Goal: Task Accomplishment & Management: Complete application form

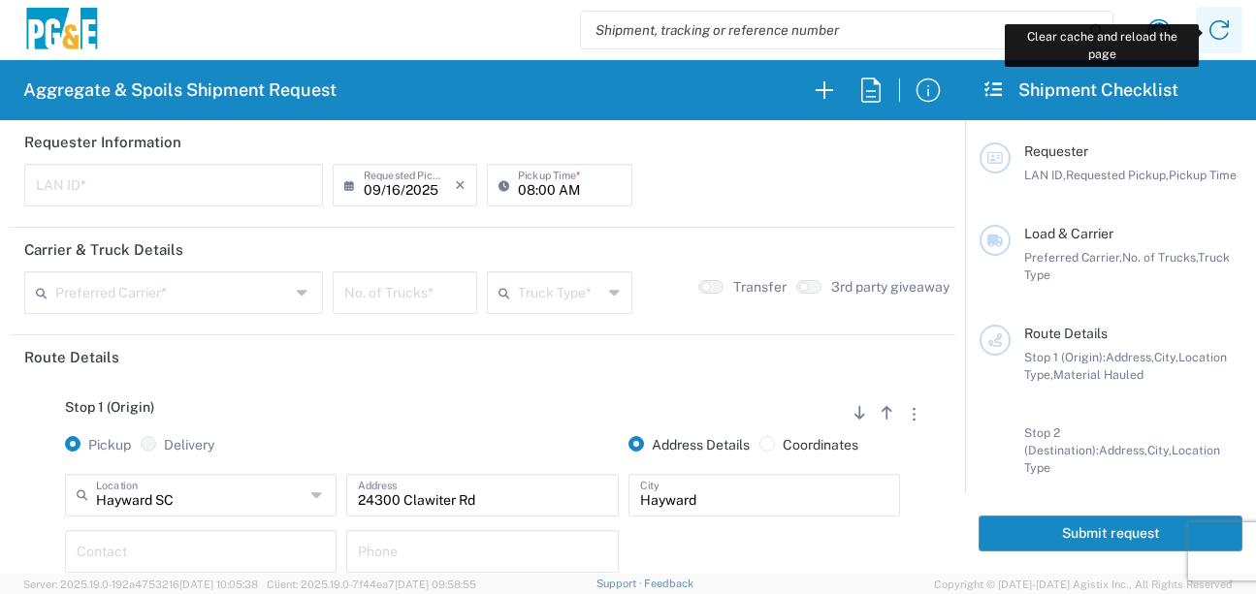
click at [1221, 29] on icon at bounding box center [1218, 30] width 31 height 31
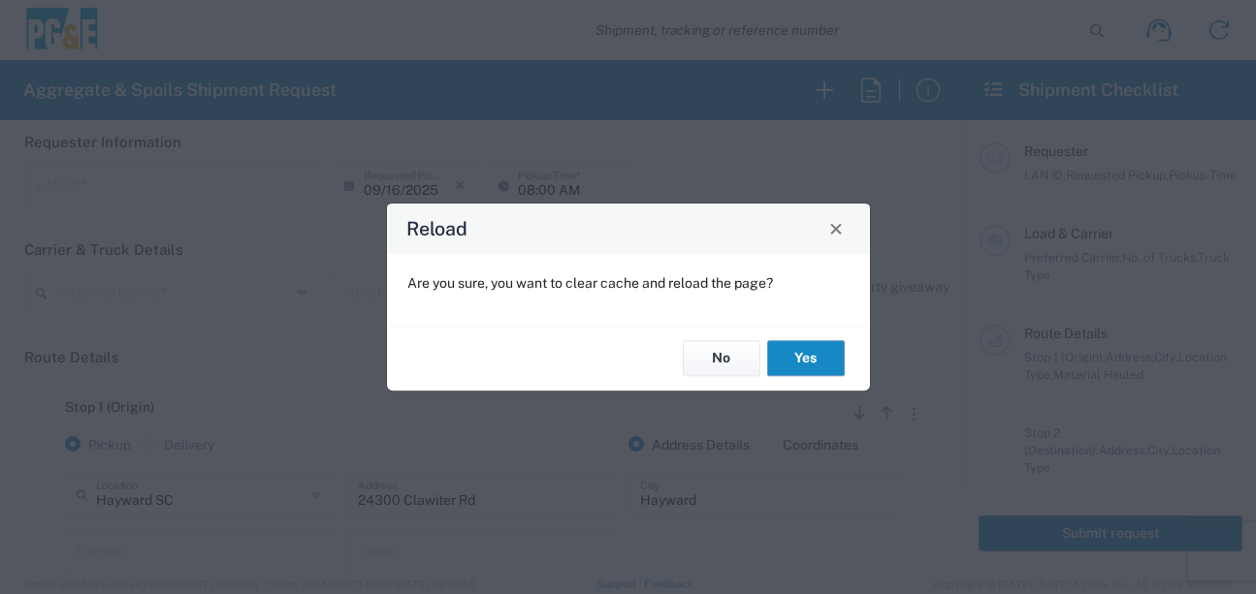
click at [806, 356] on button "Yes" at bounding box center [806, 359] width 78 height 36
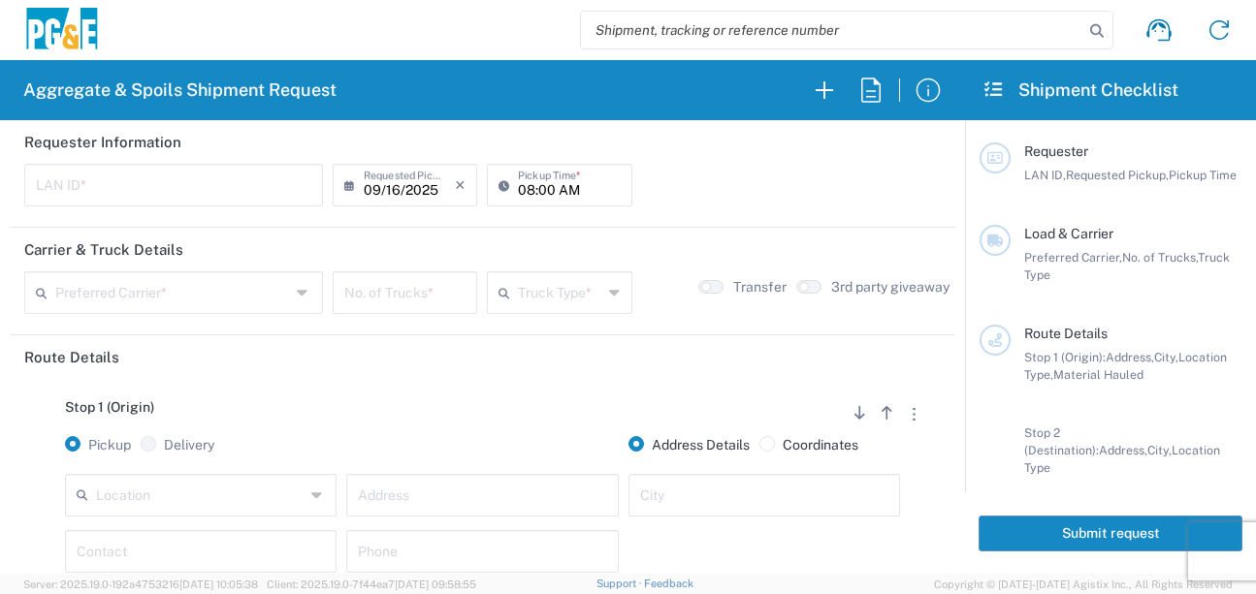
click at [188, 505] on input "text" at bounding box center [200, 494] width 209 height 34
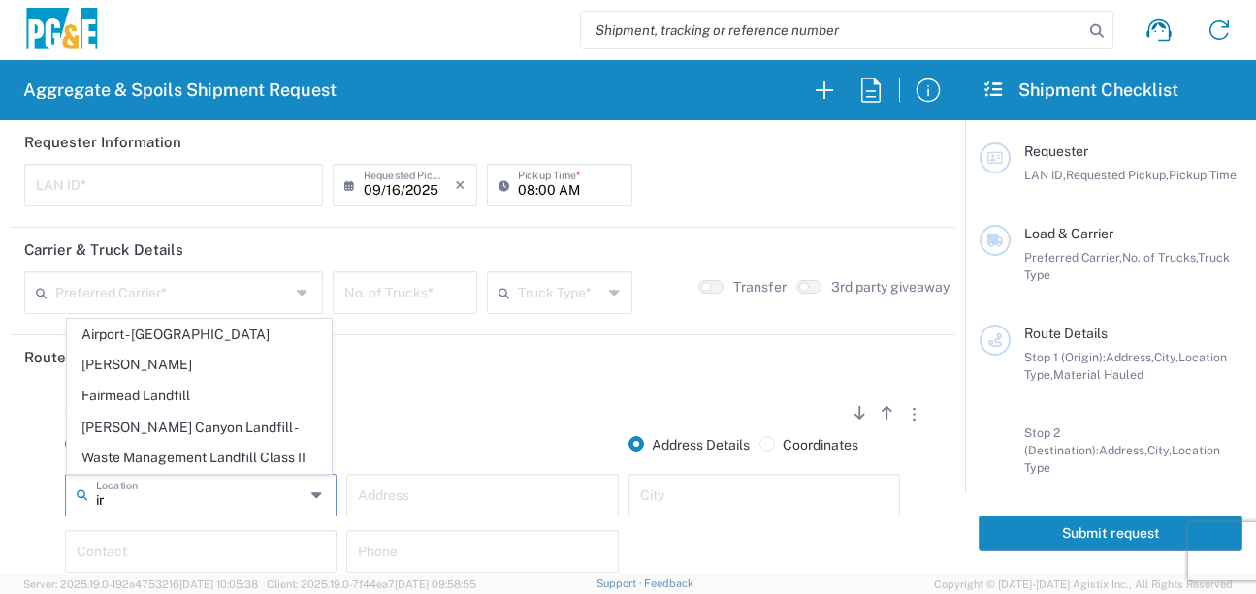
type input "i"
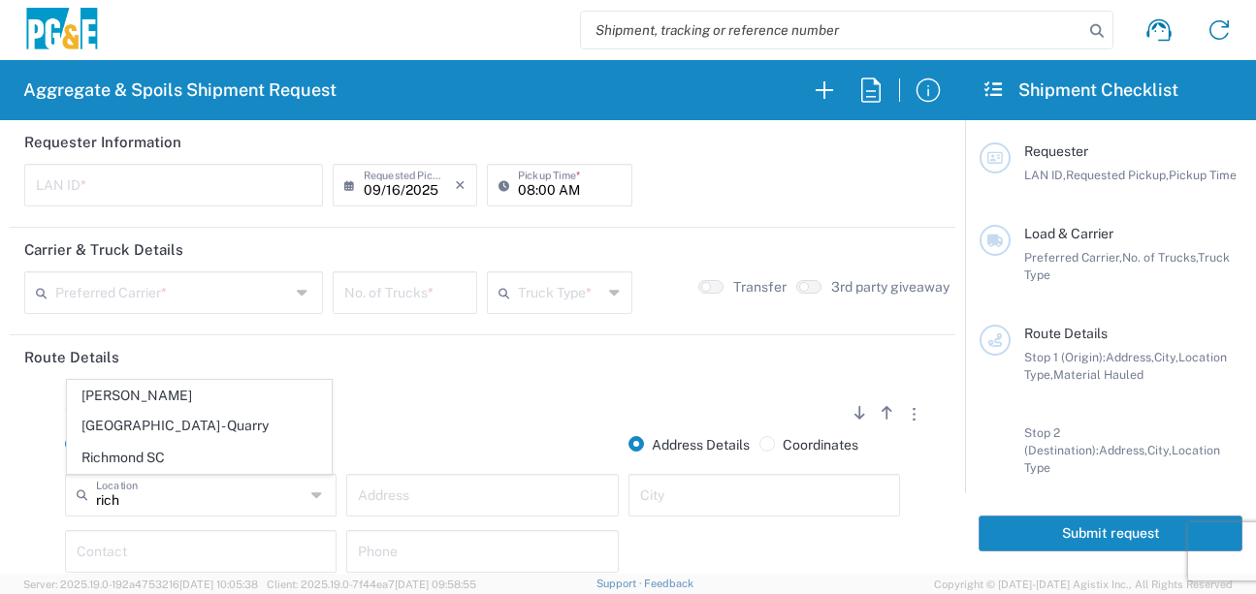
click at [213, 449] on span "Richmond SC" at bounding box center [199, 458] width 263 height 30
type input "Richmond SC"
type input "[STREET_ADDRESS]"
type input "[GEOGRAPHIC_DATA]"
type input "Business No Loading Dock"
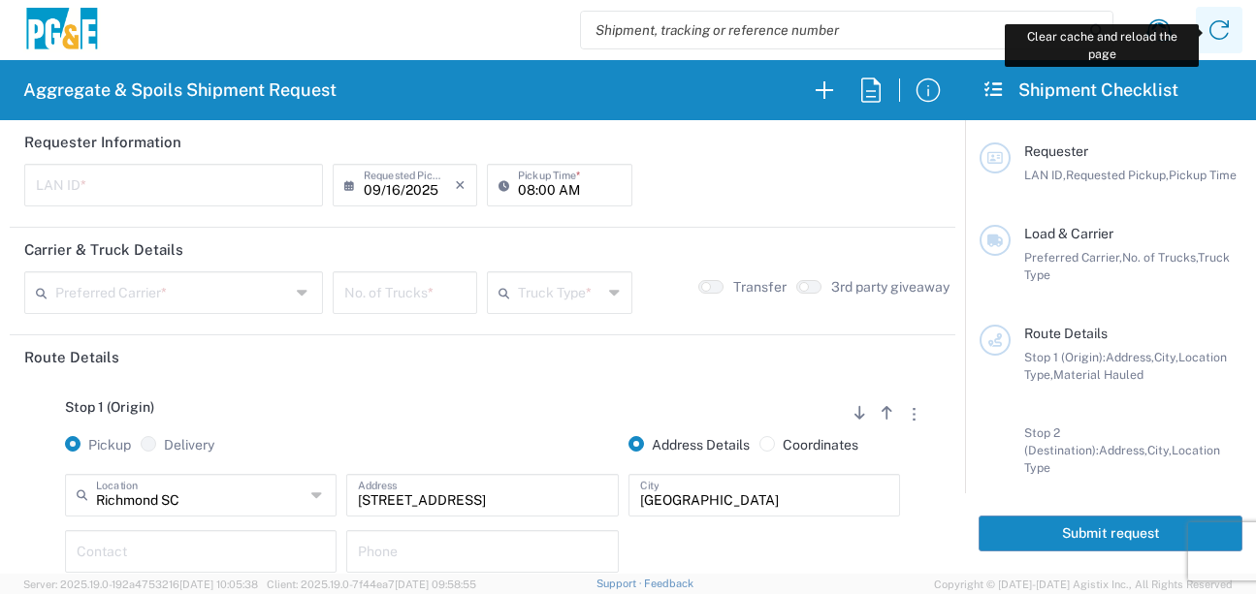
click at [1208, 32] on icon at bounding box center [1218, 30] width 31 height 31
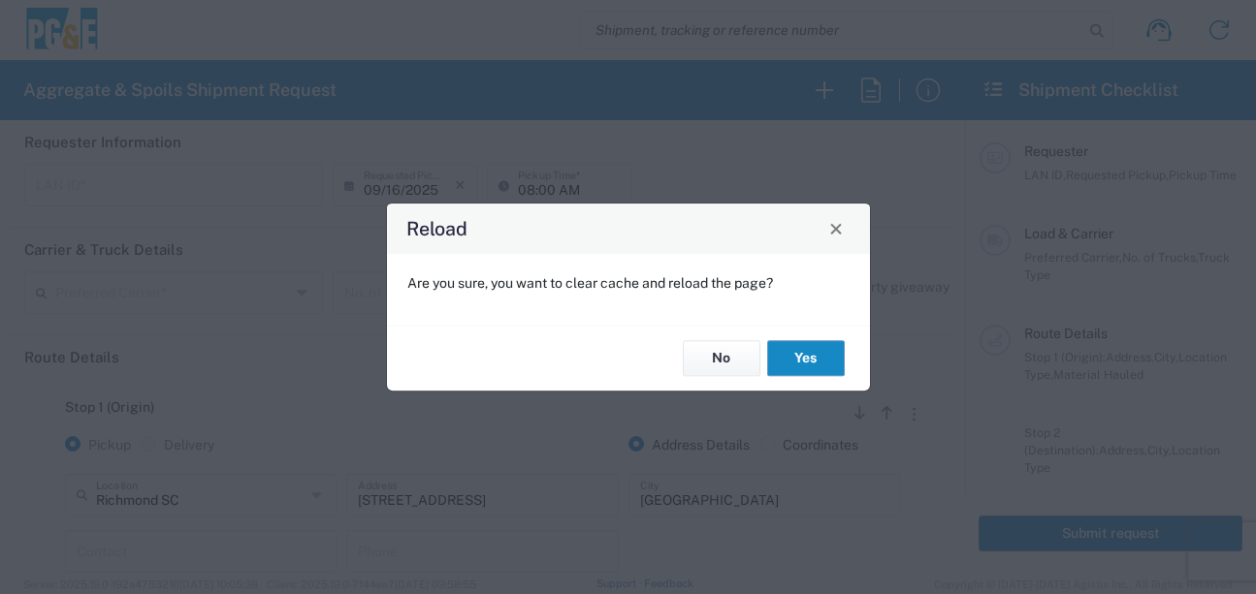
click at [797, 343] on button "Yes" at bounding box center [806, 359] width 78 height 36
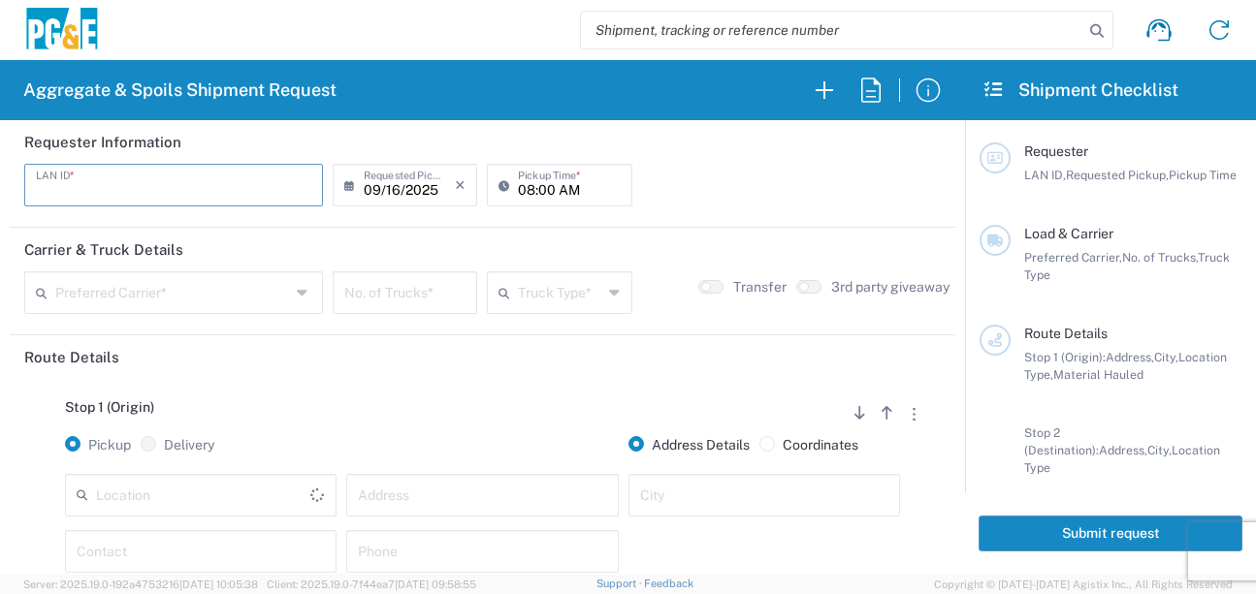
click at [203, 192] on input "text" at bounding box center [173, 184] width 275 height 34
type input "D4A6"
click at [518, 186] on input "08:00 AM" at bounding box center [569, 184] width 102 height 34
type input "06:00 AM"
click at [176, 311] on div "Preferred Carrier *" at bounding box center [173, 293] width 299 height 43
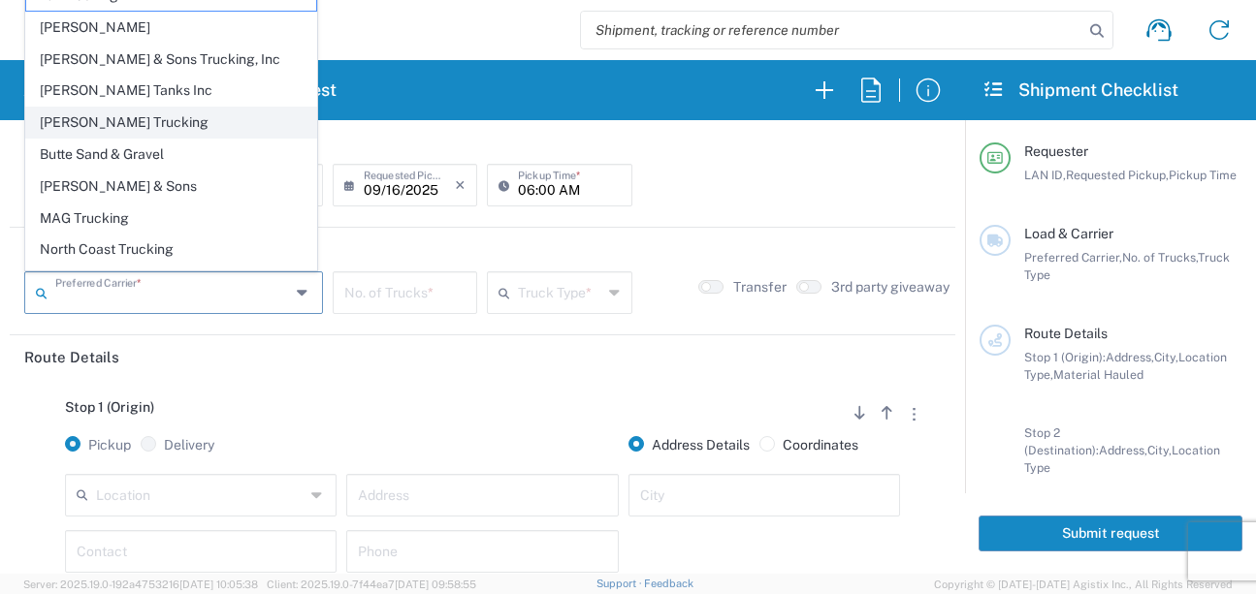
click at [101, 131] on span "[PERSON_NAME] Trucking" at bounding box center [171, 123] width 290 height 30
type input "[PERSON_NAME] Trucking"
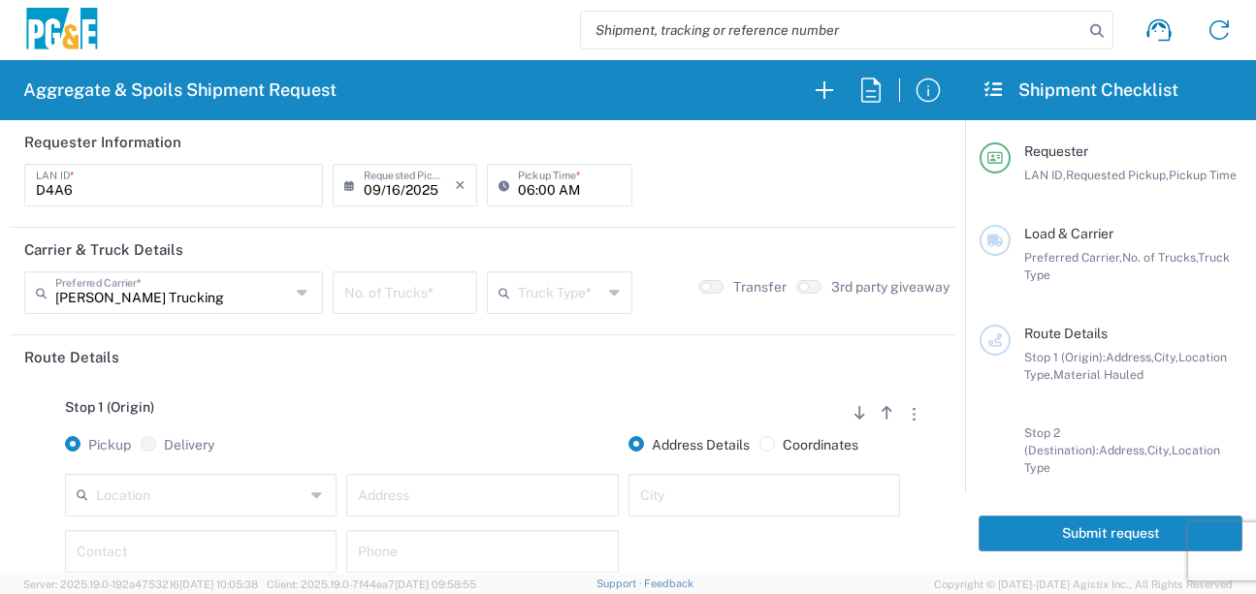
click at [411, 306] on input "number" at bounding box center [404, 291] width 121 height 34
type input "8"
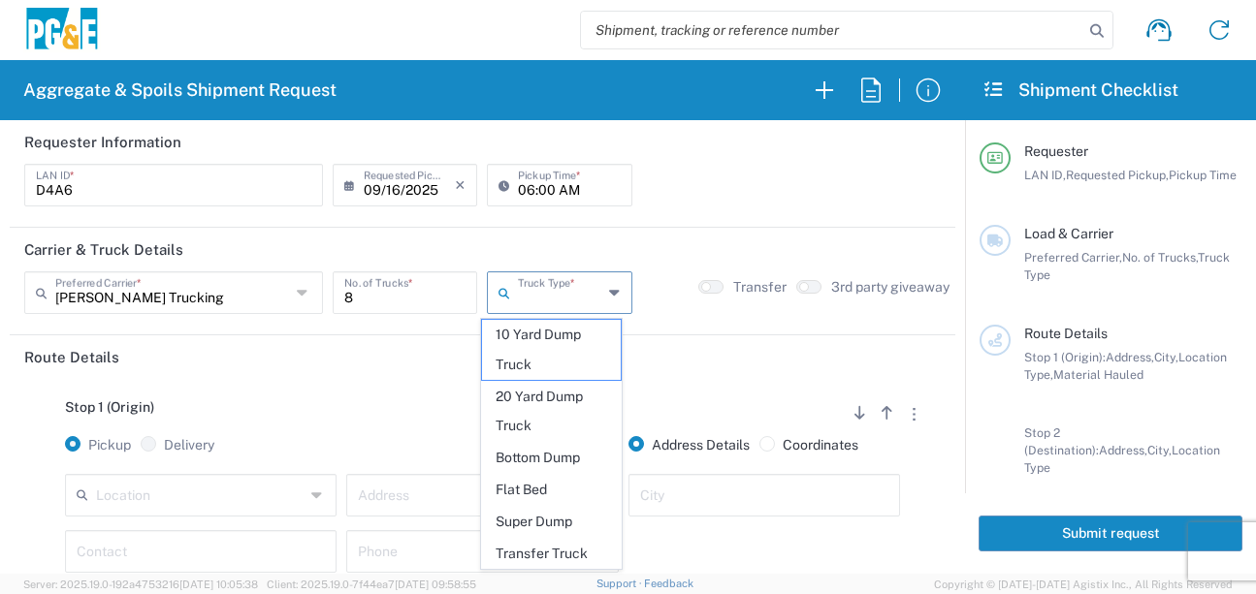
click at [522, 293] on input "text" at bounding box center [559, 291] width 83 height 34
click at [536, 515] on span "Super Dump" at bounding box center [551, 522] width 139 height 30
type input "Super Dump"
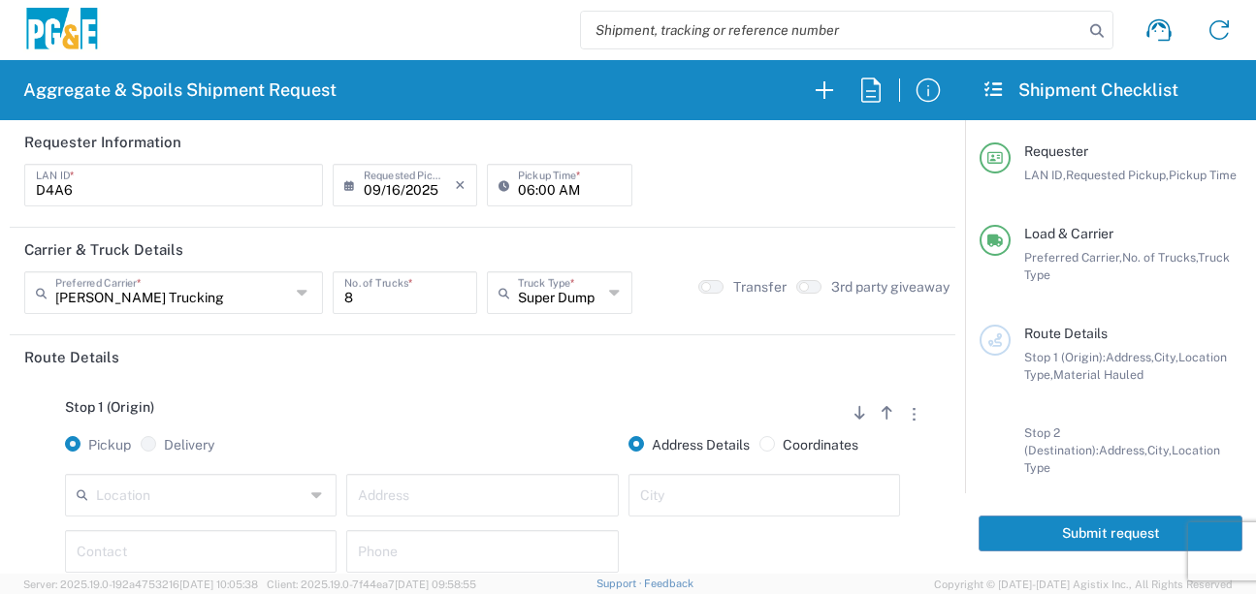
click at [534, 428] on div "Stop 1 (Origin) Add Stop Above Add Stop Below Remove Stop" at bounding box center [482, 418] width 916 height 37
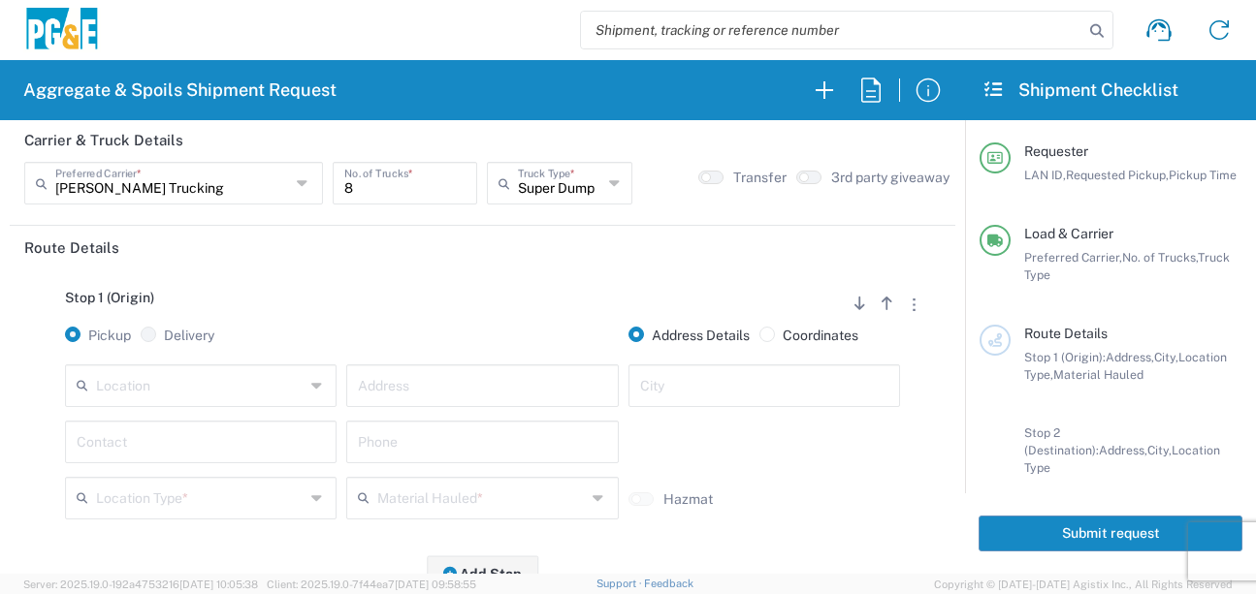
scroll to position [291, 0]
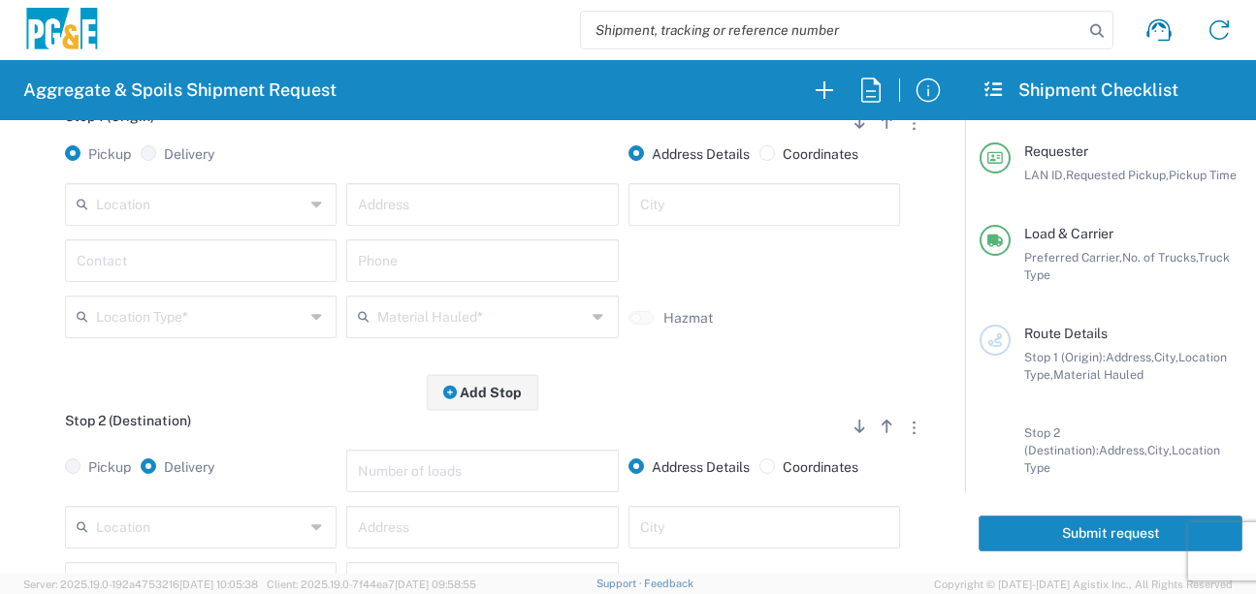
click at [251, 189] on input "text" at bounding box center [200, 203] width 209 height 34
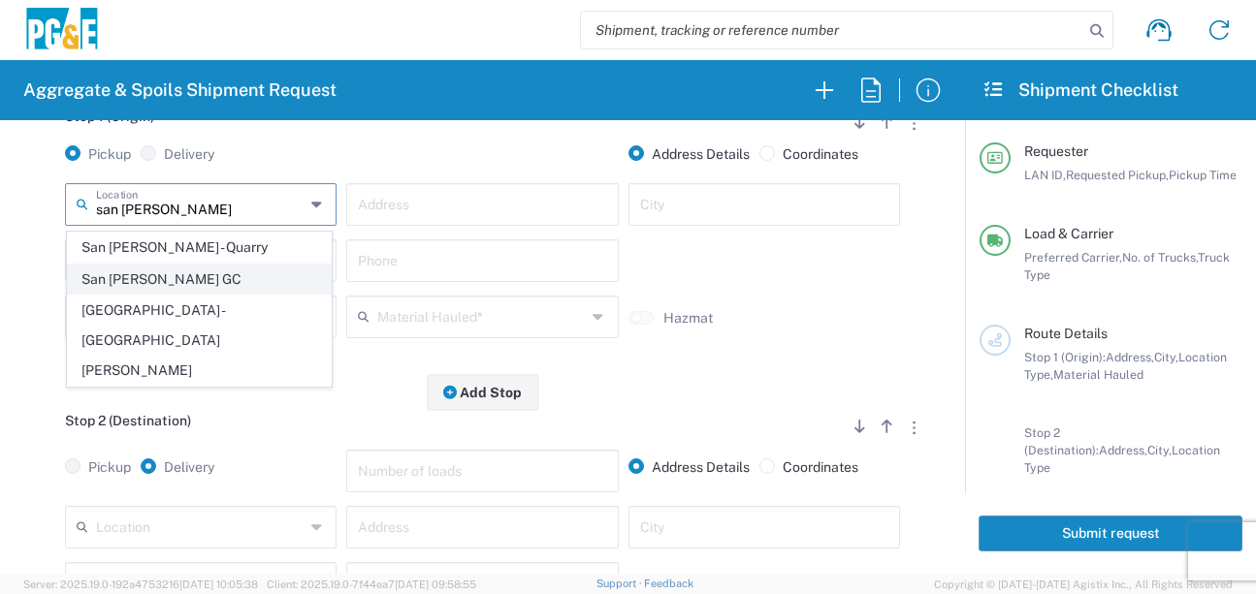
click at [111, 283] on span "San [PERSON_NAME] GC" at bounding box center [199, 280] width 263 height 30
type input "San [PERSON_NAME] GC"
type input "[STREET_ADDRESS]"
type input "[GEOGRAPHIC_DATA][PERSON_NAME]"
type input "Business No Loading Dock"
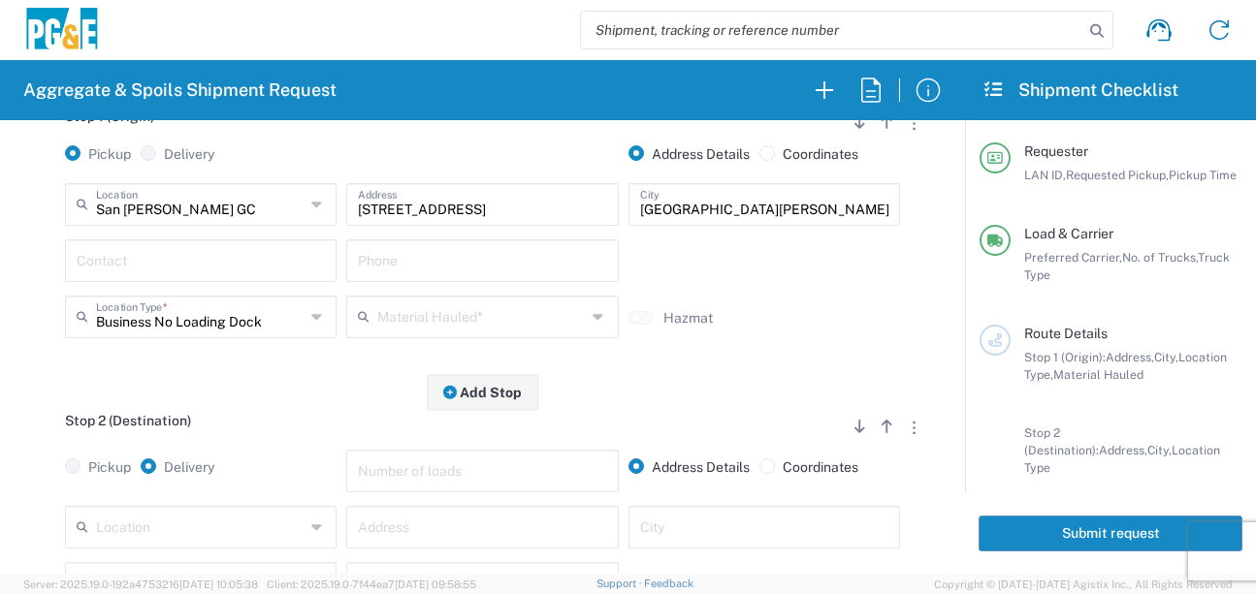
click at [249, 262] on input "text" at bounding box center [201, 259] width 248 height 34
type input "[PERSON_NAME]"
click at [392, 261] on input "text" at bounding box center [482, 259] width 248 height 34
type input "[PHONE_NUMBER]"
click at [509, 310] on input "text" at bounding box center [481, 316] width 209 height 34
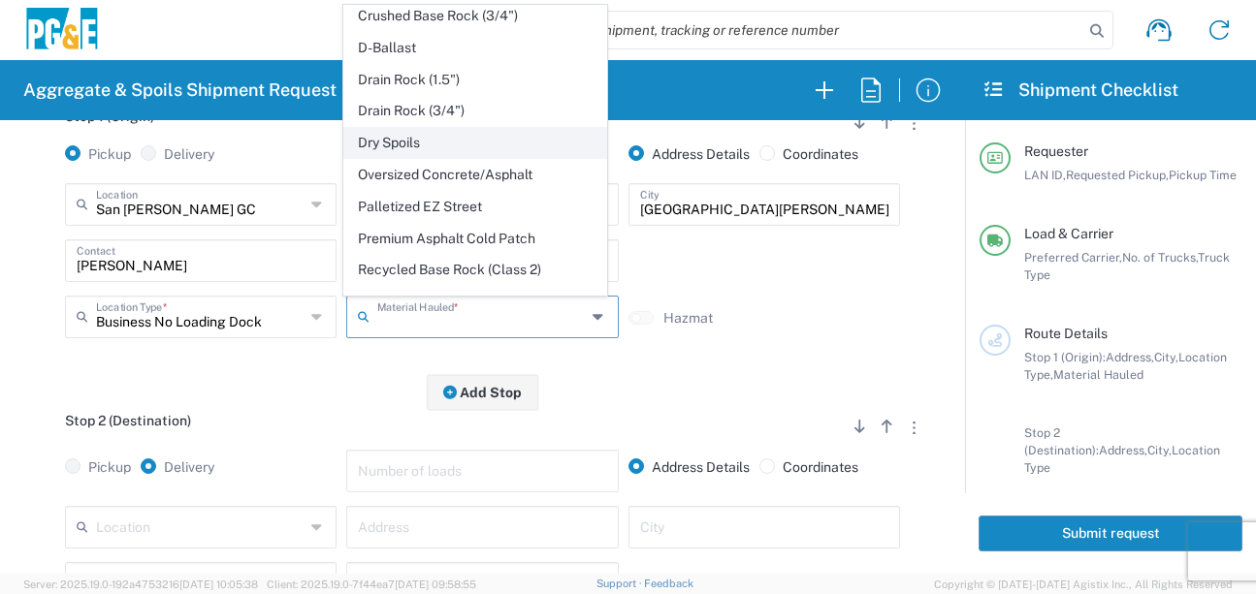
click at [401, 158] on span "Dry Spoils" at bounding box center [475, 143] width 263 height 30
type input "Dry Spoils"
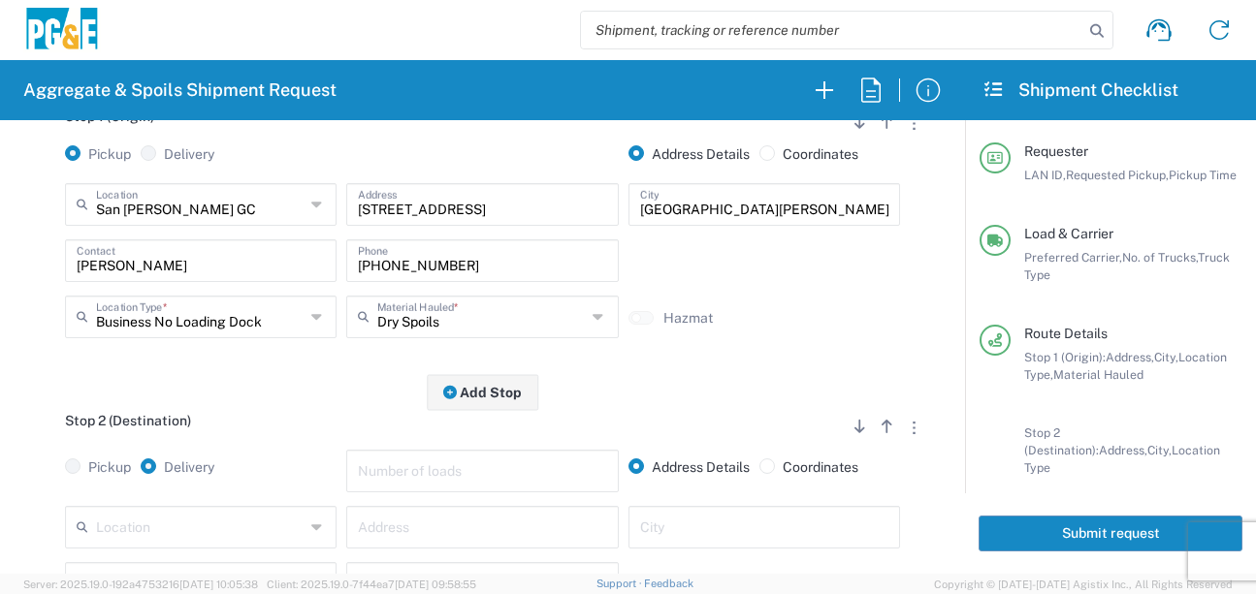
click at [276, 434] on div "Stop 2 (Destination) Add Stop Above Add Stop Below Remove Stop" at bounding box center [482, 431] width 916 height 37
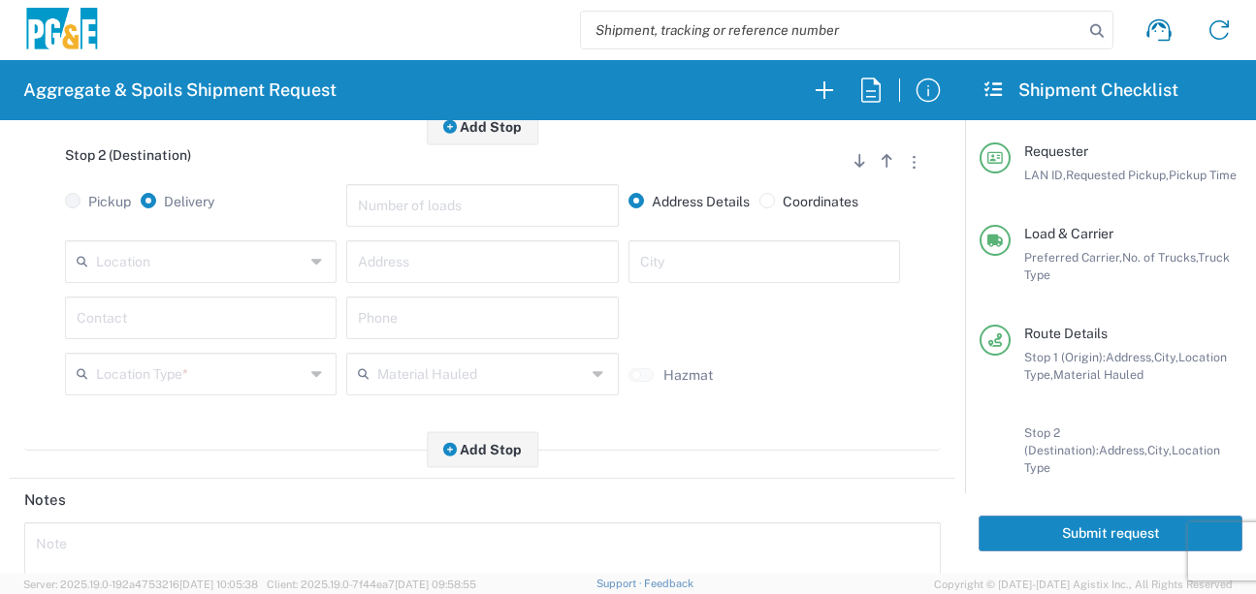
scroll to position [582, 0]
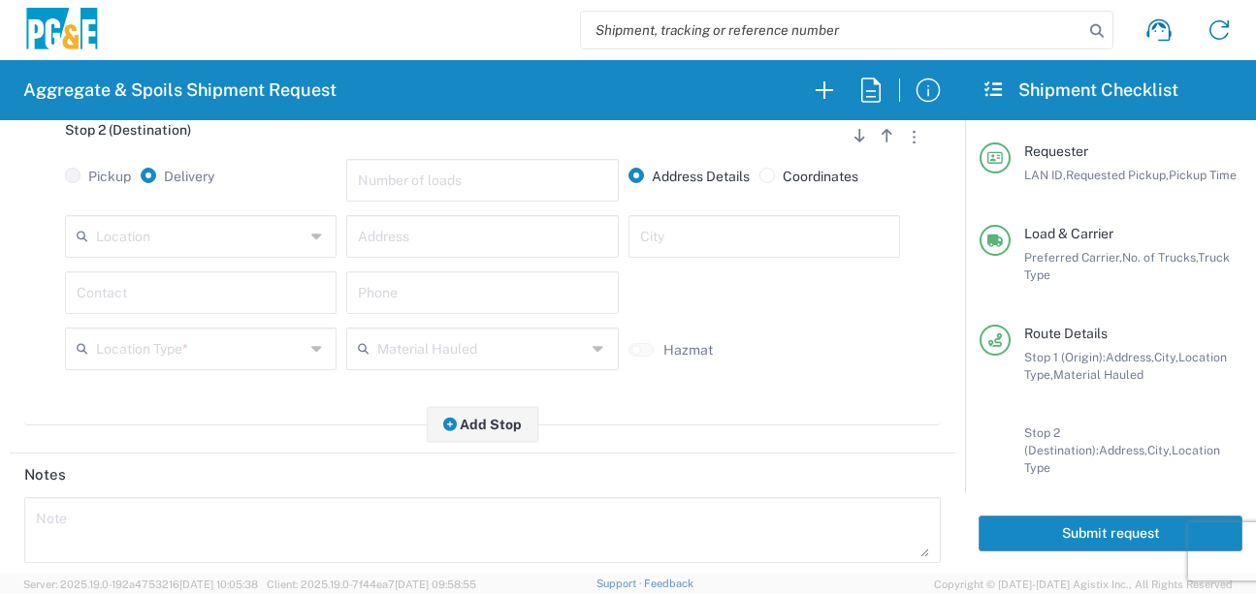
click at [224, 241] on input "text" at bounding box center [200, 235] width 209 height 34
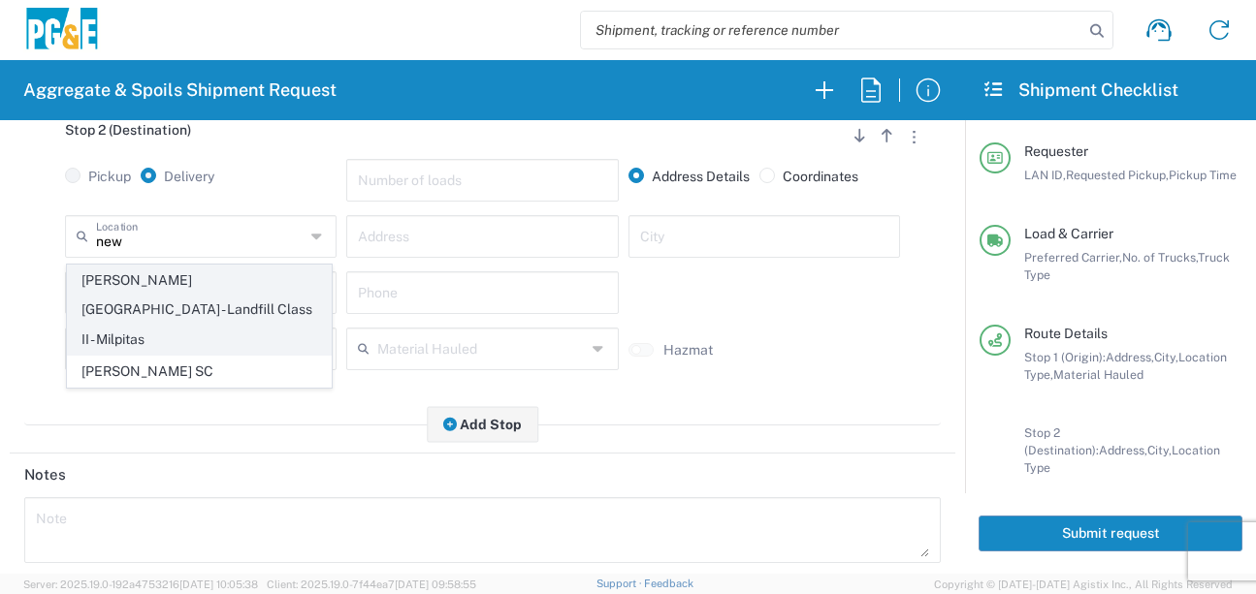
click at [187, 276] on span "[PERSON_NAME][GEOGRAPHIC_DATA] - Landfill Class II - Milpitas" at bounding box center [199, 310] width 263 height 89
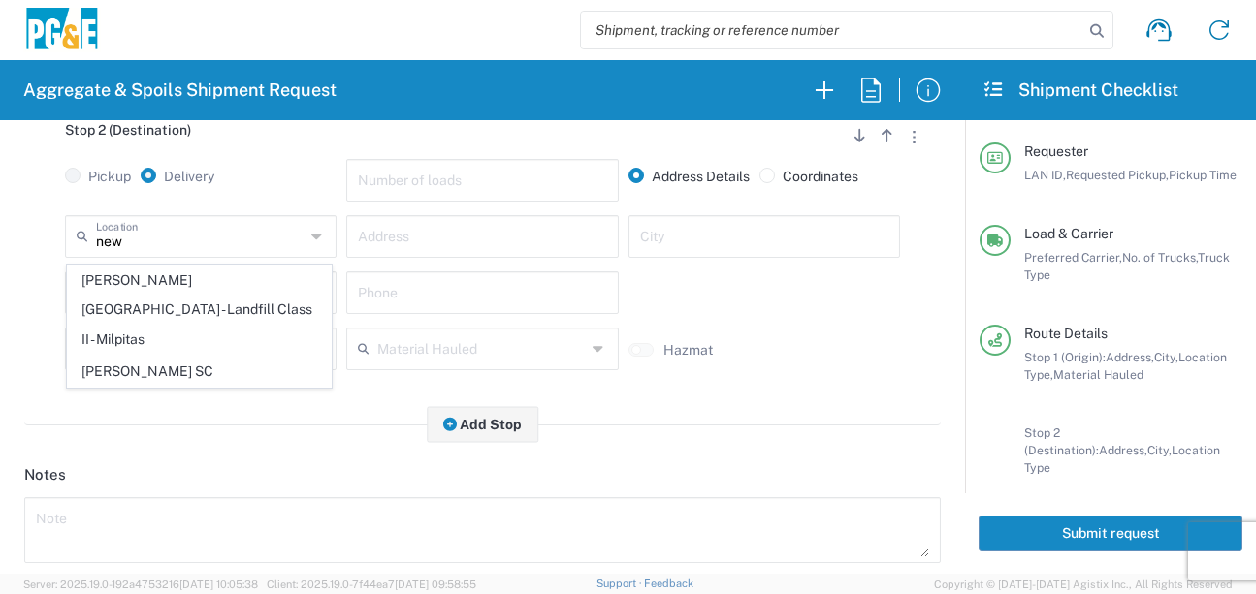
type input "[PERSON_NAME][GEOGRAPHIC_DATA] - Landfill Class II - Milpitas"
type input "[STREET_ADDRESS][PERSON_NAME]"
type input "Milpitas"
type input "Landfill"
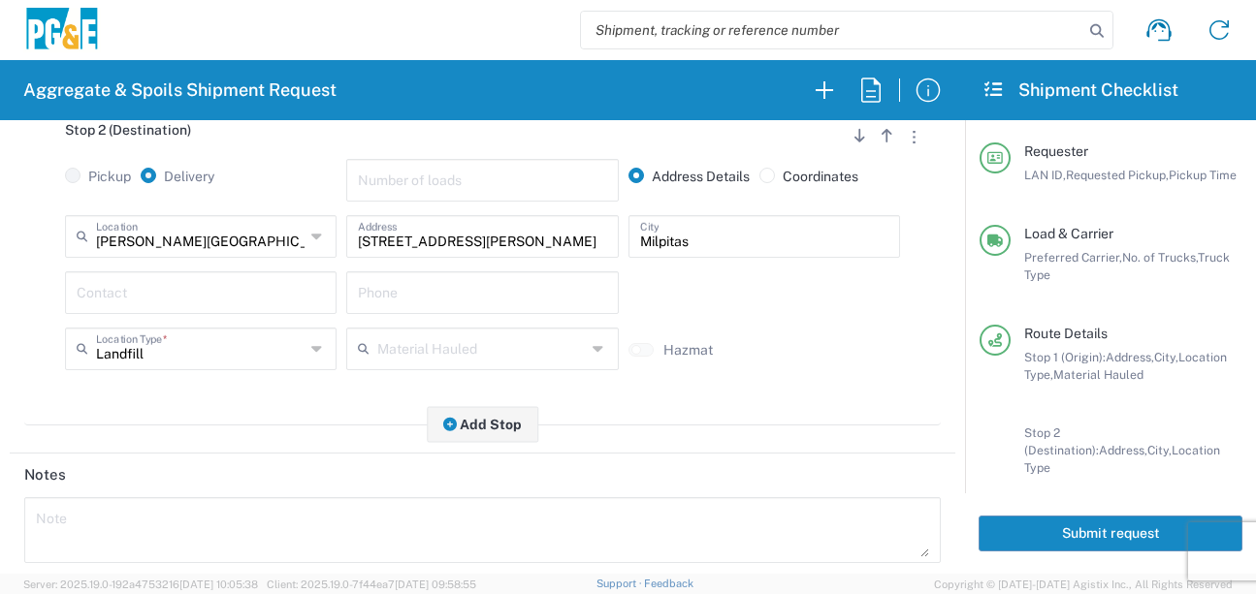
click at [153, 310] on div "Contact" at bounding box center [201, 293] width 272 height 43
type input "[PERSON_NAME]"
click at [367, 299] on input "text" at bounding box center [482, 291] width 248 height 34
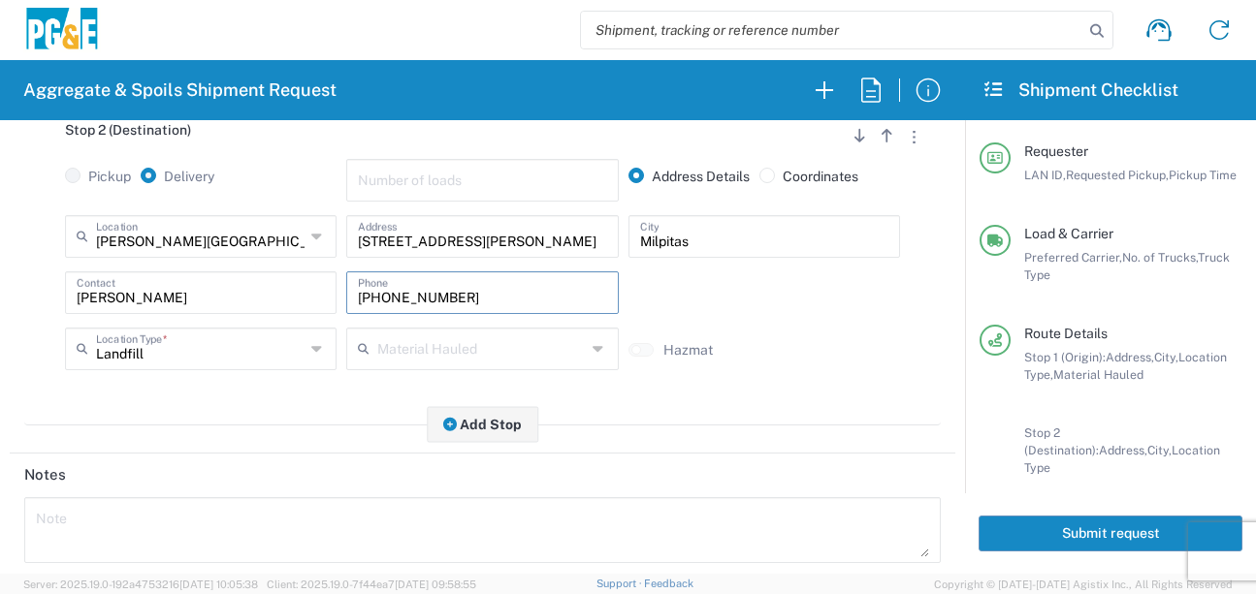
type input "[PHONE_NUMBER]"
click at [610, 418] on div "Stop 2 (Destination) Add Stop Above Add Stop Below Remove Stop Pickup Delivery …" at bounding box center [482, 264] width 916 height 324
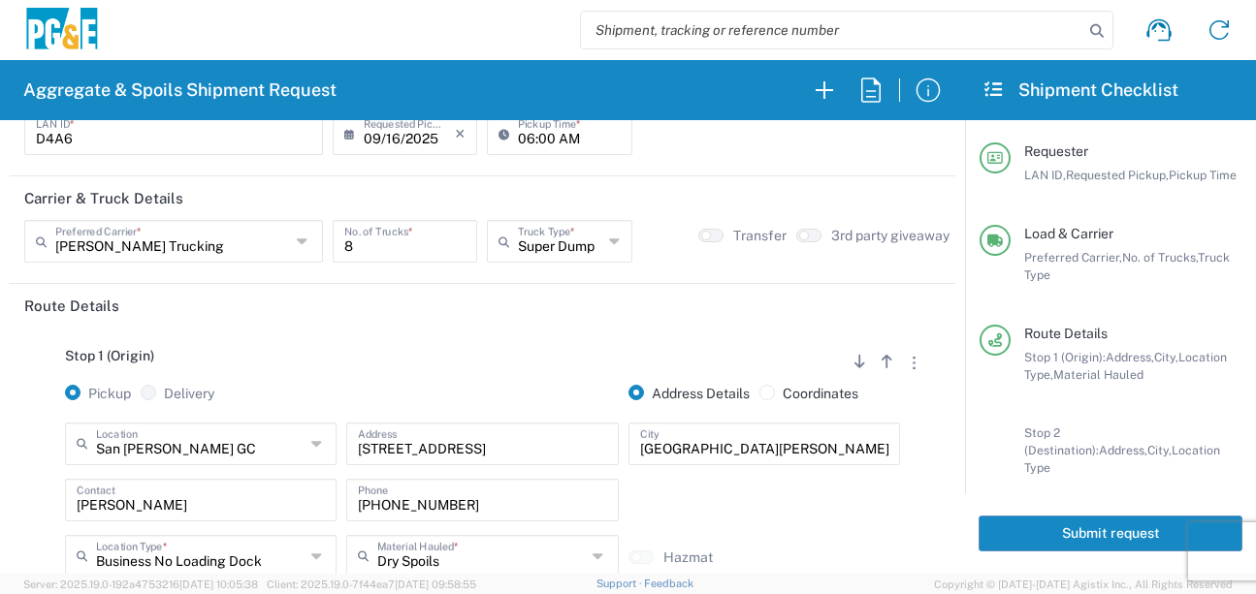
scroll to position [0, 0]
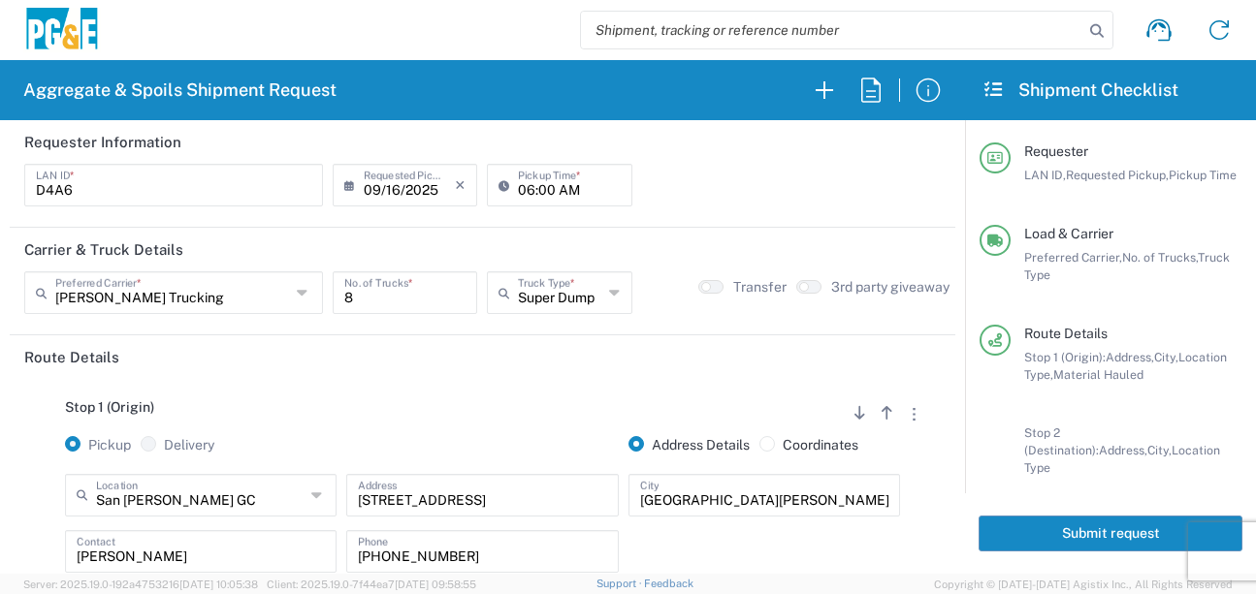
click at [1101, 537] on button "Submit request" at bounding box center [1111, 534] width 264 height 36
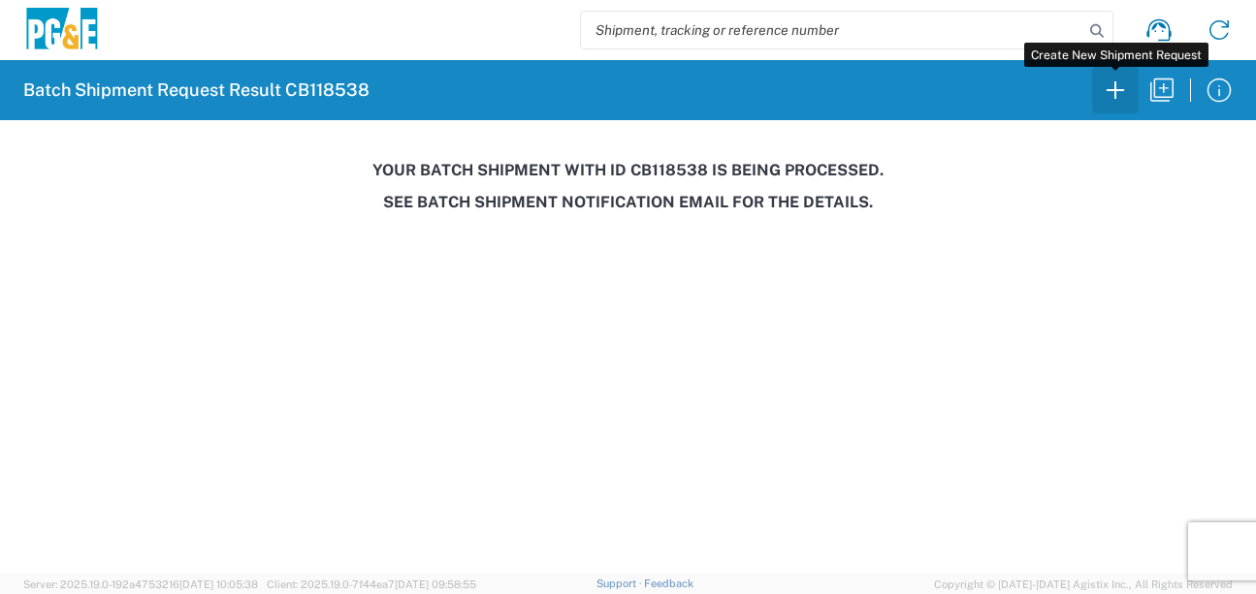
click at [1120, 94] on icon "button" at bounding box center [1115, 90] width 31 height 31
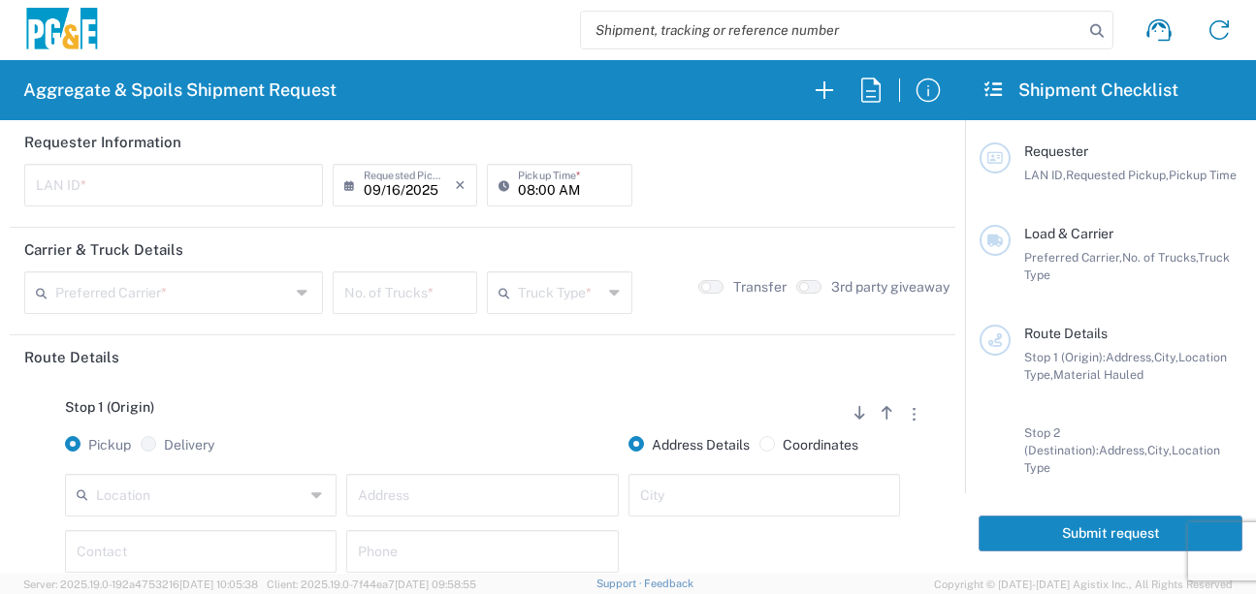
click at [101, 175] on input "text" at bounding box center [173, 184] width 275 height 34
type input "LXRJ"
click at [519, 193] on input "08:00 AM" at bounding box center [569, 184] width 102 height 34
click at [543, 185] on input "05:00 AM" at bounding box center [569, 184] width 102 height 34
type input "05:30 AM"
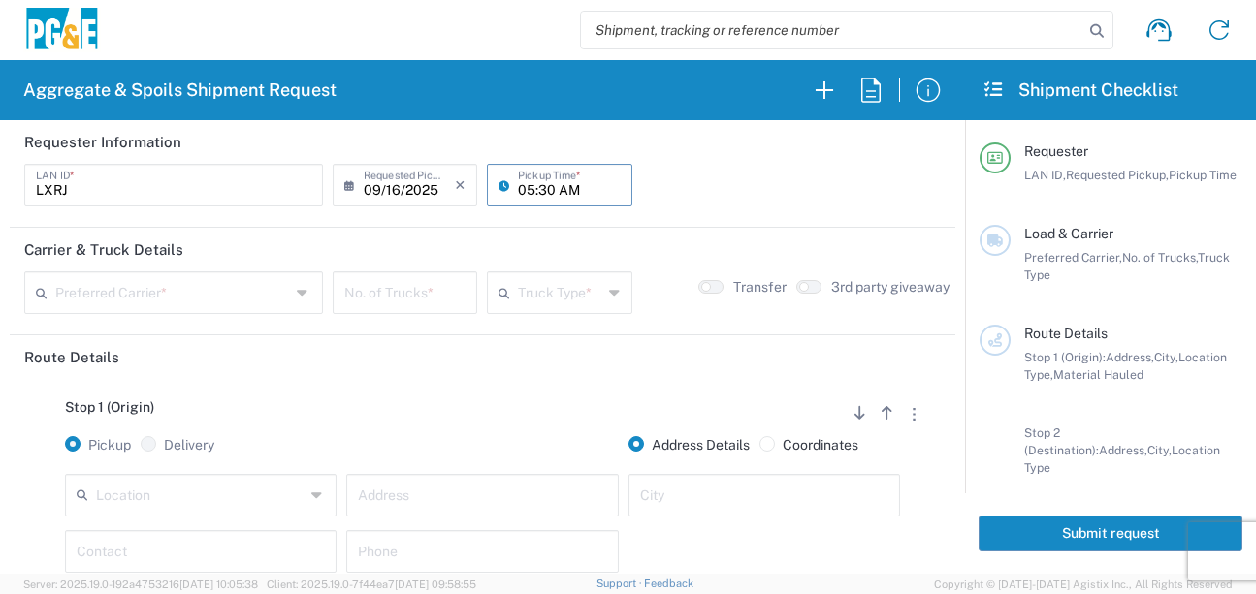
click at [227, 295] on input "text" at bounding box center [172, 291] width 235 height 34
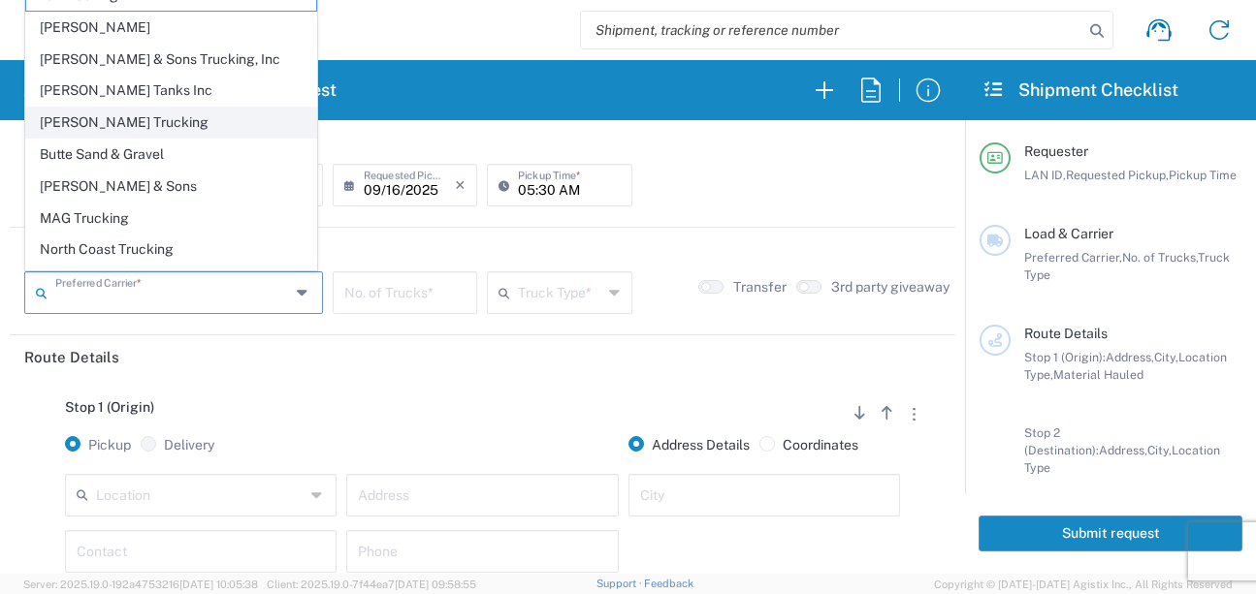
click at [87, 114] on span "[PERSON_NAME] Trucking" at bounding box center [171, 123] width 290 height 30
type input "[PERSON_NAME] Trucking"
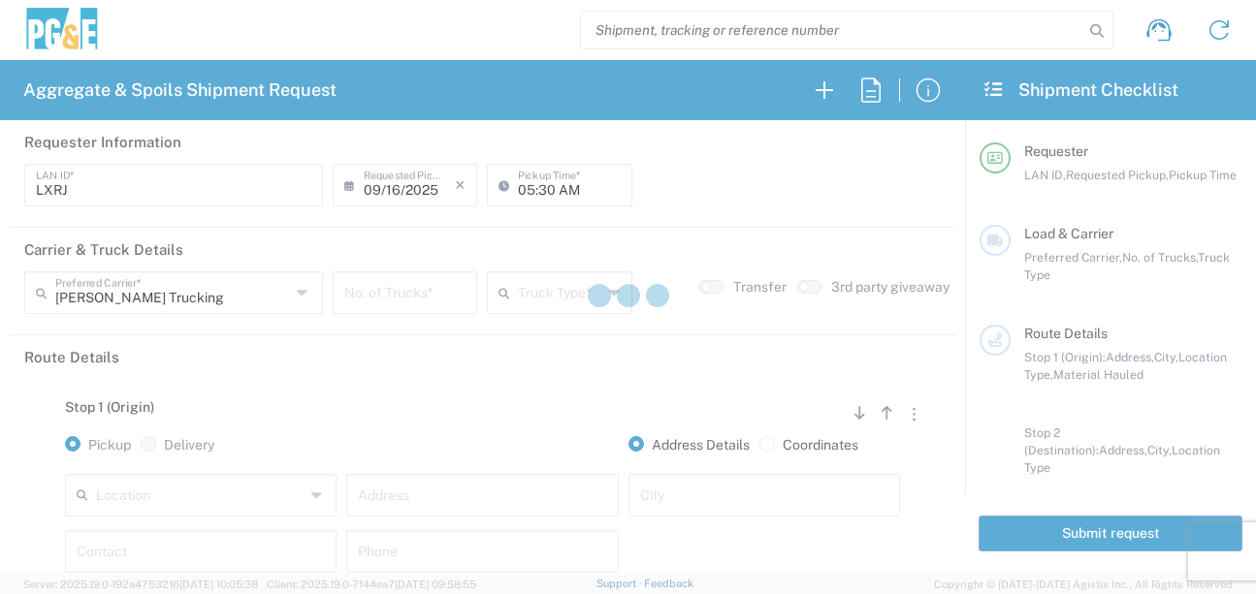
click at [395, 290] on div at bounding box center [628, 297] width 1256 height 594
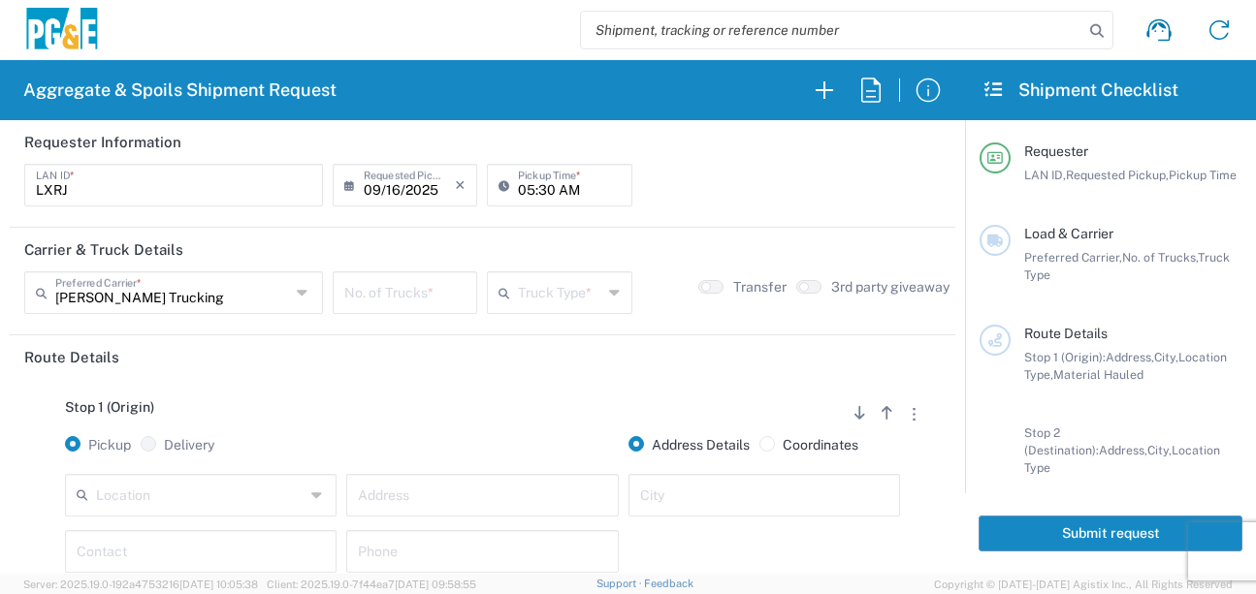
click at [393, 297] on input "number" at bounding box center [404, 291] width 121 height 34
type input "10"
drag, startPoint x: 551, startPoint y: 304, endPoint x: 553, endPoint y: 334, distance: 30.1
click at [551, 303] on input "text" at bounding box center [559, 291] width 83 height 34
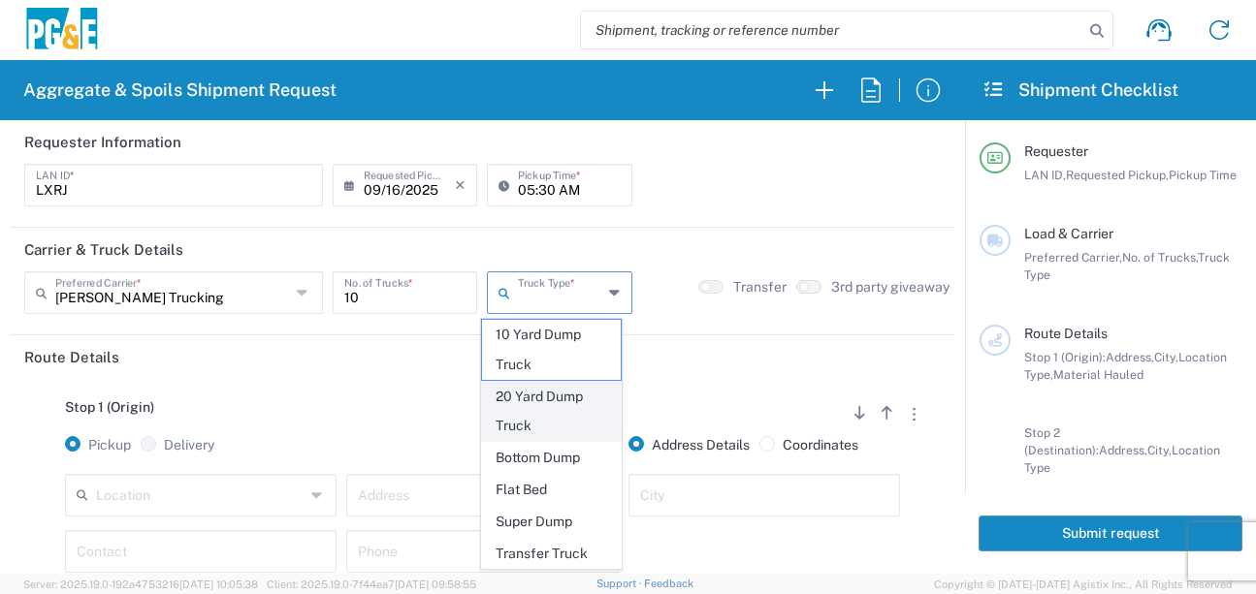
click at [553, 398] on span "20 Yard Dump Truck" at bounding box center [551, 412] width 139 height 60
type input "20 Yard Dump Truck"
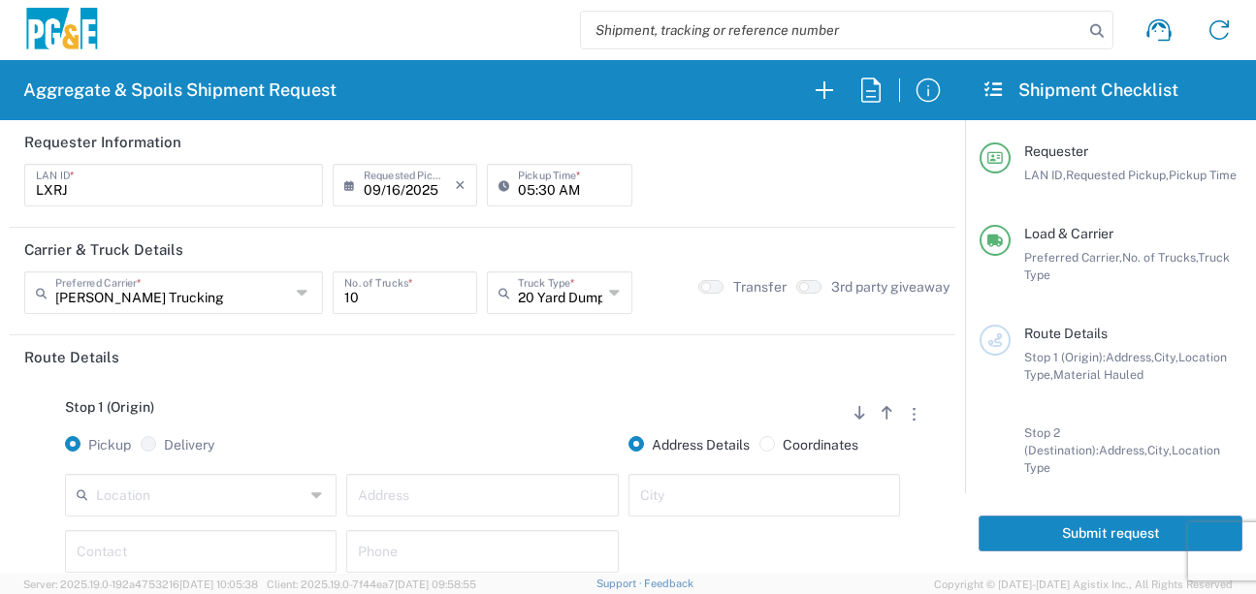
click at [547, 389] on div "Stop 1 (Origin) Add Stop Above Add Stop Below Remove Stop Pickup Delivery Addre…" at bounding box center [482, 531] width 916 height 305
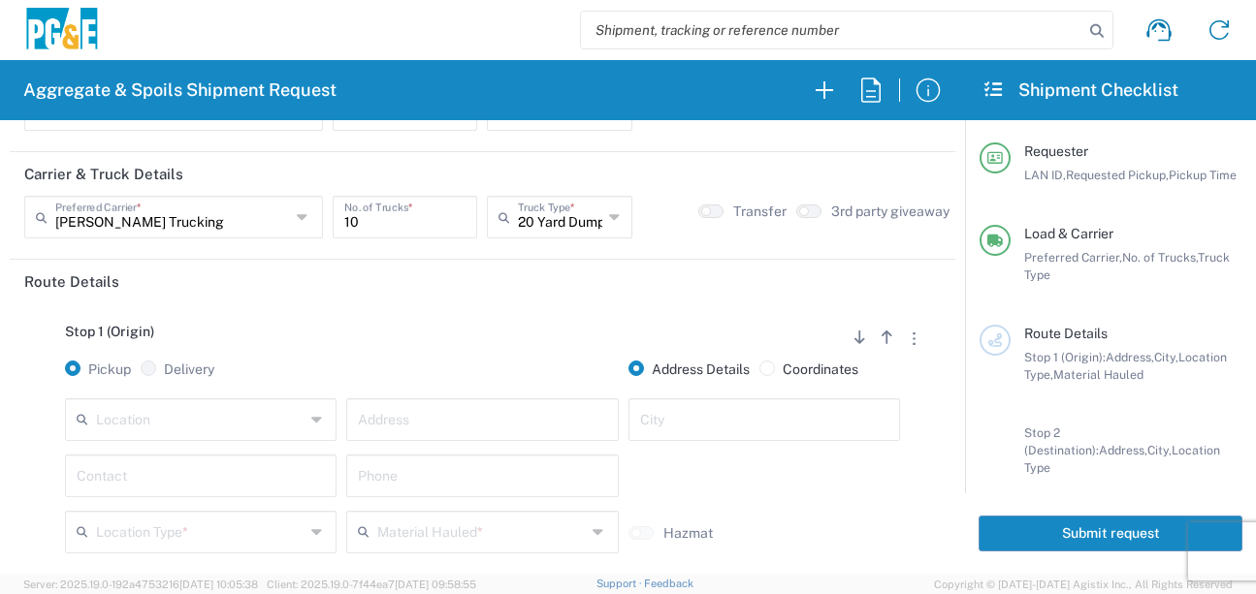
scroll to position [194, 0]
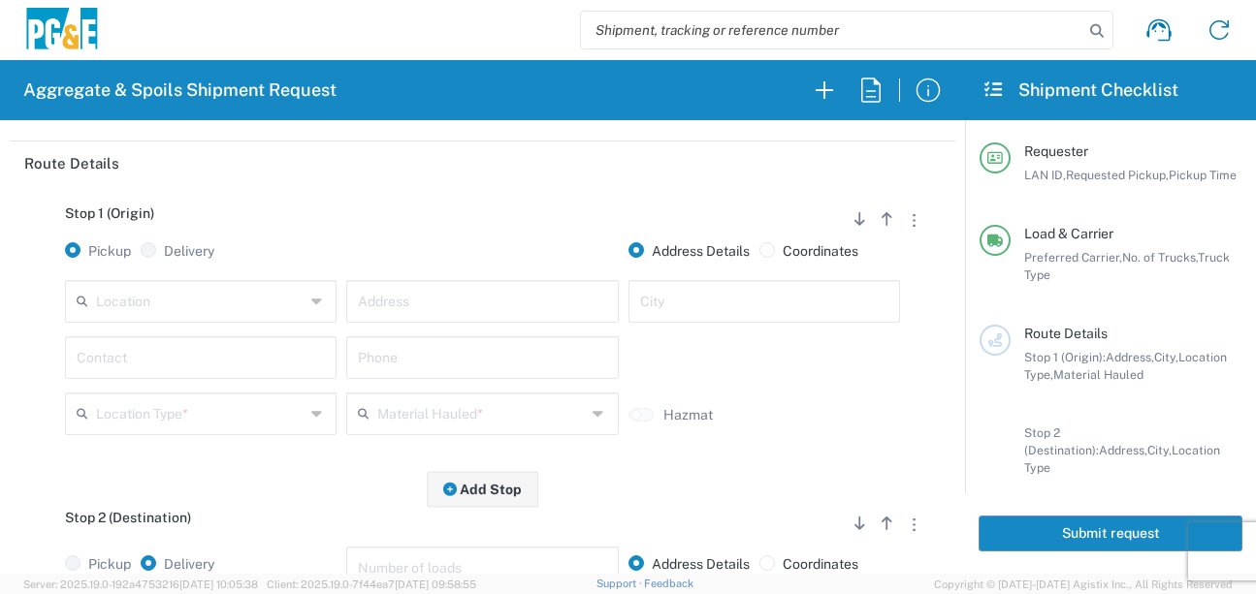
click at [235, 310] on input "text" at bounding box center [200, 300] width 209 height 34
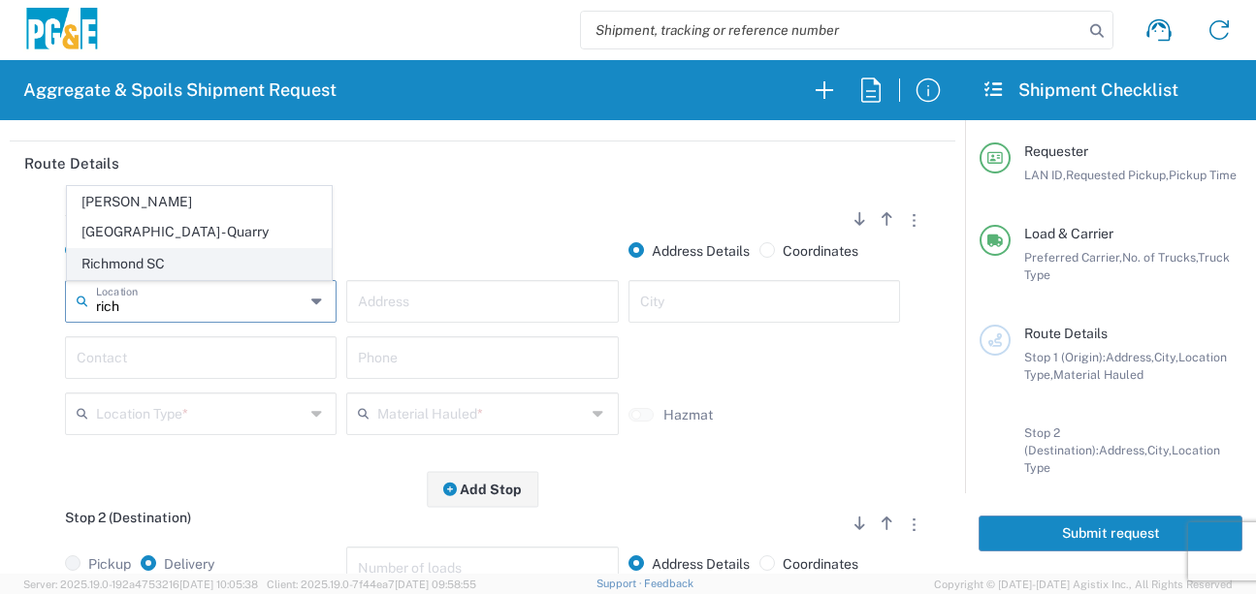
click at [252, 264] on span "Richmond SC" at bounding box center [199, 264] width 263 height 30
type input "Richmond SC"
type input "[STREET_ADDRESS]"
type input "[GEOGRAPHIC_DATA]"
type input "Business No Loading Dock"
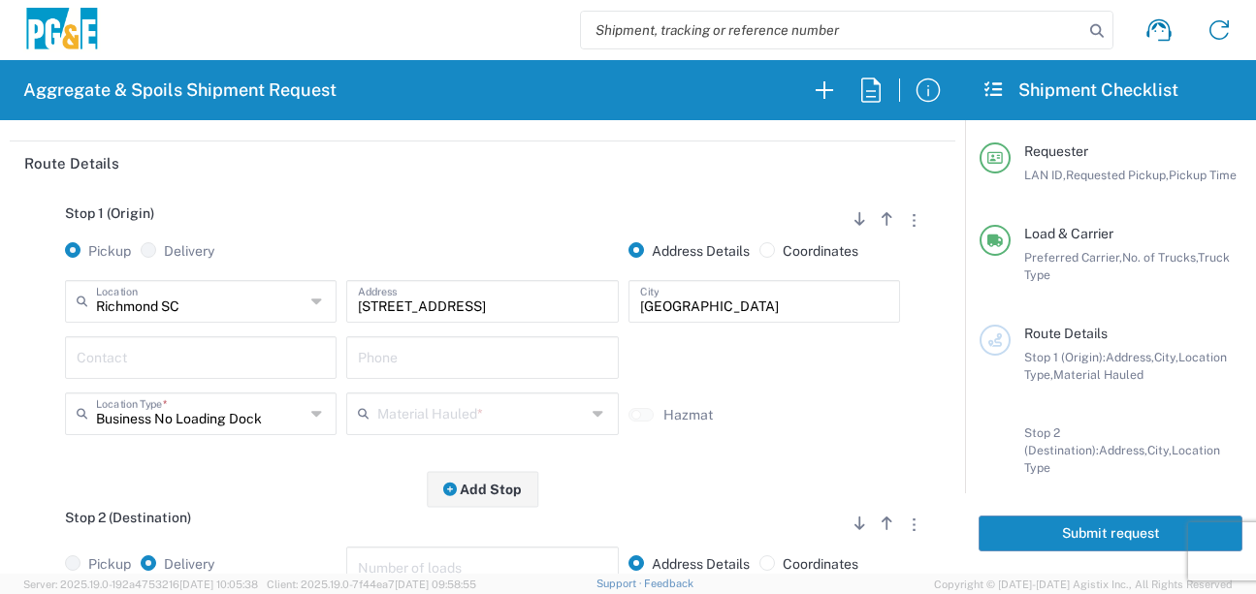
click at [218, 358] on input "text" at bounding box center [201, 356] width 248 height 34
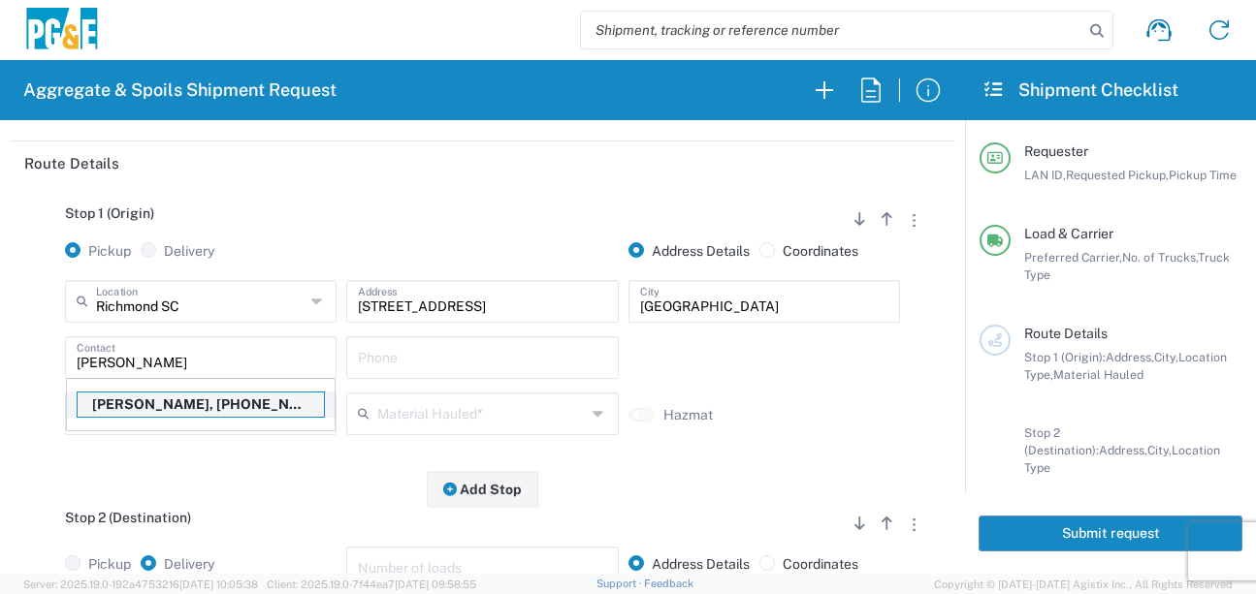
click at [219, 401] on p "[PERSON_NAME], [PHONE_NUMBER]" at bounding box center [201, 405] width 246 height 24
type input "[PERSON_NAME]"
type input "[PHONE_NUMBER]"
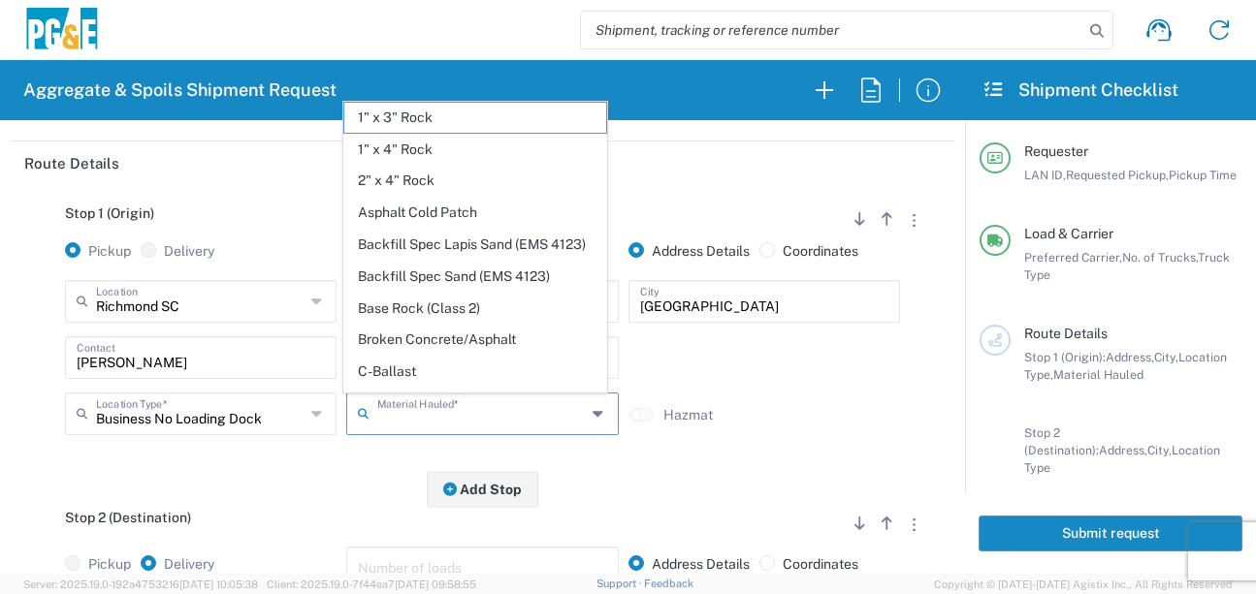
click at [382, 422] on input "text" at bounding box center [481, 413] width 209 height 34
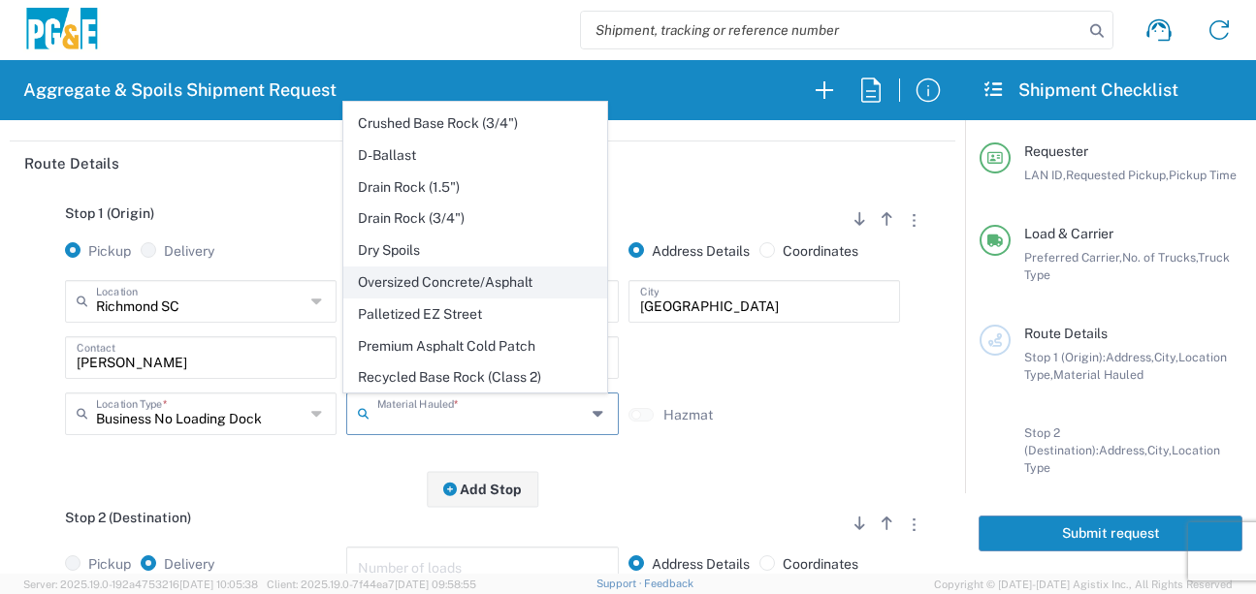
scroll to position [291, 0]
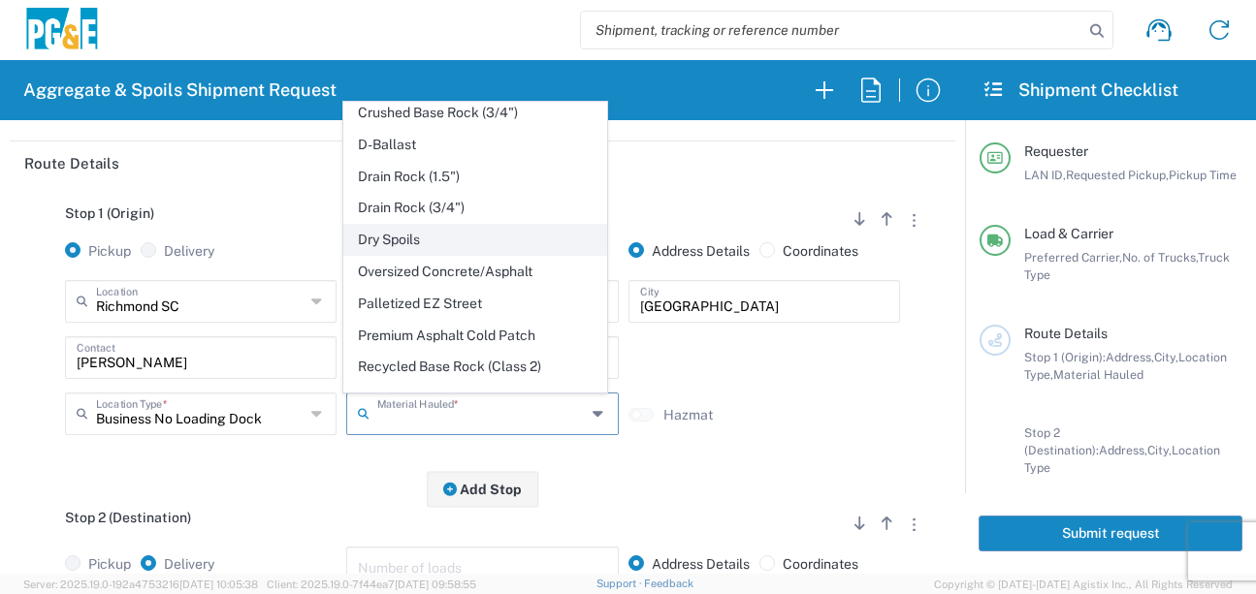
click at [384, 255] on span "Dry Spoils" at bounding box center [475, 240] width 263 height 30
type input "Dry Spoils"
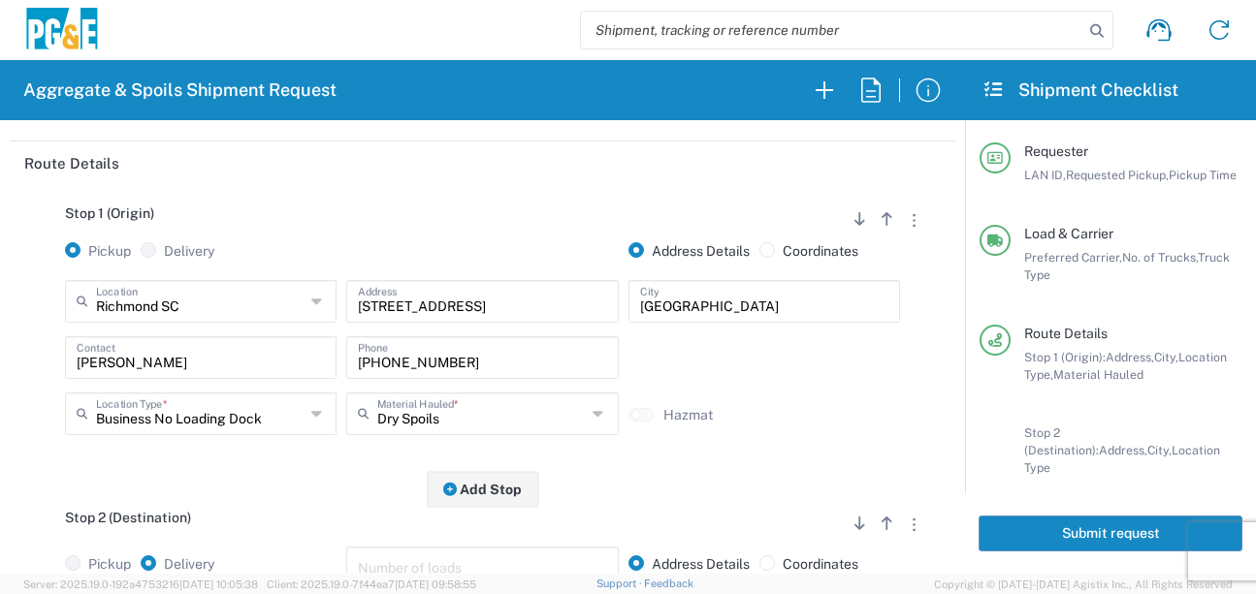
click at [295, 482] on div "Stop 1 (Origin) Add Stop Above Add Stop Below Remove Stop Pickup Delivery Addre…" at bounding box center [482, 337] width 916 height 305
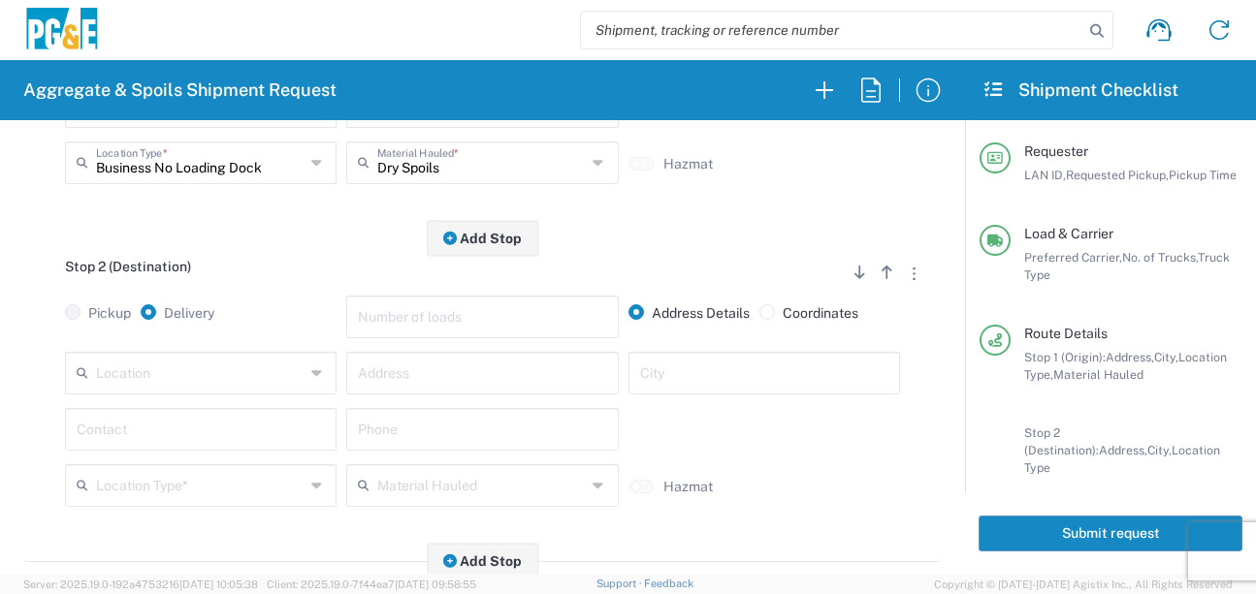
scroll to position [485, 0]
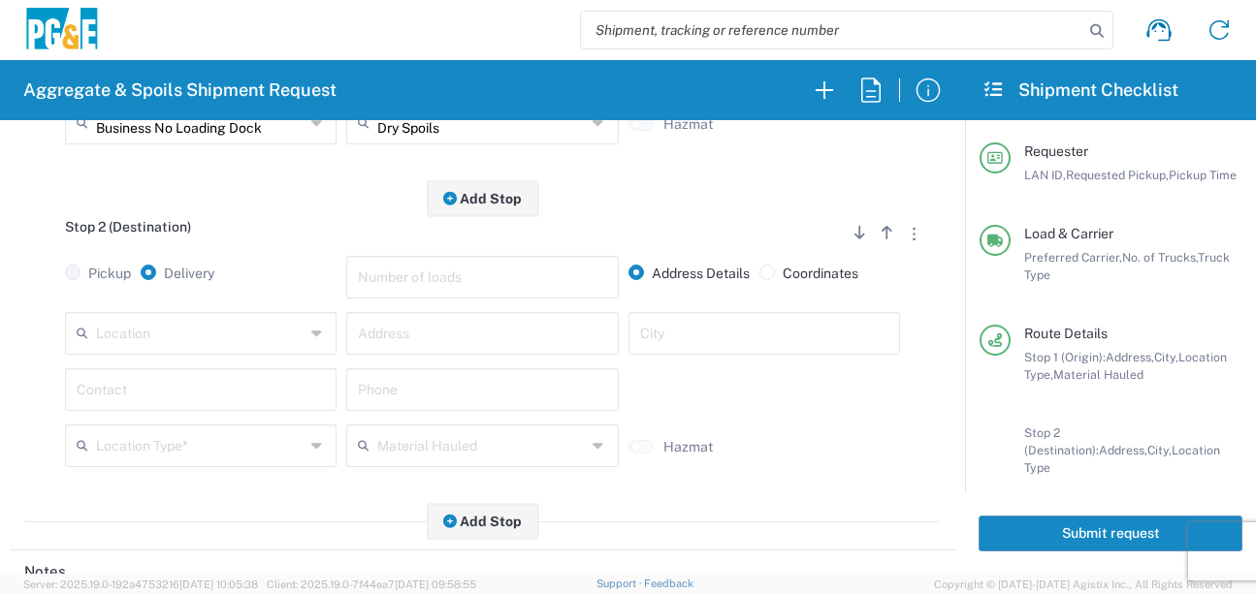
click at [202, 351] on div "Location" at bounding box center [201, 333] width 272 height 43
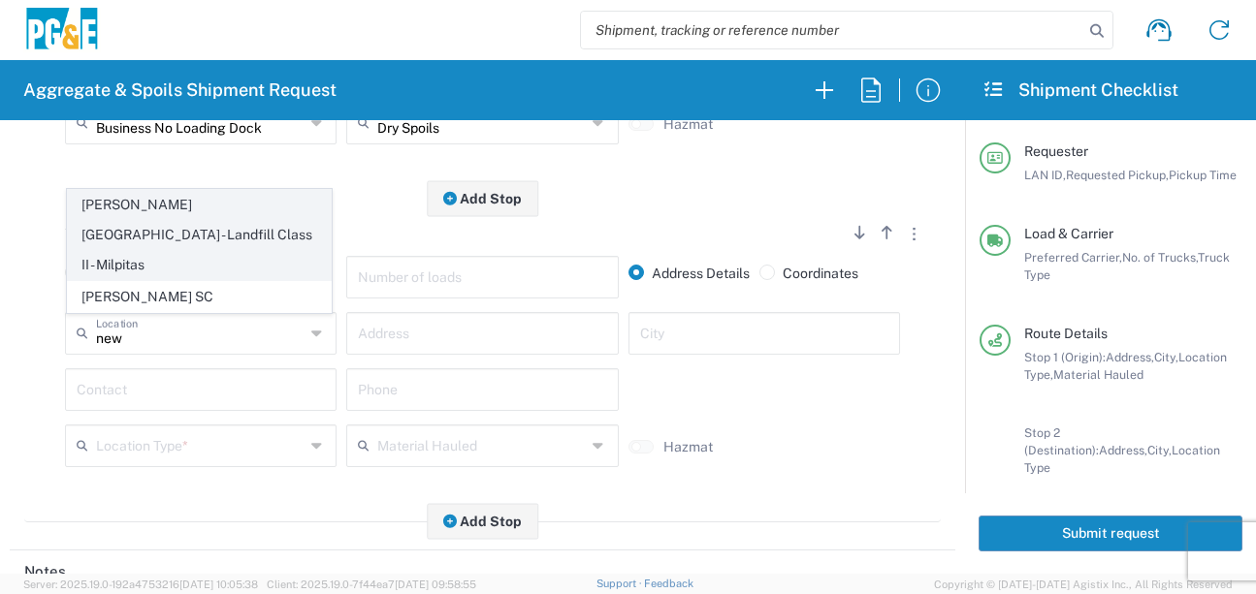
click at [201, 234] on span "[PERSON_NAME][GEOGRAPHIC_DATA] - Landfill Class II - Milpitas" at bounding box center [199, 234] width 263 height 89
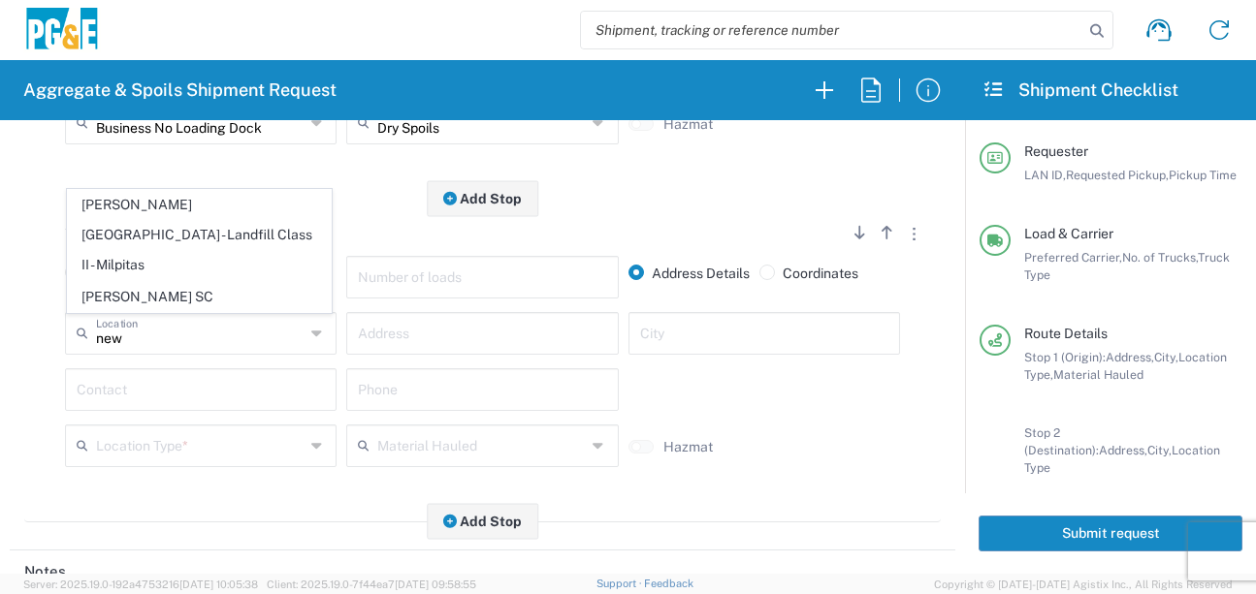
type input "[PERSON_NAME][GEOGRAPHIC_DATA] - Landfill Class II - Milpitas"
type input "[STREET_ADDRESS][PERSON_NAME]"
type input "Milpitas"
type input "Landfill"
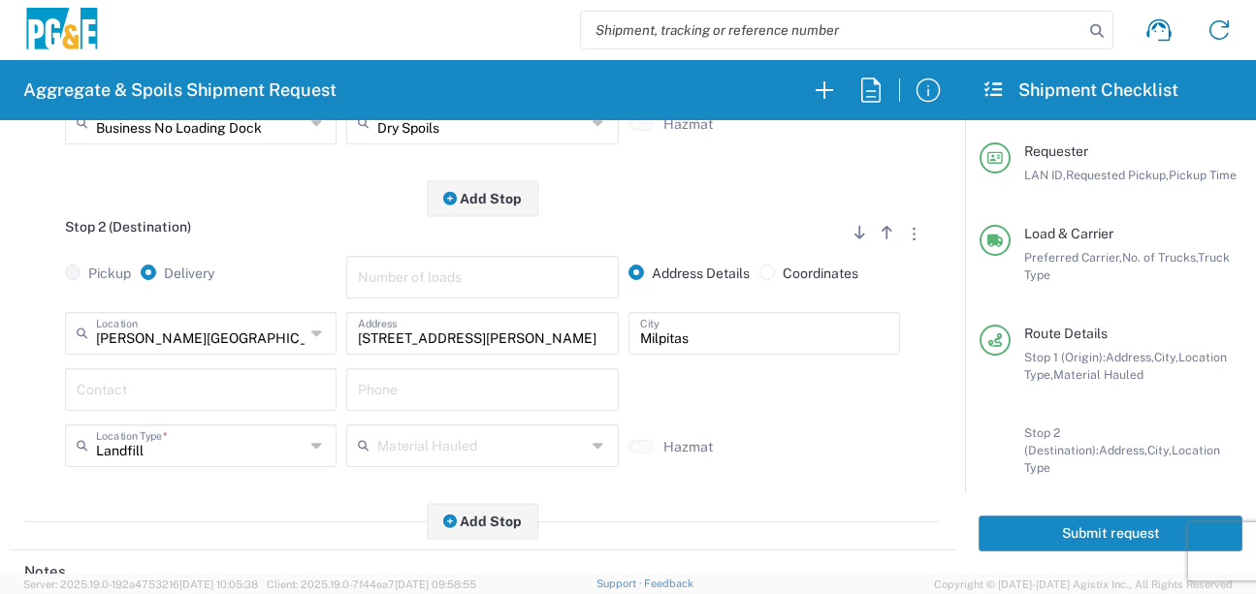
click at [218, 382] on input "text" at bounding box center [201, 388] width 248 height 34
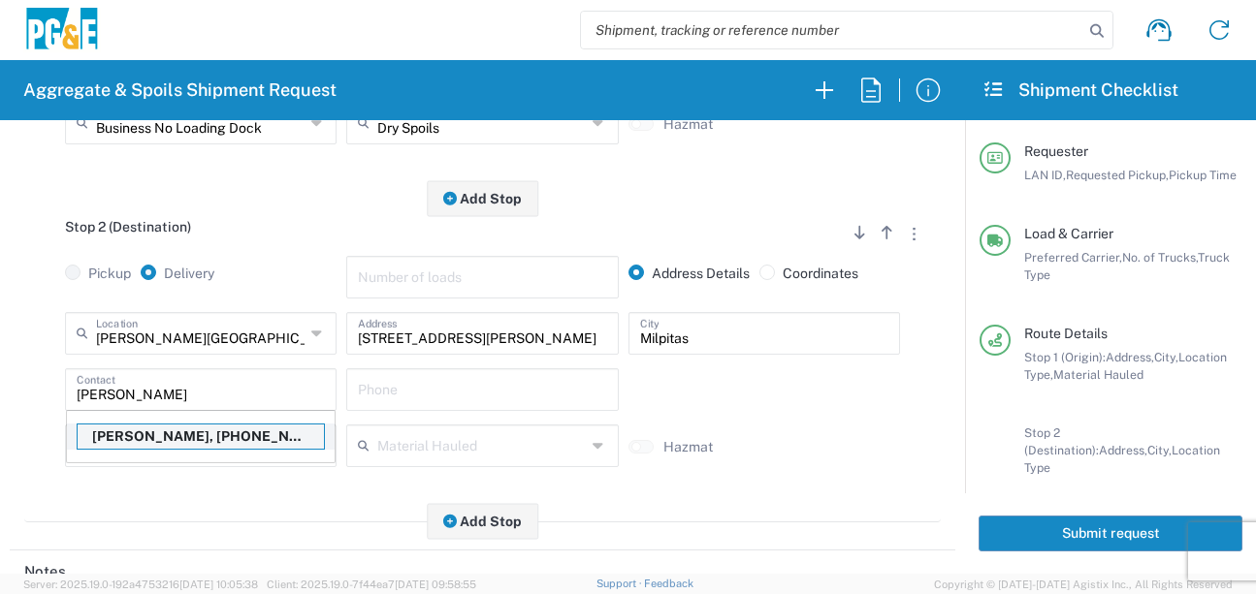
click at [205, 434] on p "[PERSON_NAME], [PHONE_NUMBER]" at bounding box center [201, 437] width 246 height 24
type input "[PERSON_NAME]"
type input "[PHONE_NUMBER]"
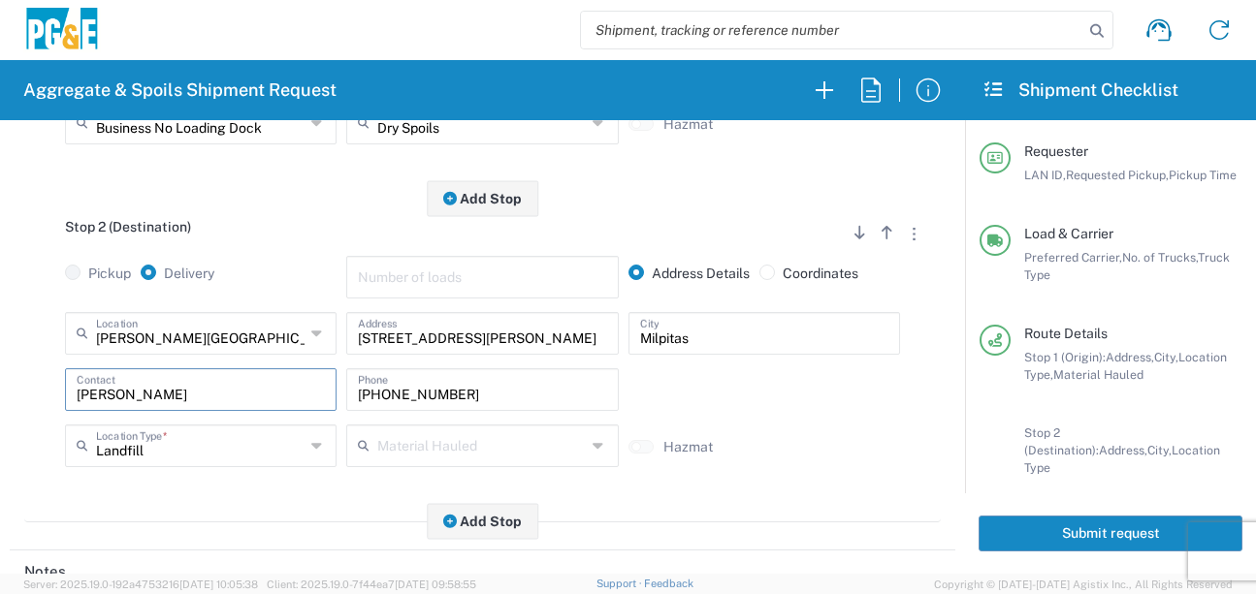
click at [228, 511] on div "Stop 2 (Destination) Add Stop Above Add Stop Below Remove Stop Pickup Delivery …" at bounding box center [482, 361] width 916 height 324
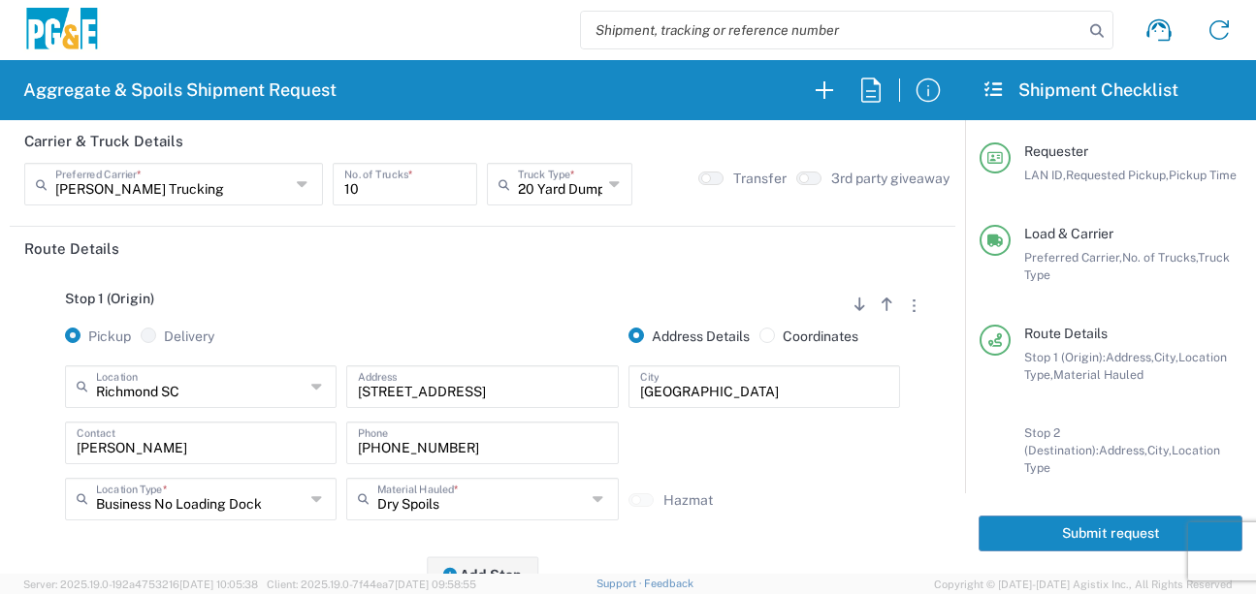
scroll to position [0, 0]
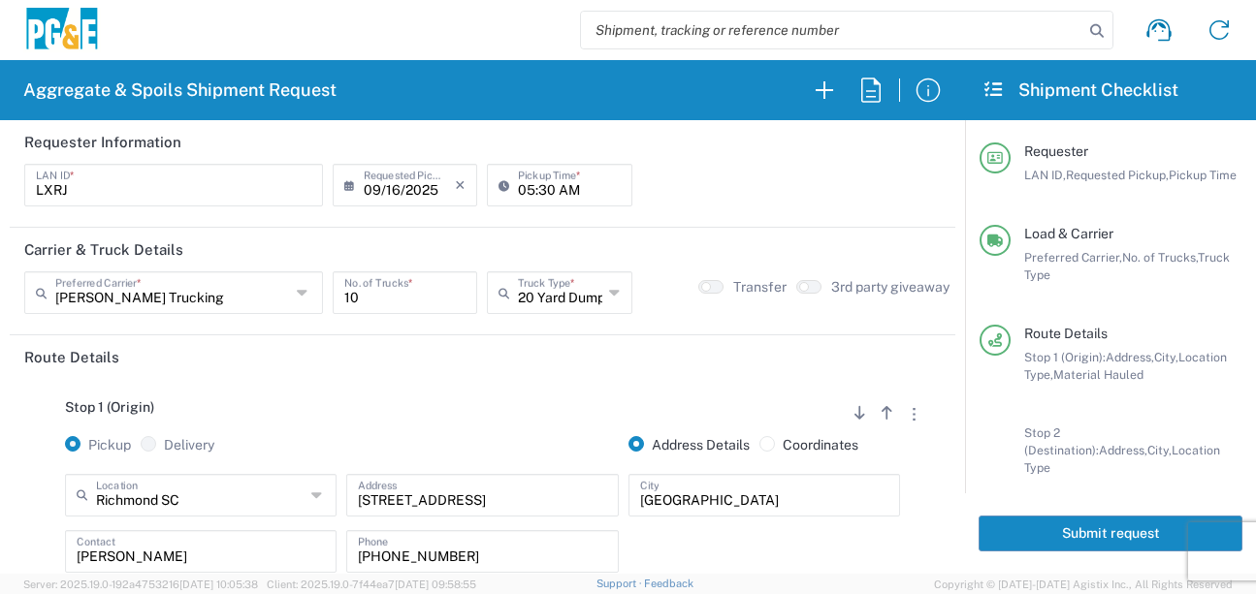
click at [1134, 540] on button "Submit request" at bounding box center [1111, 534] width 264 height 36
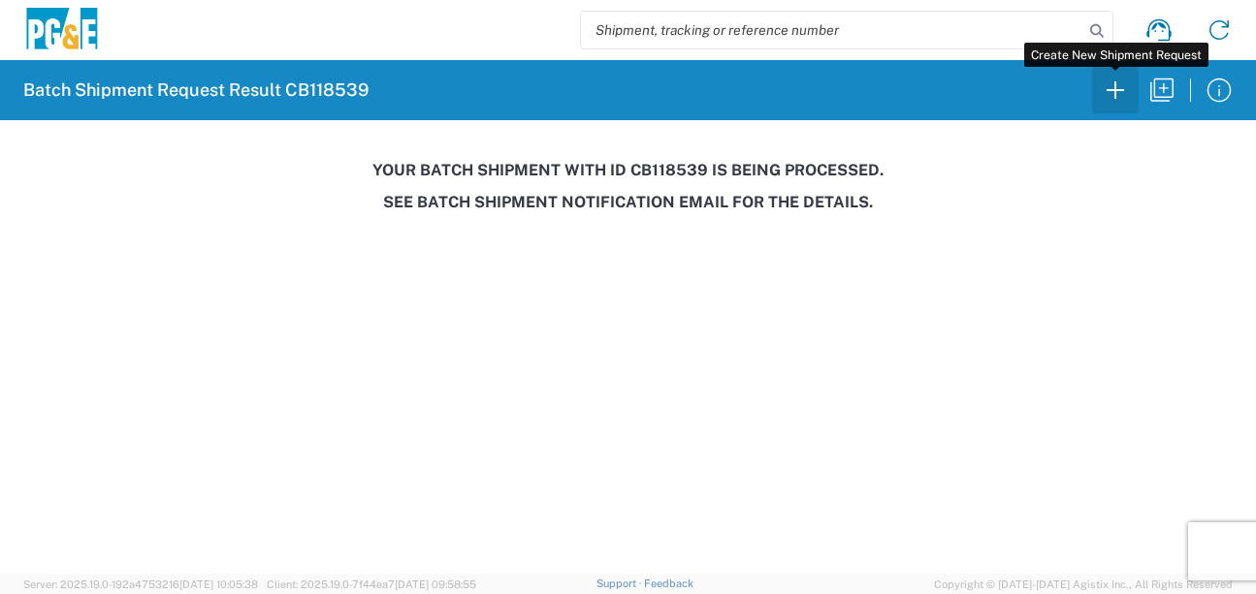
click at [1113, 99] on icon "button" at bounding box center [1115, 90] width 31 height 31
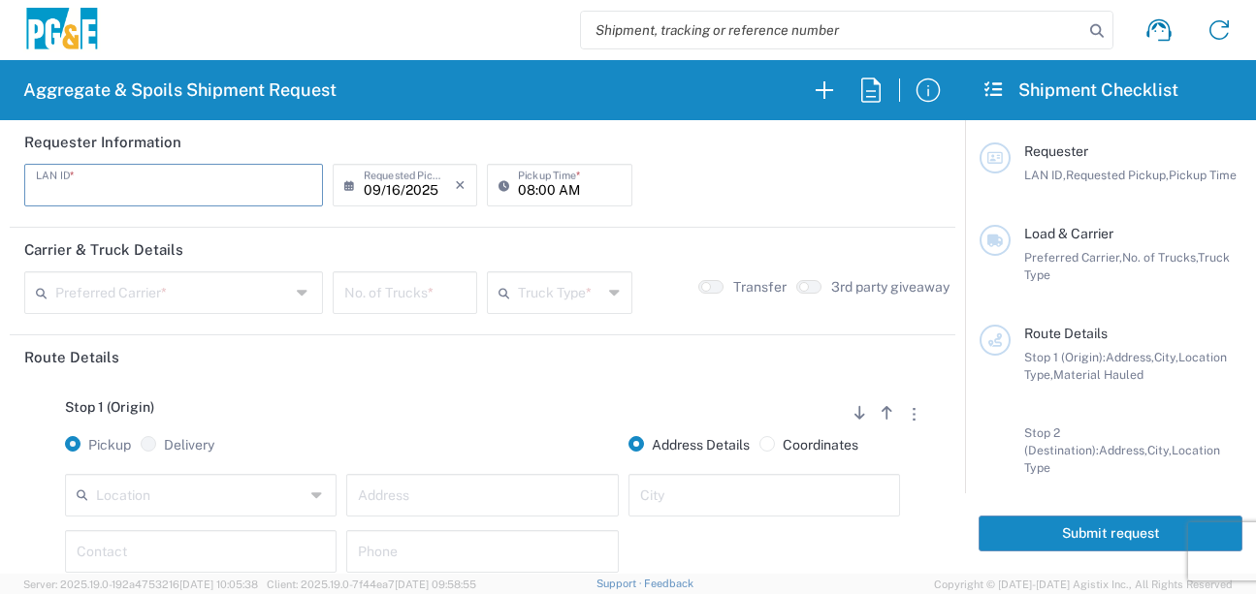
click at [129, 177] on input "text" at bounding box center [173, 184] width 275 height 34
type input "MJON"
click at [518, 191] on input "08:00 AM" at bounding box center [569, 184] width 102 height 34
type input "06:00 AM"
click at [214, 301] on input "text" at bounding box center [172, 291] width 235 height 34
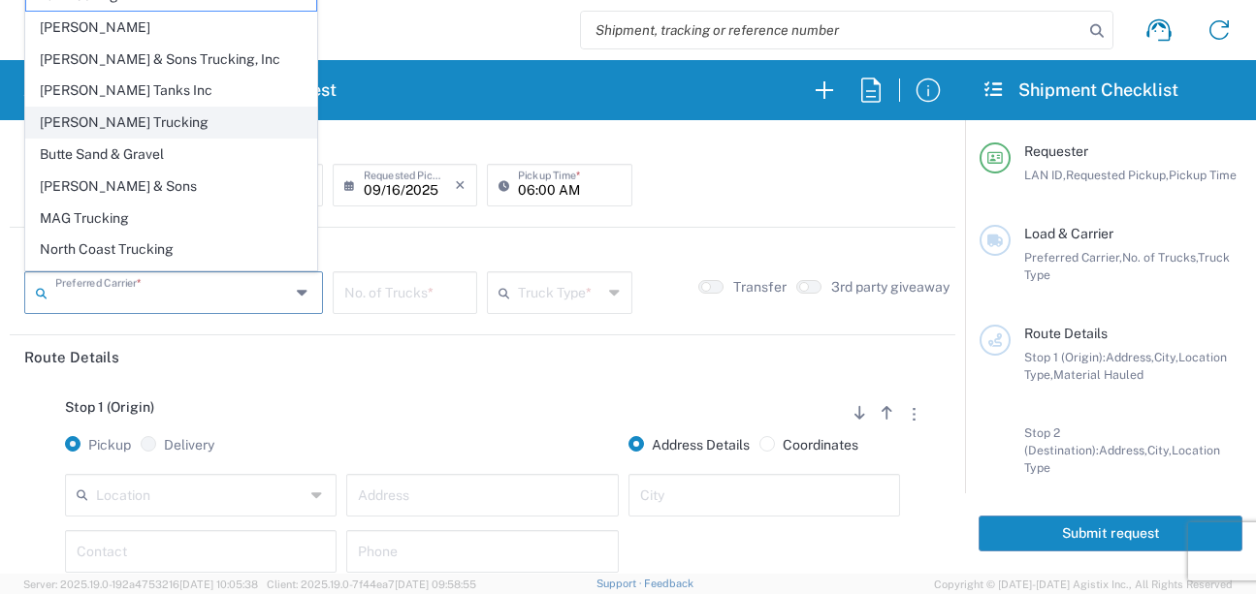
click at [86, 125] on span "[PERSON_NAME] Trucking" at bounding box center [171, 123] width 290 height 30
type input "[PERSON_NAME] Trucking"
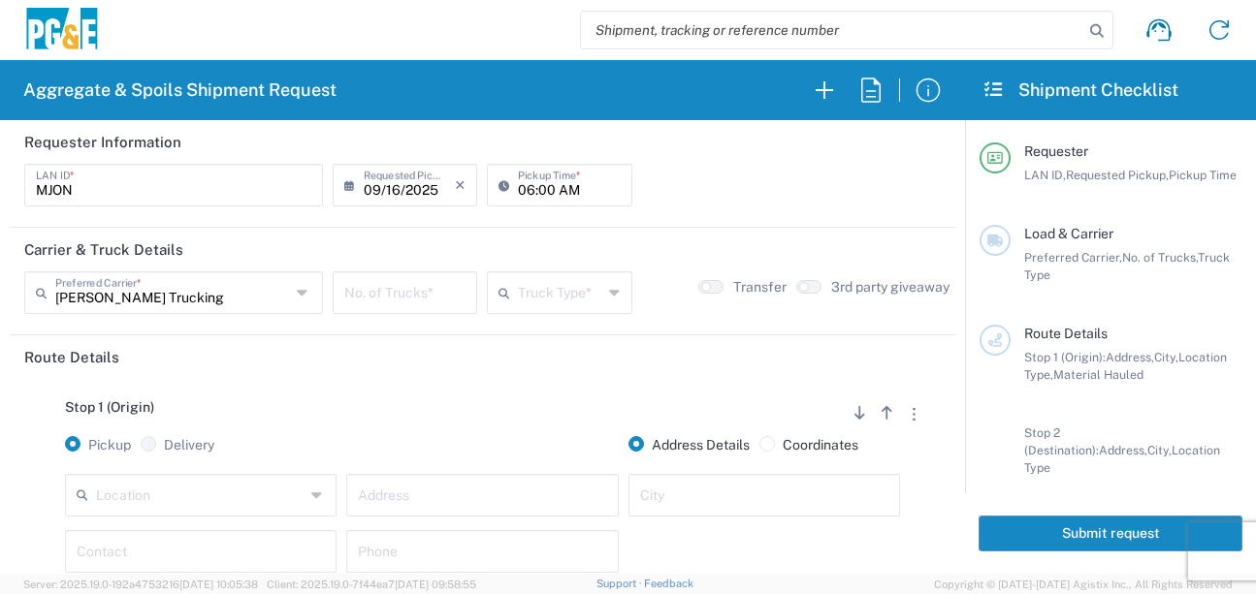
click at [379, 291] on input "number" at bounding box center [404, 291] width 121 height 34
type input "8"
click at [525, 293] on input "text" at bounding box center [559, 291] width 83 height 34
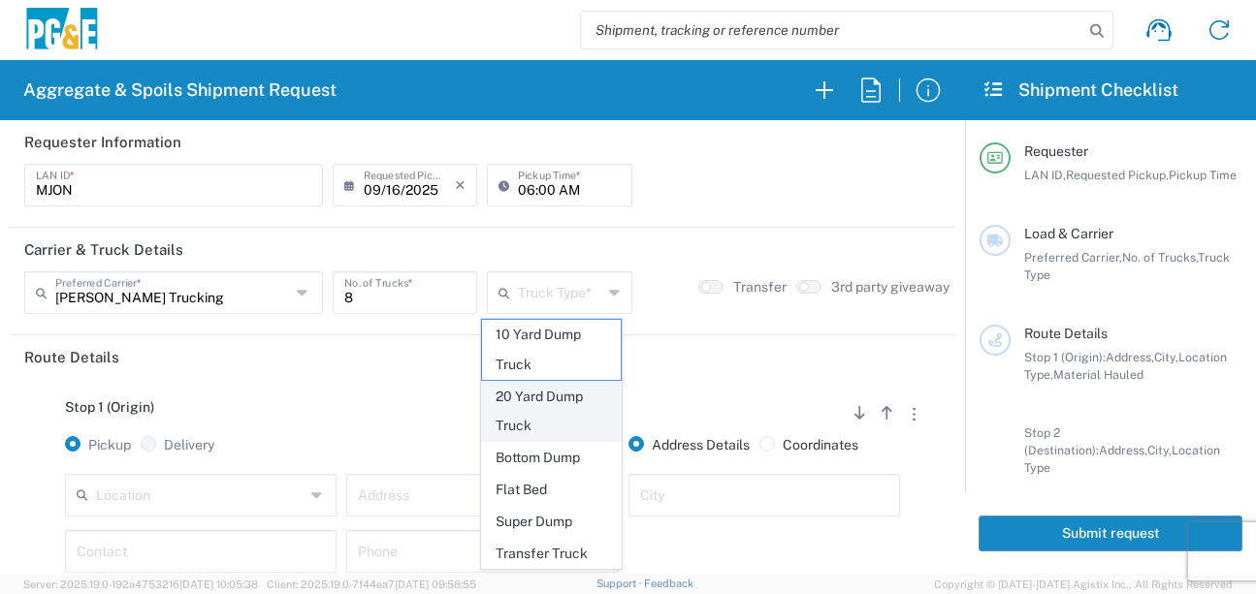
click at [541, 409] on span "20 Yard Dump Truck" at bounding box center [551, 412] width 139 height 60
type input "20 Yard Dump Truck"
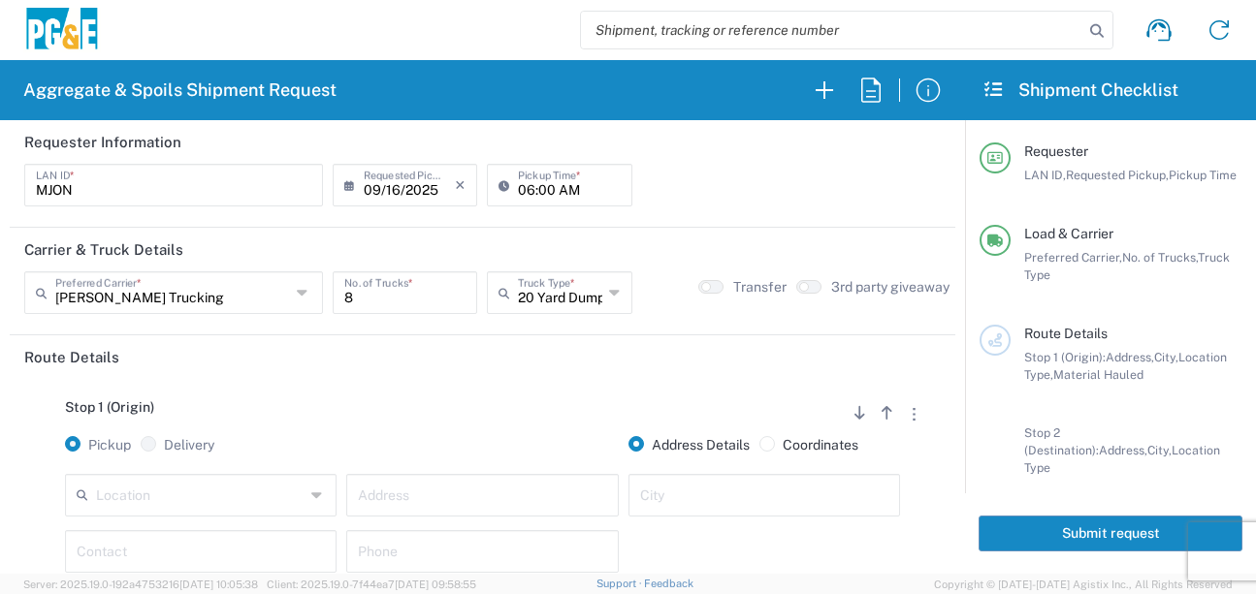
click at [463, 405] on div "Stop 1 (Origin) Add Stop Above Add Stop Below Remove Stop" at bounding box center [482, 418] width 916 height 37
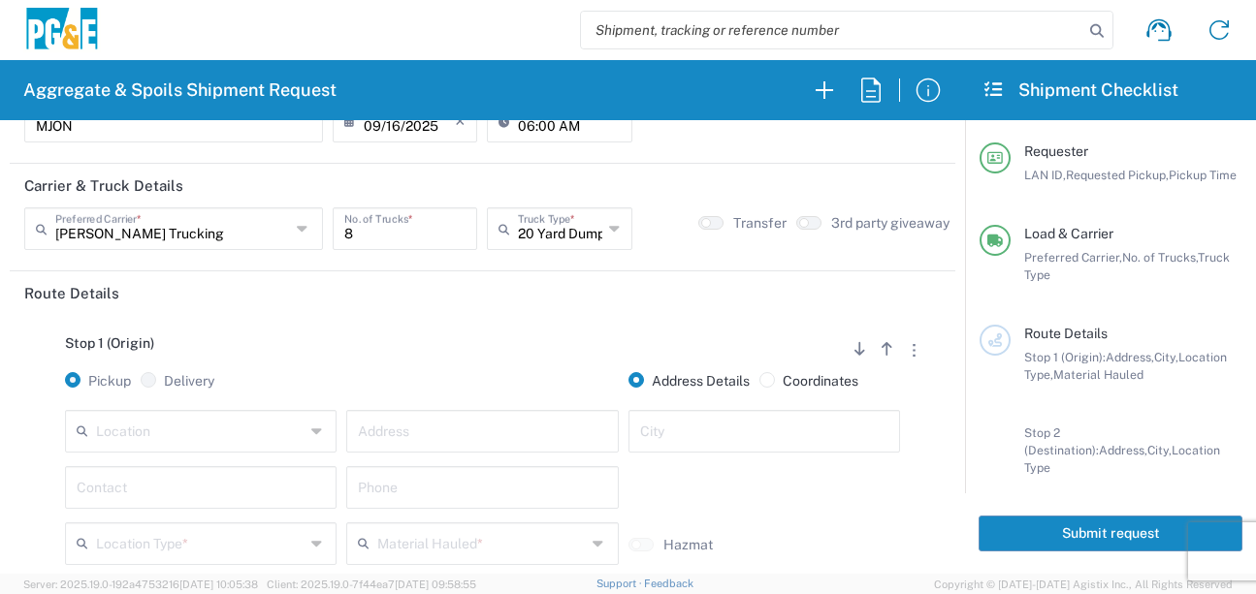
scroll to position [97, 0]
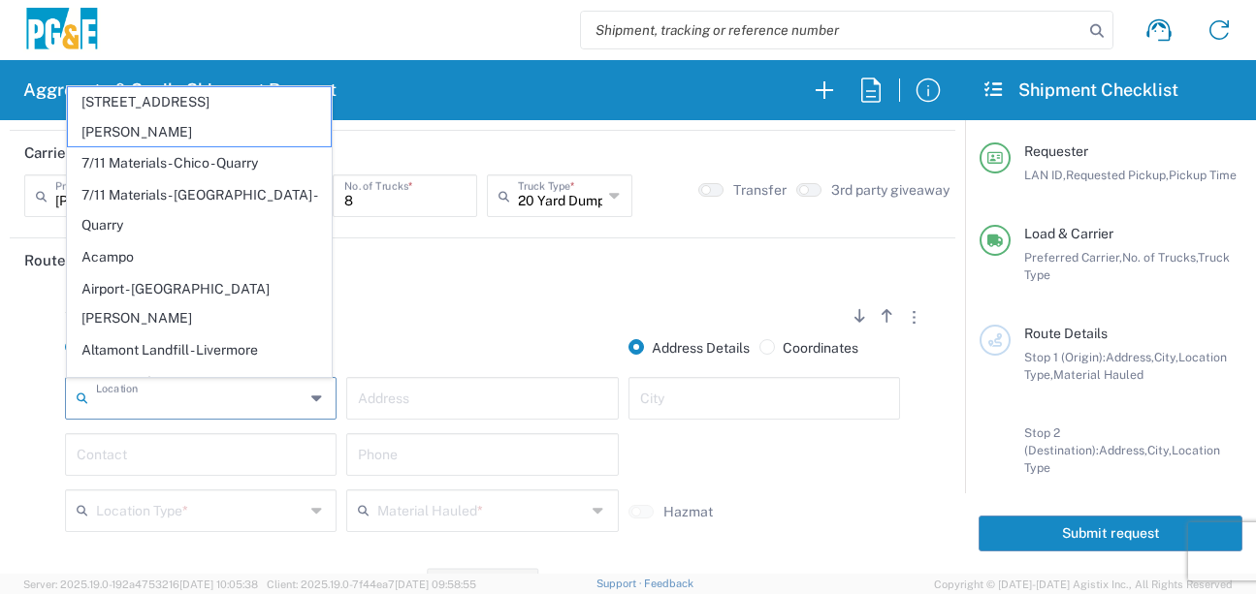
click at [243, 397] on input "text" at bounding box center [200, 397] width 209 height 34
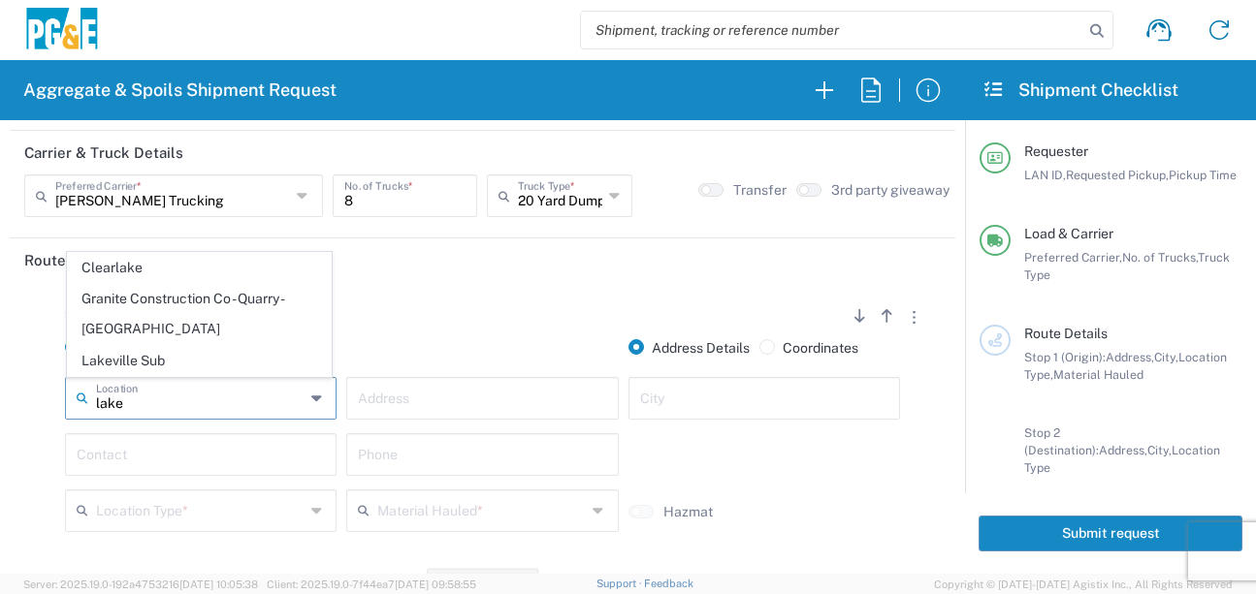
drag, startPoint x: 171, startPoint y: 348, endPoint x: 161, endPoint y: 362, distance: 16.7
click at [171, 347] on span "Lakeville Sub" at bounding box center [199, 361] width 263 height 30
type input "Lakeville Sub"
type input "[STREET_ADDRESS]"
type input "Petaluma"
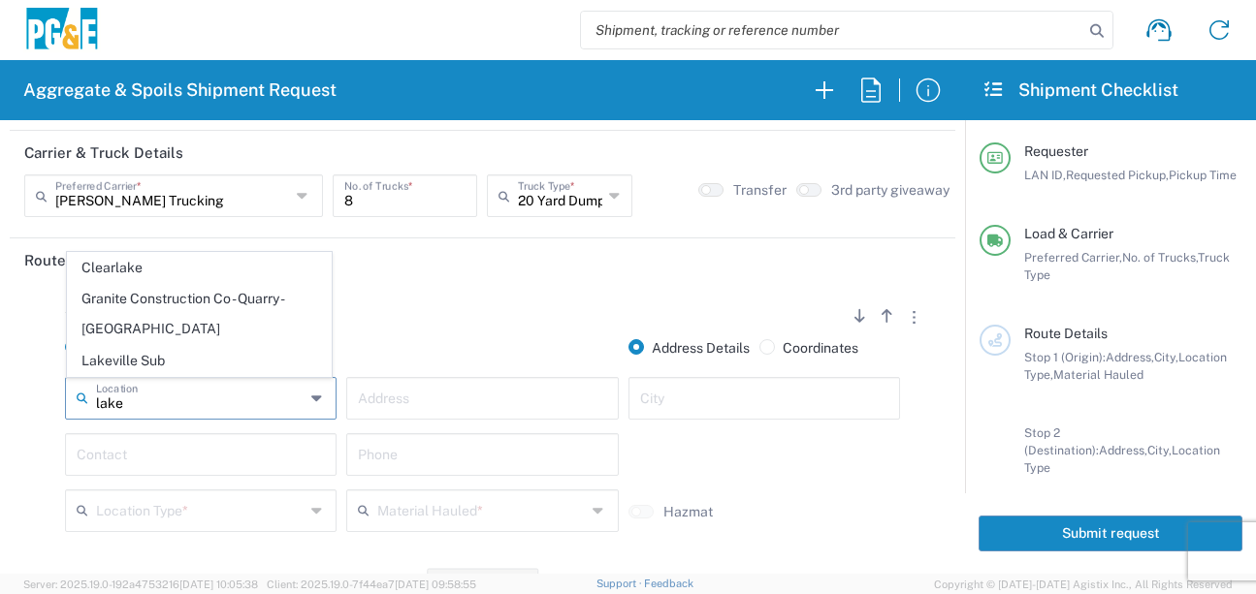
type input "Business No Loading Dock"
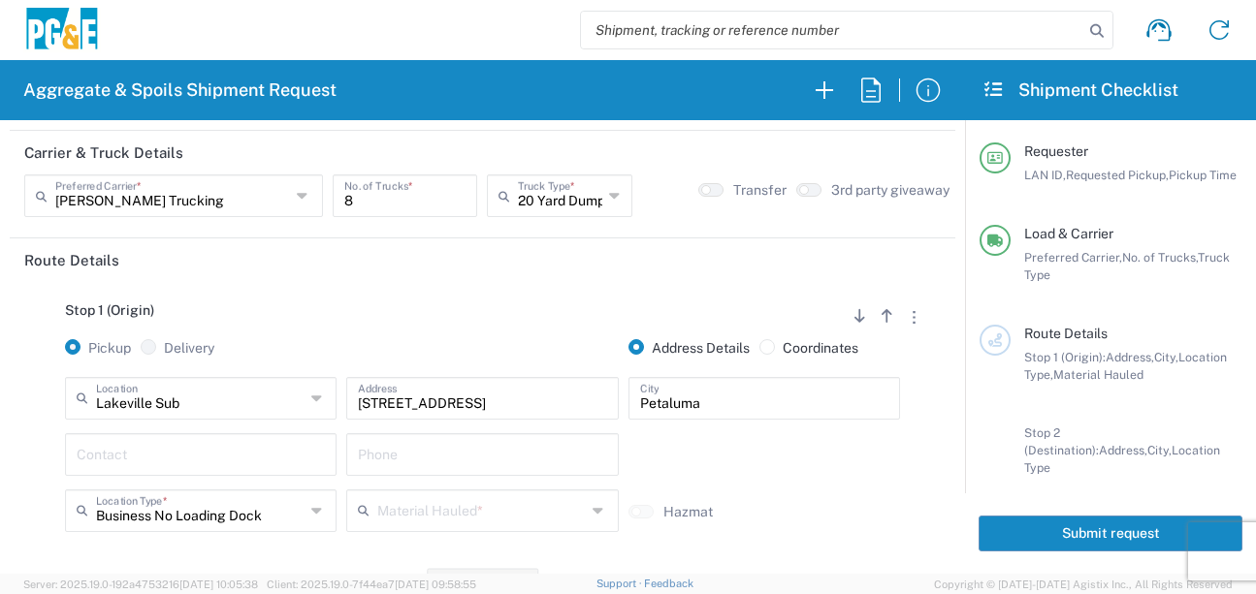
click at [144, 450] on input "text" at bounding box center [201, 453] width 248 height 34
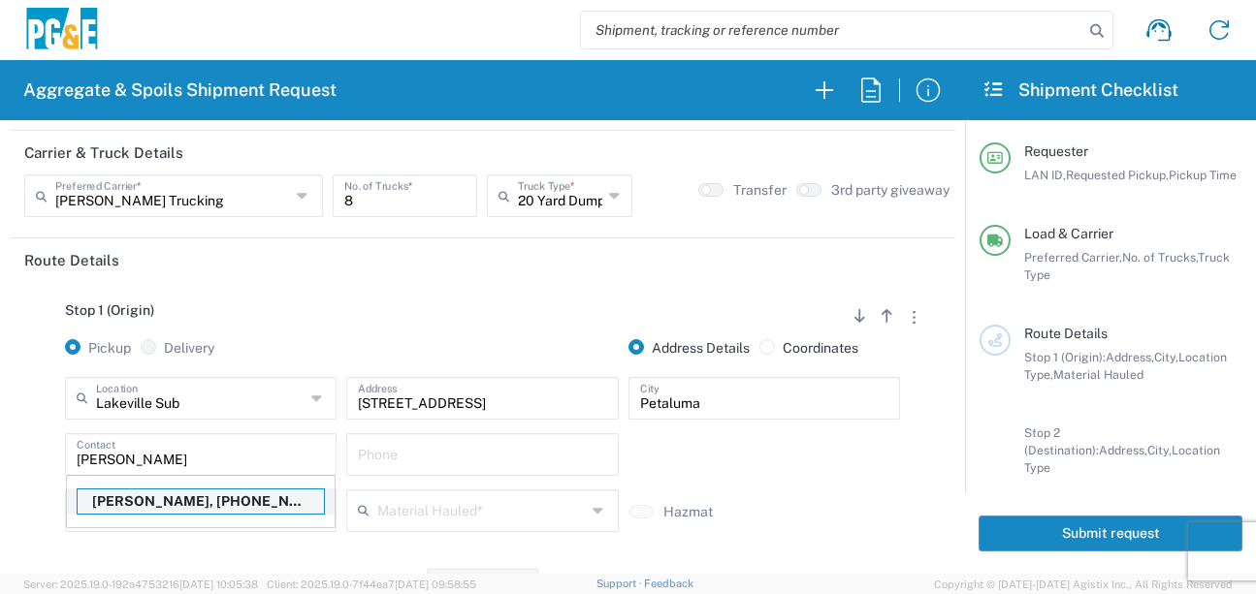
click at [144, 497] on p "[PERSON_NAME], [PHONE_NUMBER]" at bounding box center [201, 502] width 246 height 24
type input "[PERSON_NAME]"
type input "[PHONE_NUMBER]"
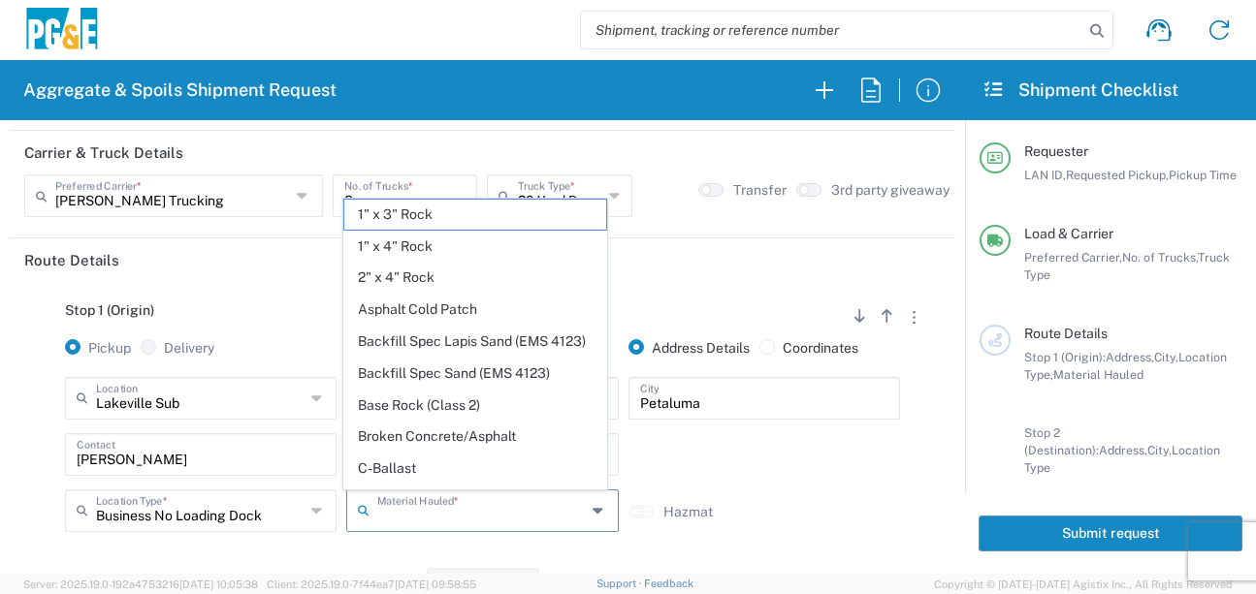
click at [415, 519] on input "text" at bounding box center [481, 510] width 209 height 34
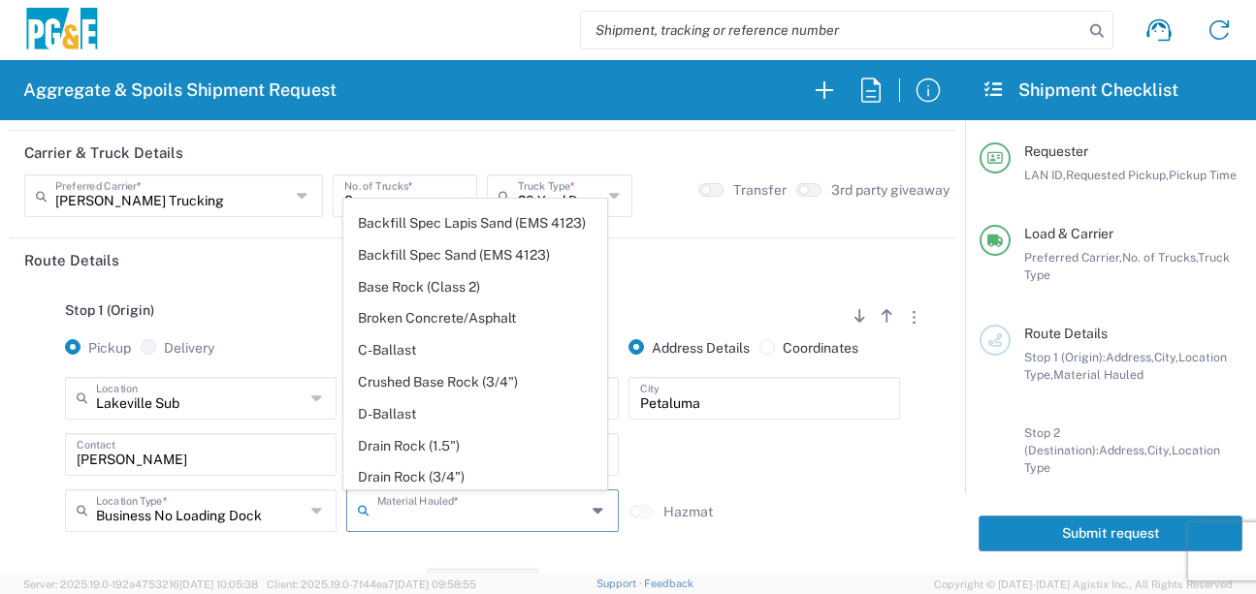
scroll to position [291, 0]
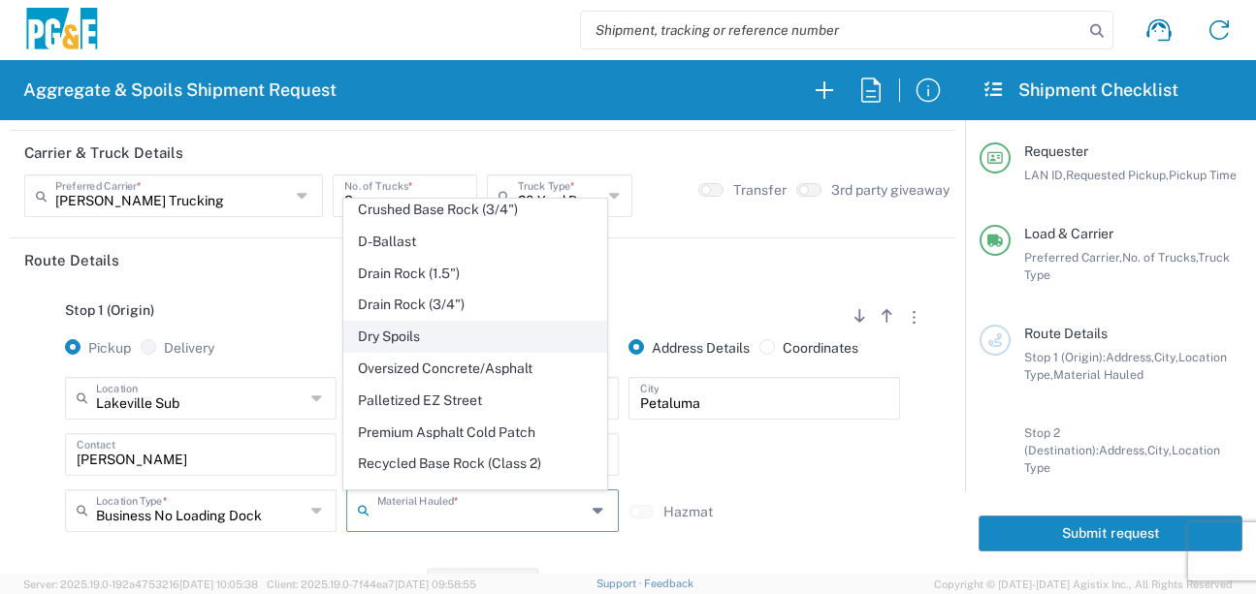
click at [407, 352] on span "Dry Spoils" at bounding box center [475, 337] width 263 height 30
type input "Dry Spoils"
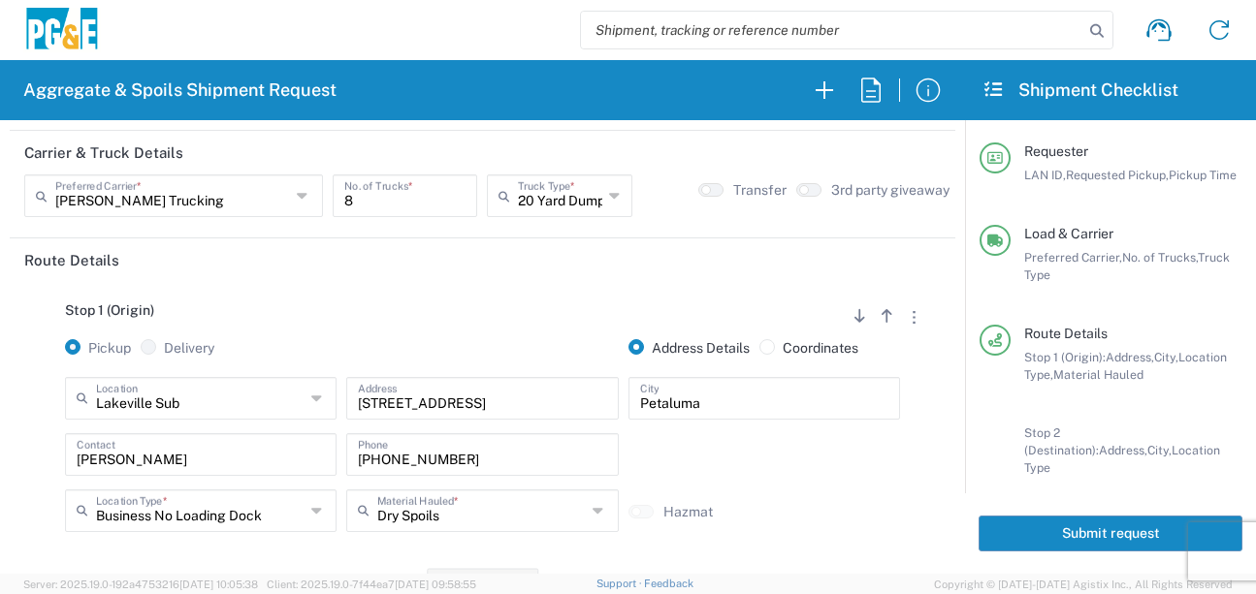
click at [322, 544] on div "Business No Loading Dock Location Type * Business No Loading Dock Business (Gen…" at bounding box center [200, 518] width 281 height 56
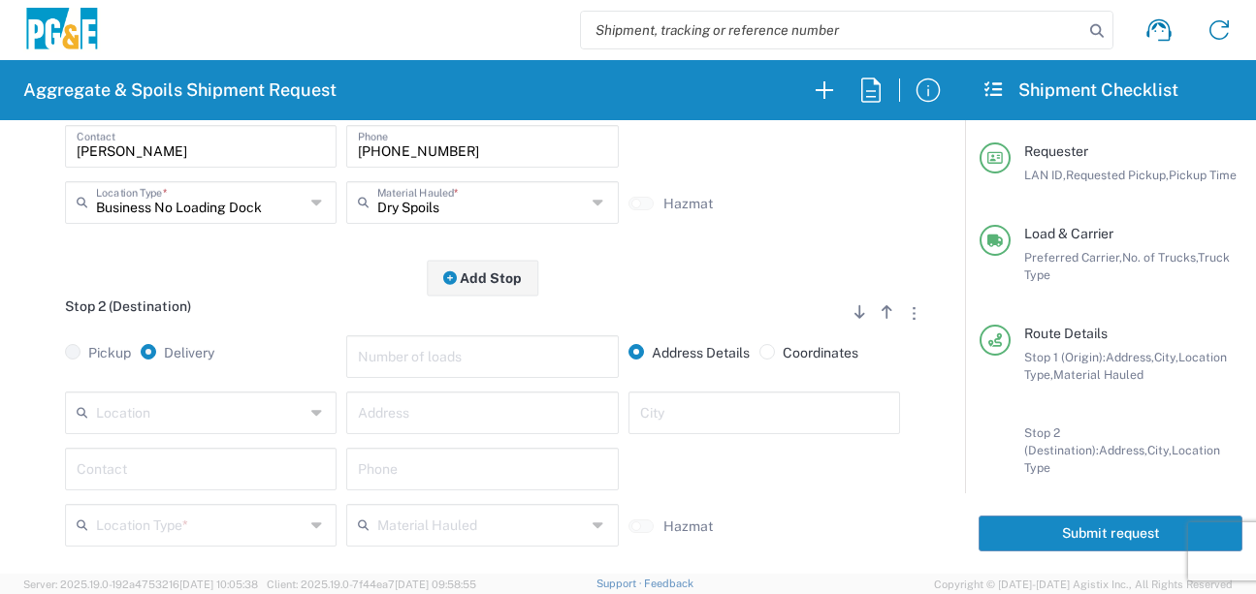
scroll to position [485, 0]
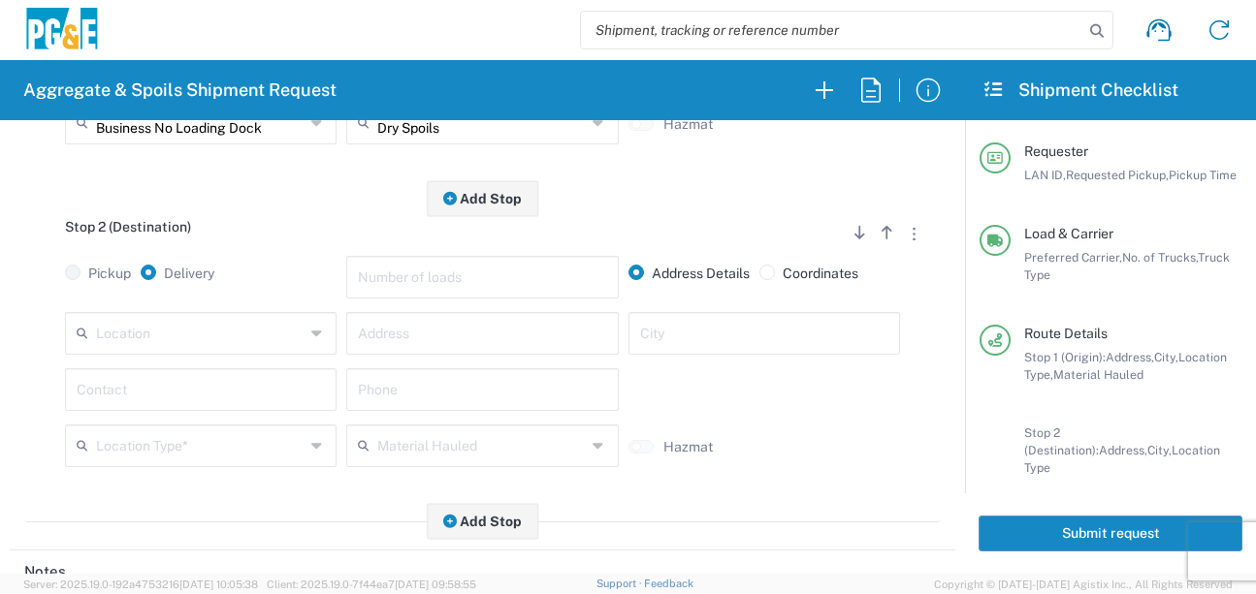
click at [194, 338] on input "text" at bounding box center [200, 332] width 209 height 34
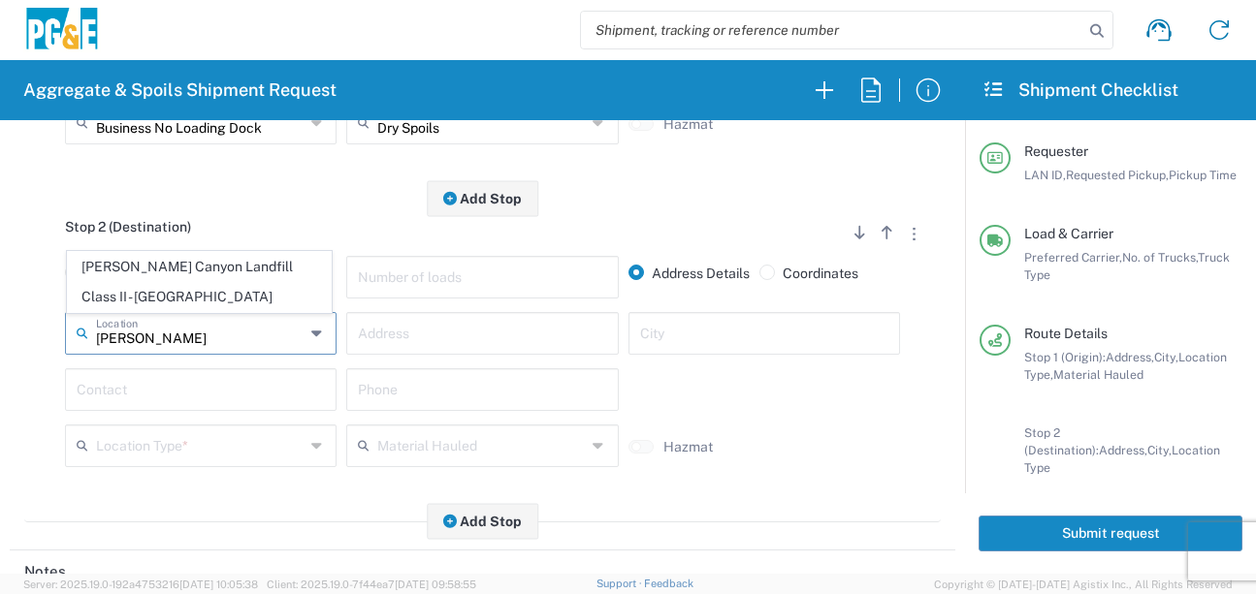
click at [207, 273] on span "[PERSON_NAME] Canyon Landfill Class II - [GEOGRAPHIC_DATA]" at bounding box center [199, 282] width 263 height 60
type input "[PERSON_NAME] Canyon Landfill Class II - [GEOGRAPHIC_DATA]"
type input "[STREET_ADDRESS][PERSON_NAME]"
type input "[GEOGRAPHIC_DATA]"
type input "Landfill"
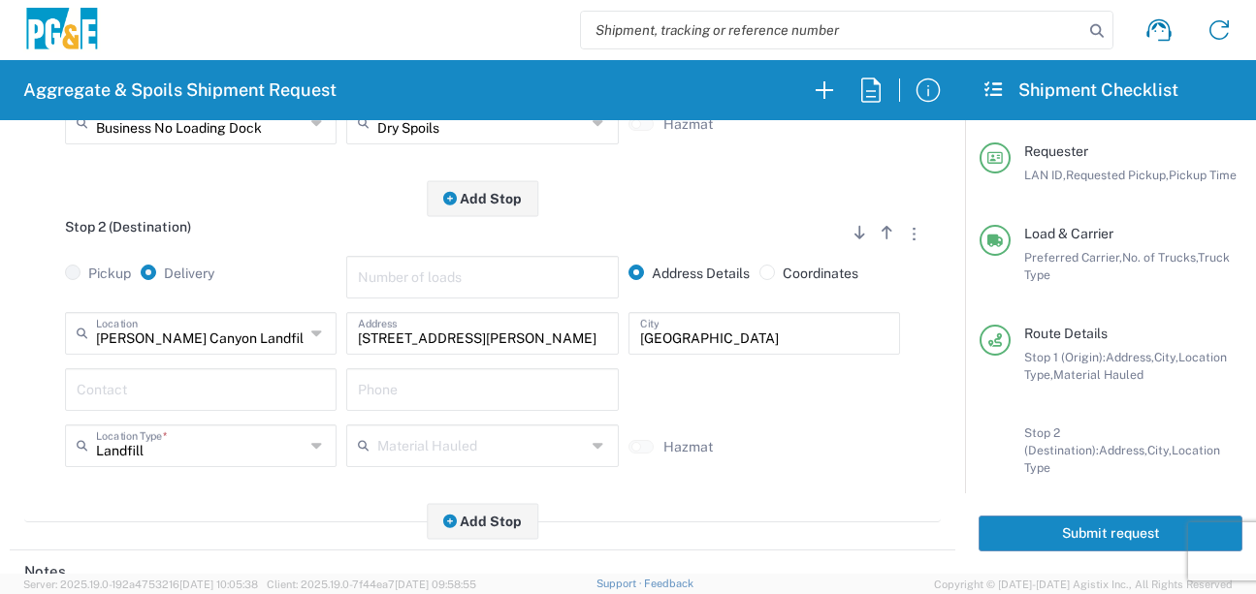
click at [202, 395] on input "text" at bounding box center [201, 388] width 248 height 34
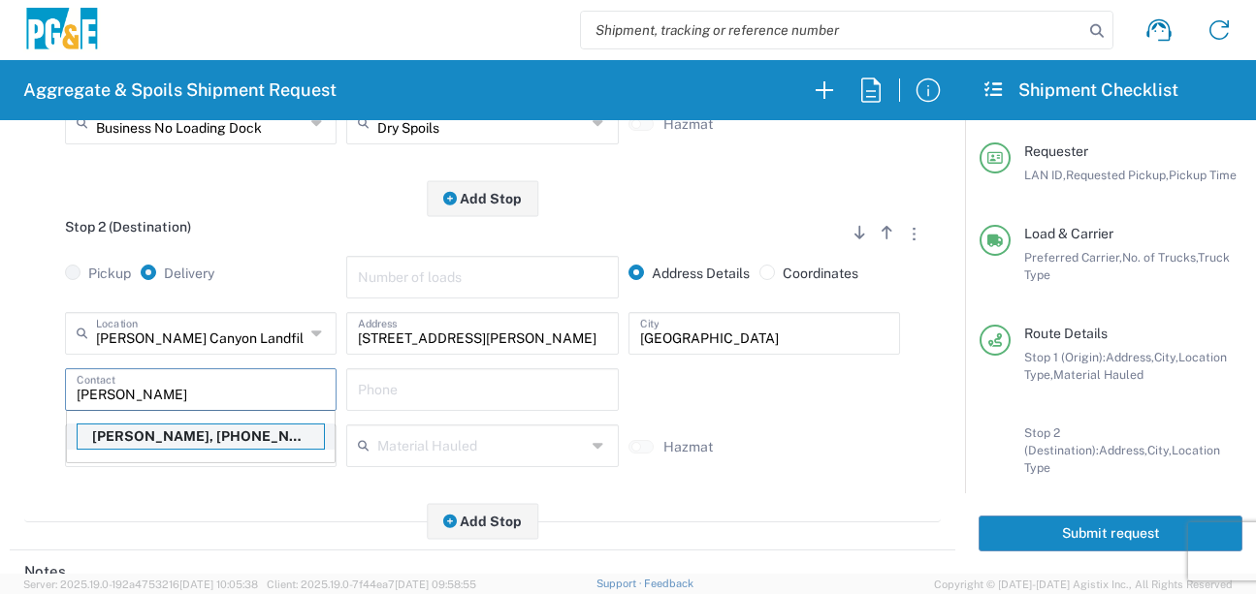
click at [188, 432] on p "[PERSON_NAME], [PHONE_NUMBER]" at bounding box center [201, 437] width 246 height 24
type input "[PERSON_NAME]"
type input "[PHONE_NUMBER]"
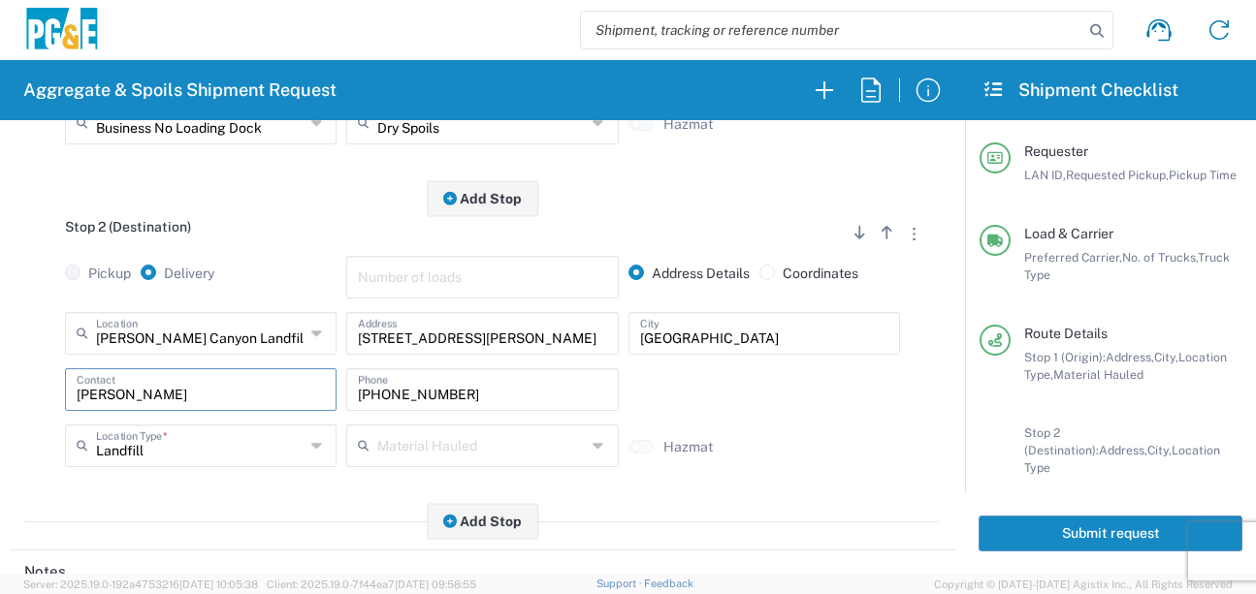
click at [198, 486] on div "Stop 2 (Destination) Add Stop Above Add Stop Below Remove Stop Pickup Delivery …" at bounding box center [482, 361] width 916 height 324
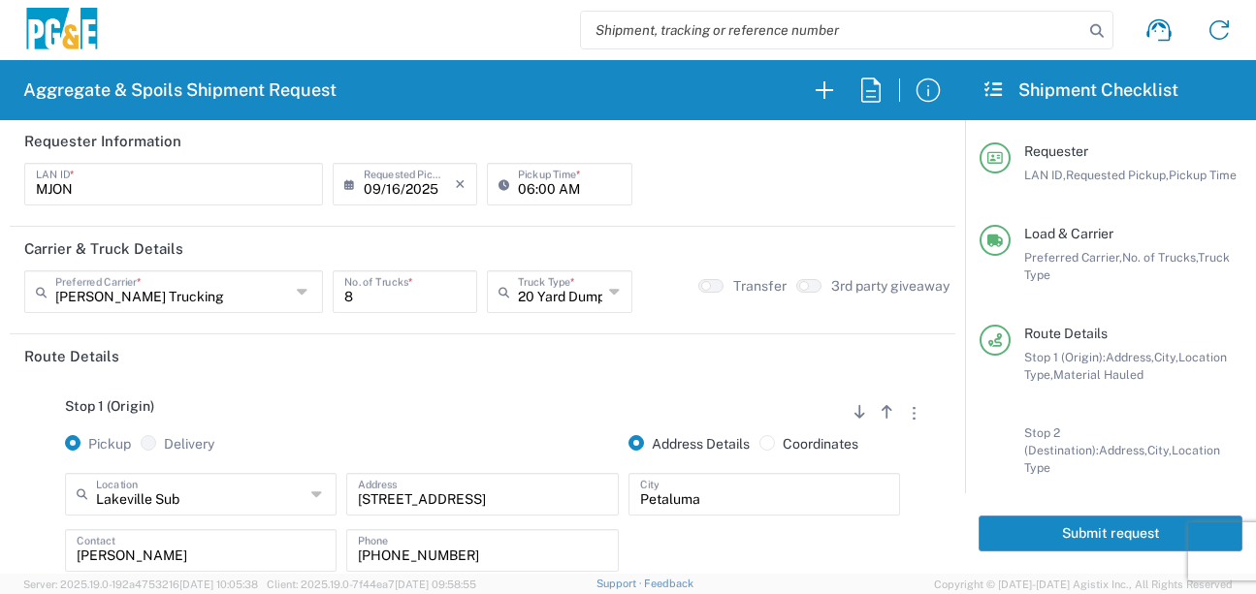
scroll to position [0, 0]
click at [1033, 528] on button "Submit request" at bounding box center [1111, 534] width 264 height 36
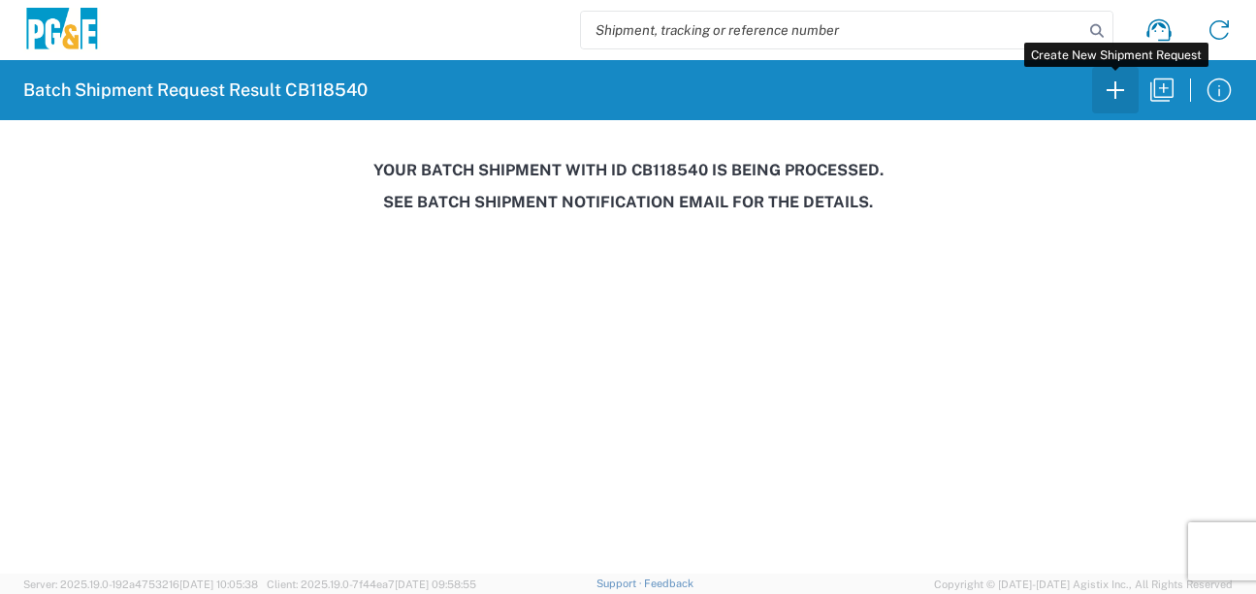
click at [1116, 110] on button "button" at bounding box center [1115, 90] width 47 height 47
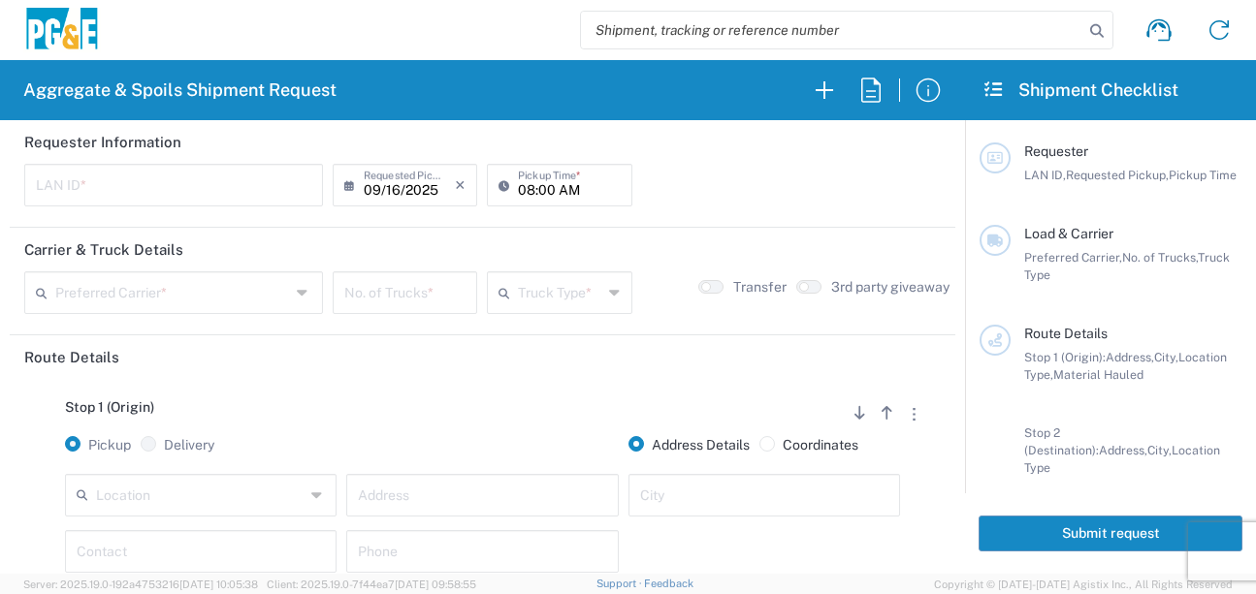
click at [40, 190] on input "text" at bounding box center [173, 184] width 275 height 34
type input "CMA5"
click at [180, 303] on input "text" at bounding box center [172, 291] width 235 height 34
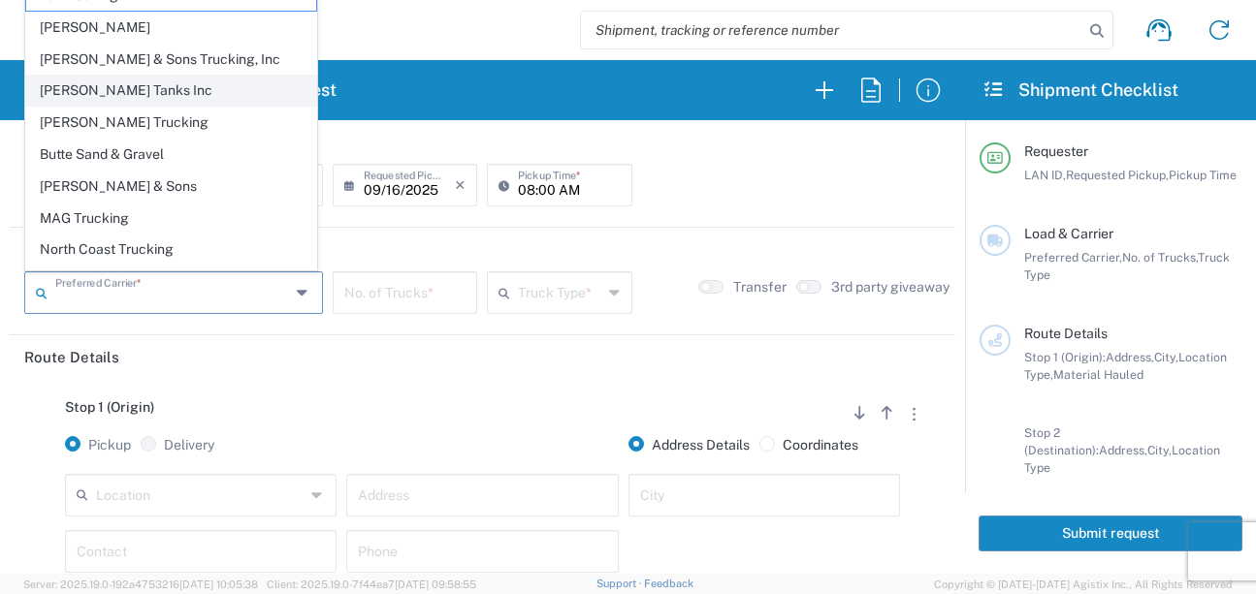
click at [106, 97] on span "[PERSON_NAME] Tanks Inc" at bounding box center [171, 91] width 290 height 30
type input "[PERSON_NAME] Tanks Inc"
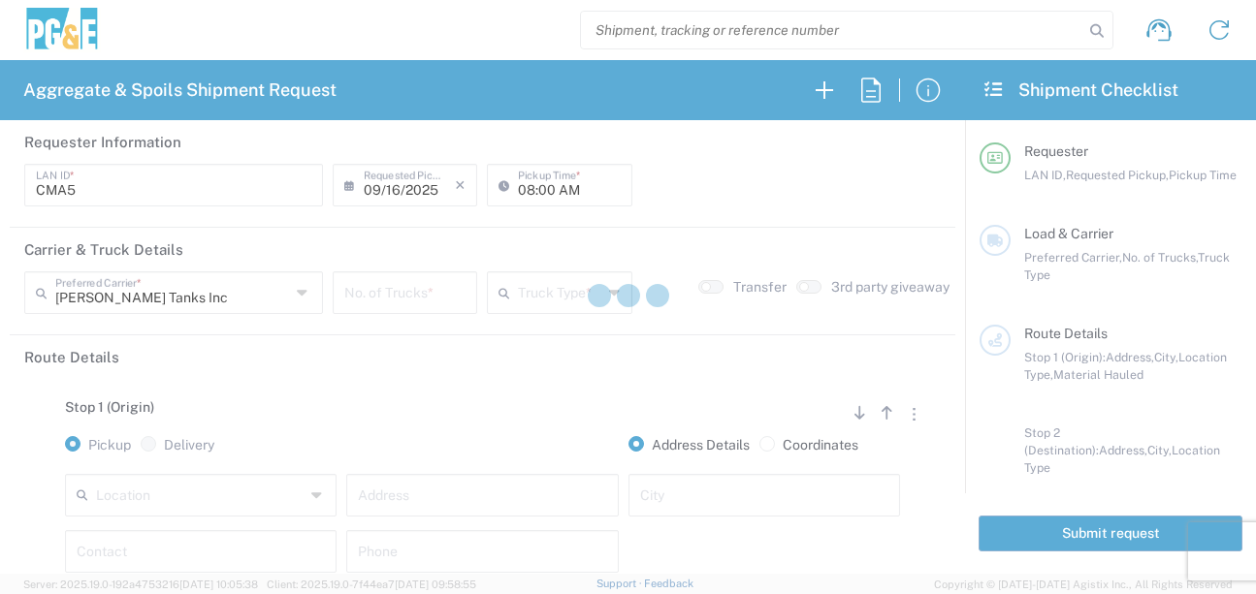
click at [415, 292] on input "number" at bounding box center [404, 291] width 121 height 34
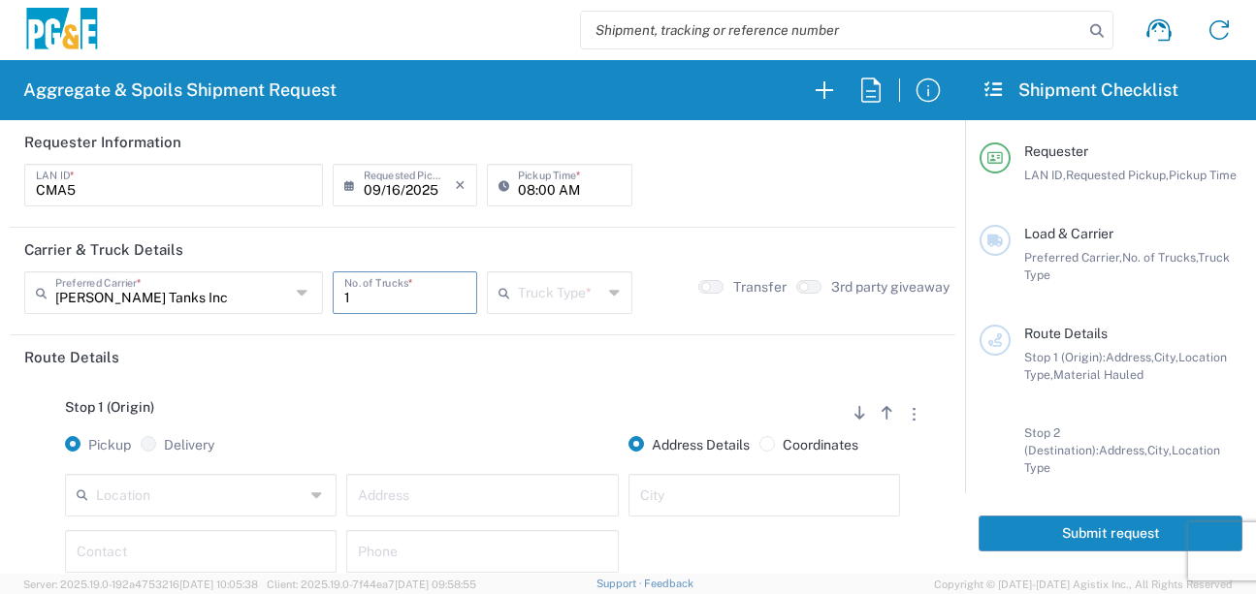
type input "1"
click at [521, 297] on input "text" at bounding box center [559, 291] width 83 height 34
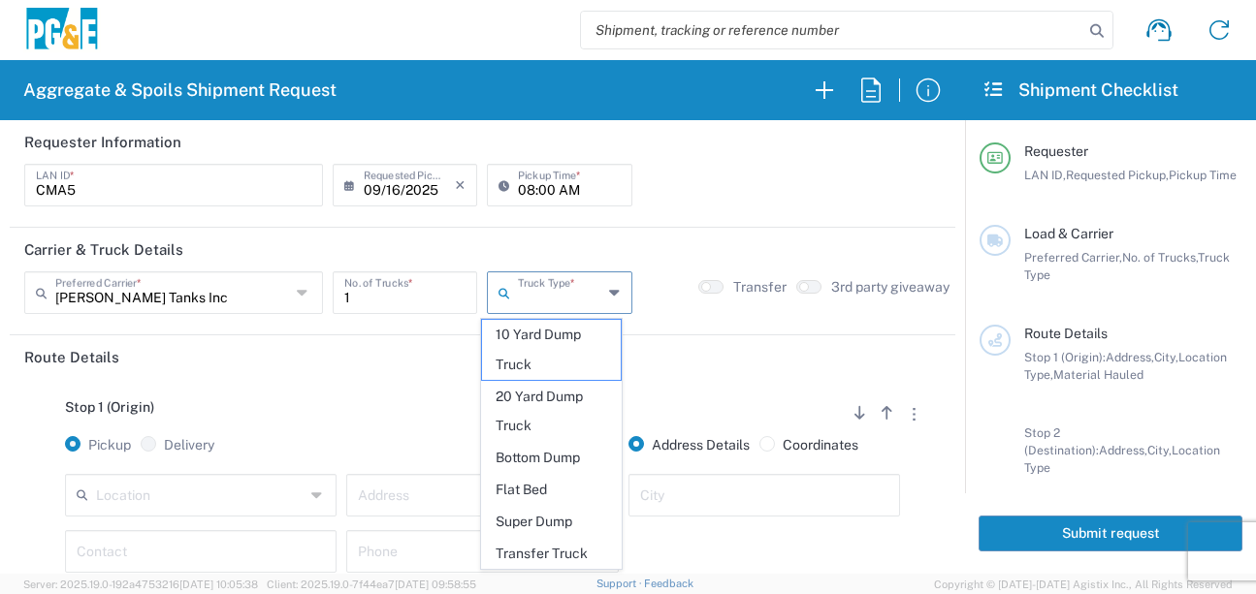
click at [527, 412] on span "20 Yard Dump Truck" at bounding box center [551, 412] width 139 height 60
type input "20 Yard Dump Truck"
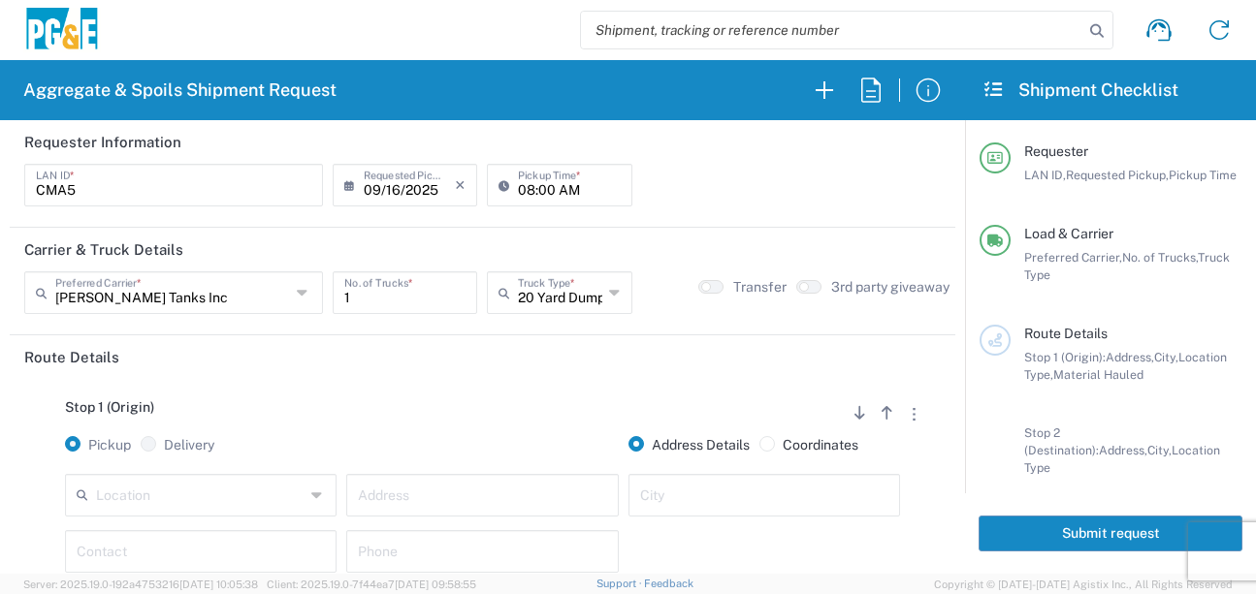
click at [518, 191] on input "08:00 AM" at bounding box center [569, 184] width 102 height 34
type input "07:00 AM"
click at [369, 429] on div "Stop 1 (Origin) Add Stop Above Add Stop Below Remove Stop" at bounding box center [482, 418] width 916 height 37
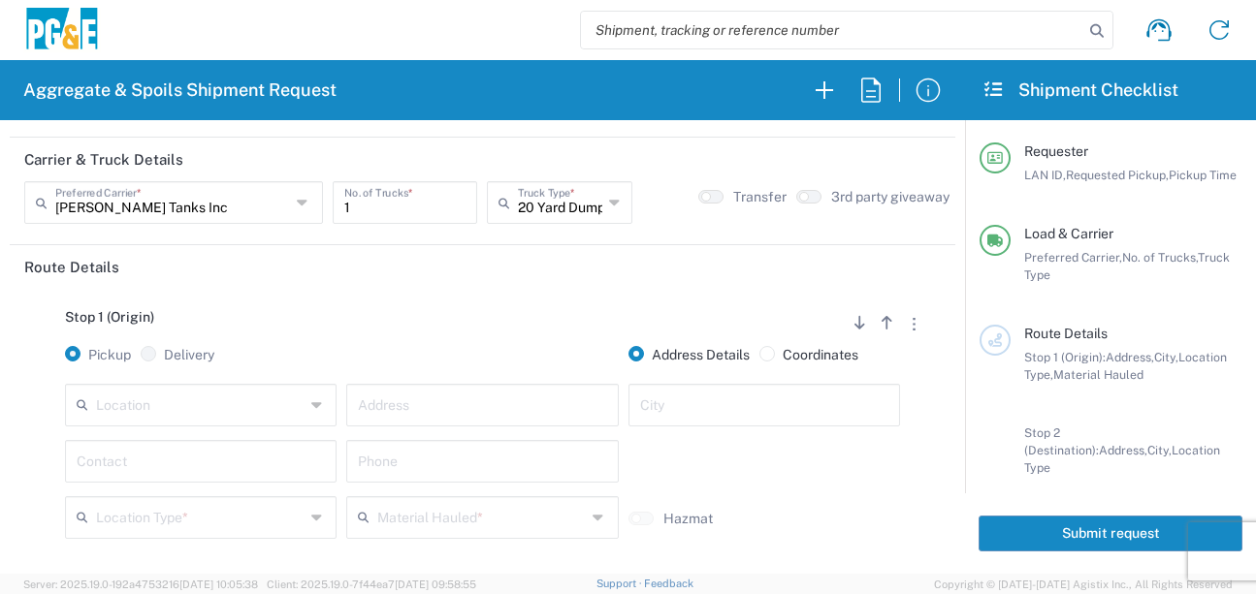
scroll to position [194, 0]
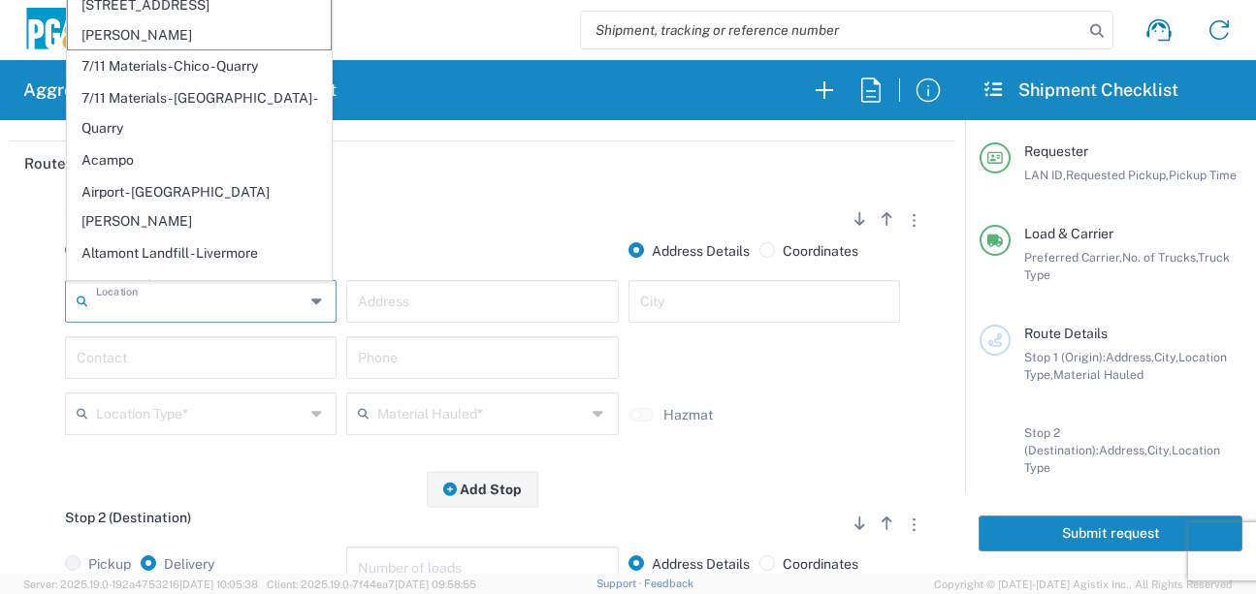
click at [213, 295] on input "text" at bounding box center [200, 300] width 209 height 34
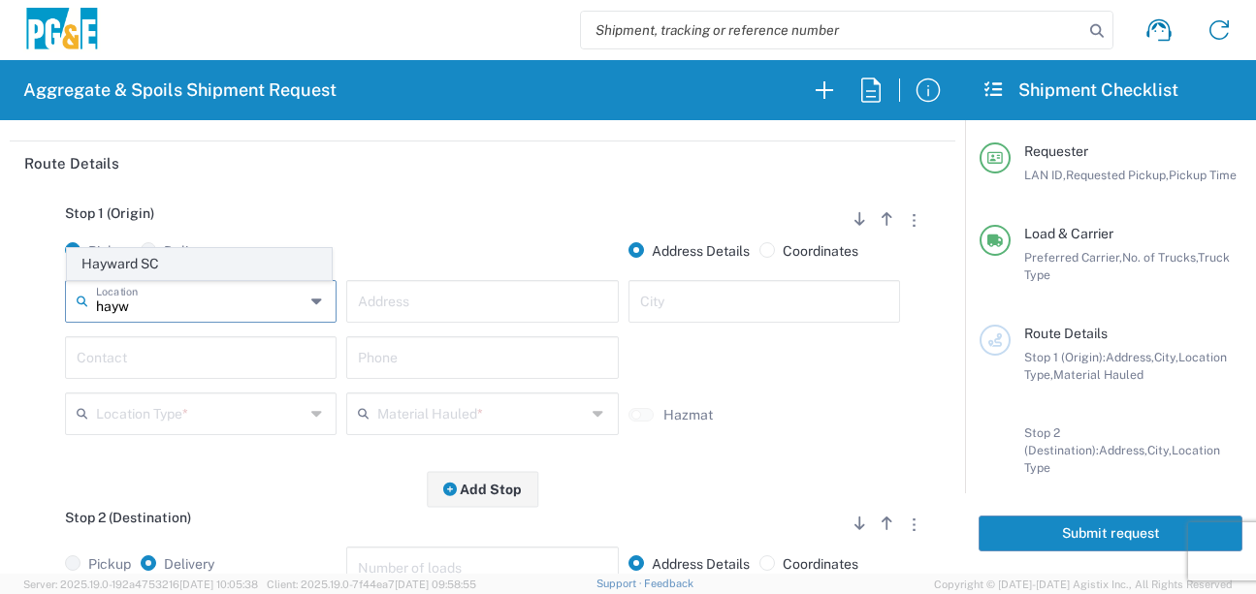
click at [209, 265] on span "Hayward SC" at bounding box center [199, 264] width 263 height 30
type input "Hayward SC"
type input "24300 Clawiter Rd"
type input "Hayward"
type input "Business No Loading Dock"
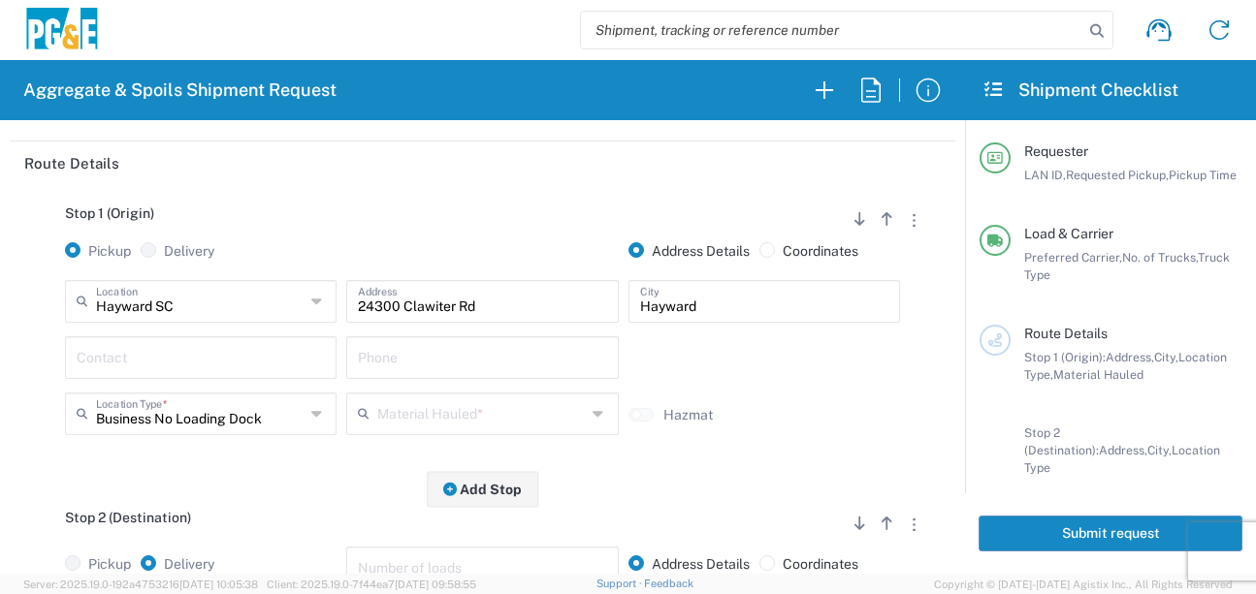
click at [197, 361] on input "text" at bounding box center [201, 356] width 248 height 34
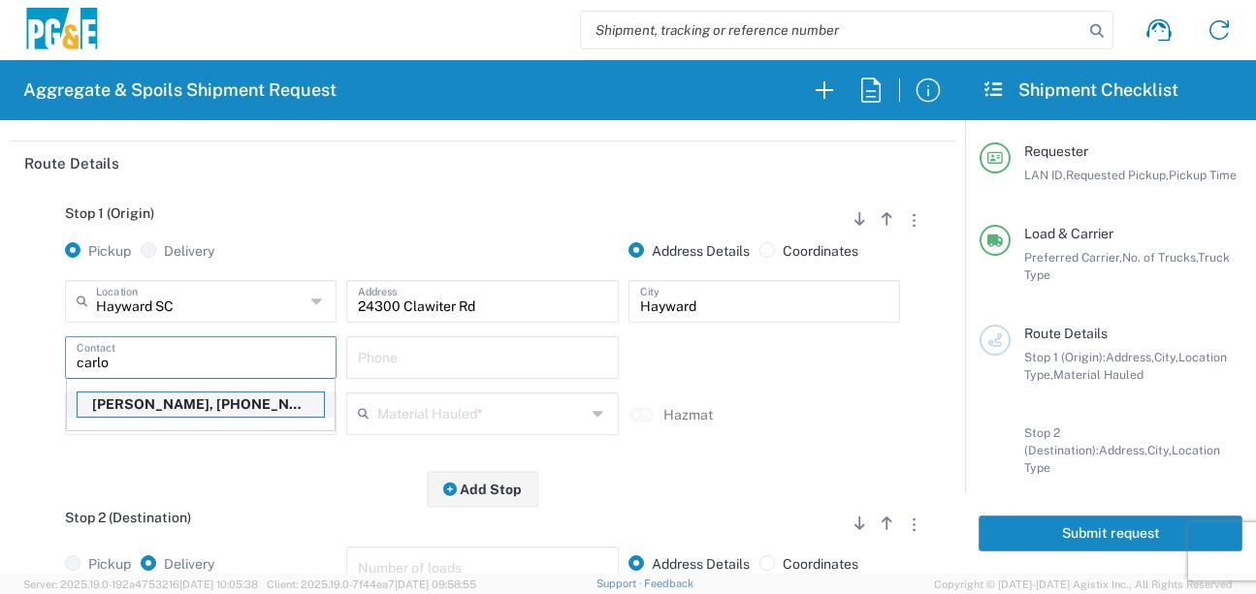
click at [156, 407] on p "[PERSON_NAME], [PHONE_NUMBER]" at bounding box center [201, 405] width 246 height 24
type input "[PERSON_NAME]"
type input "[PHONE_NUMBER]"
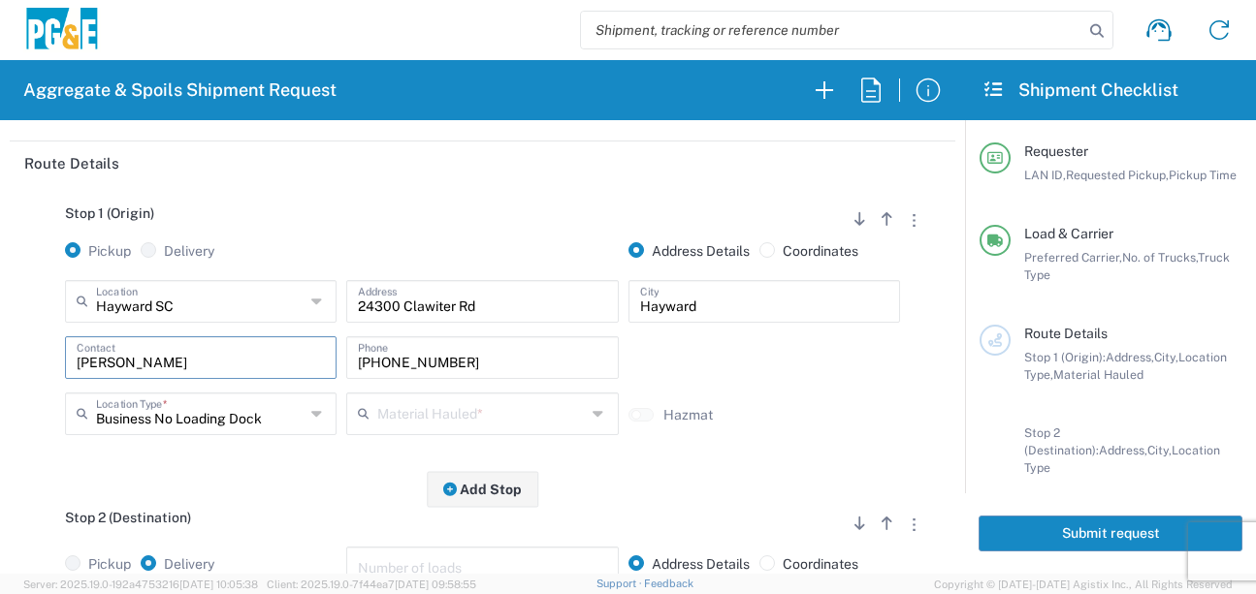
click at [403, 415] on input "text" at bounding box center [481, 413] width 209 height 34
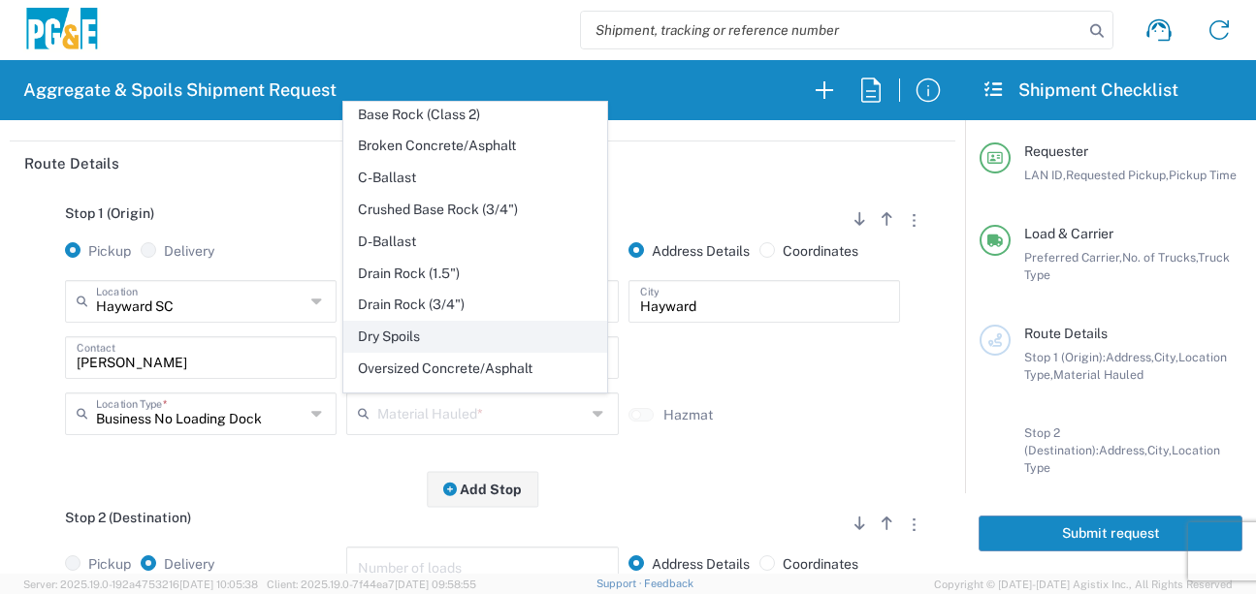
click at [393, 352] on span "Dry Spoils" at bounding box center [475, 337] width 263 height 30
type input "Dry Spoils"
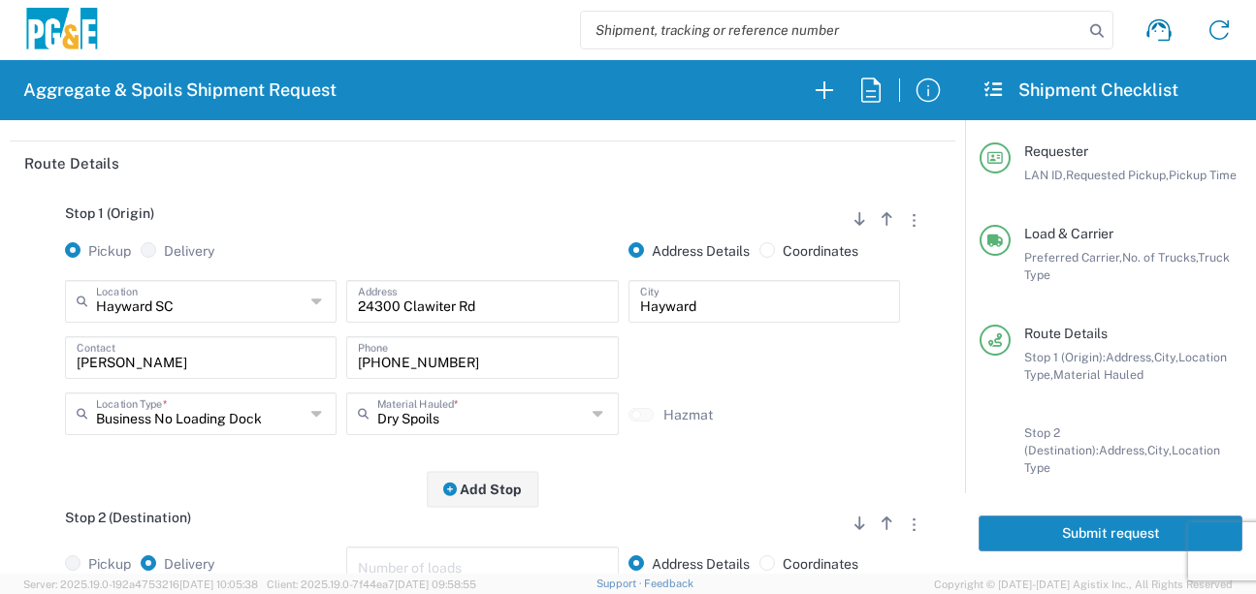
click at [324, 480] on div "Stop 1 (Origin) Add Stop Above Add Stop Below Remove Stop Pickup Delivery Addre…" at bounding box center [482, 337] width 916 height 305
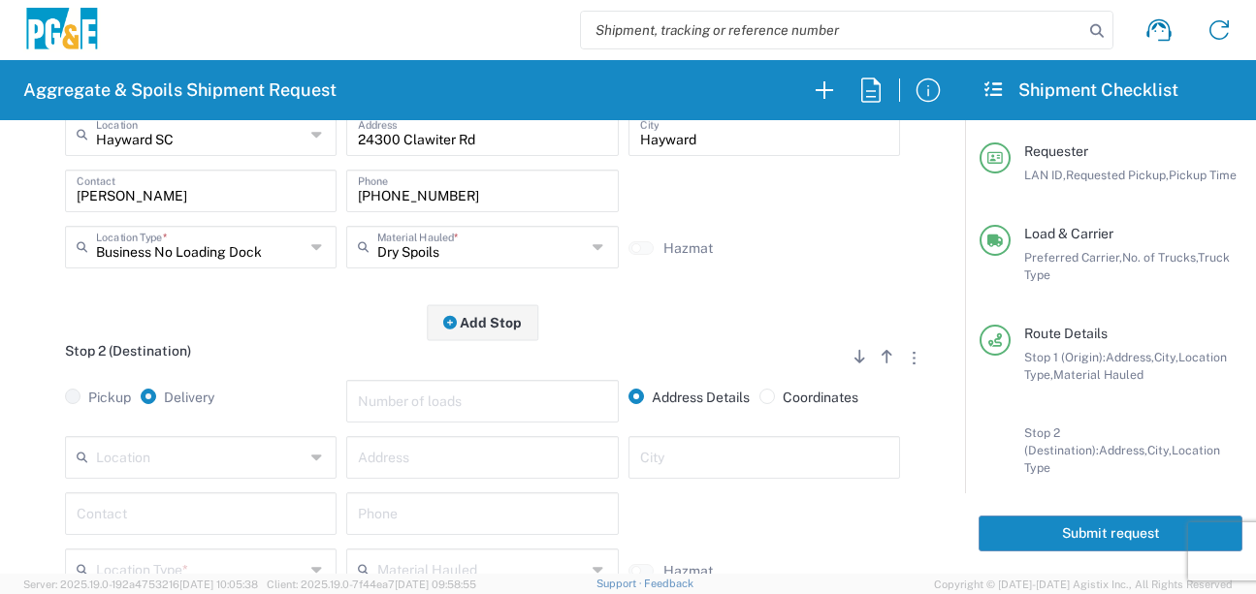
scroll to position [388, 0]
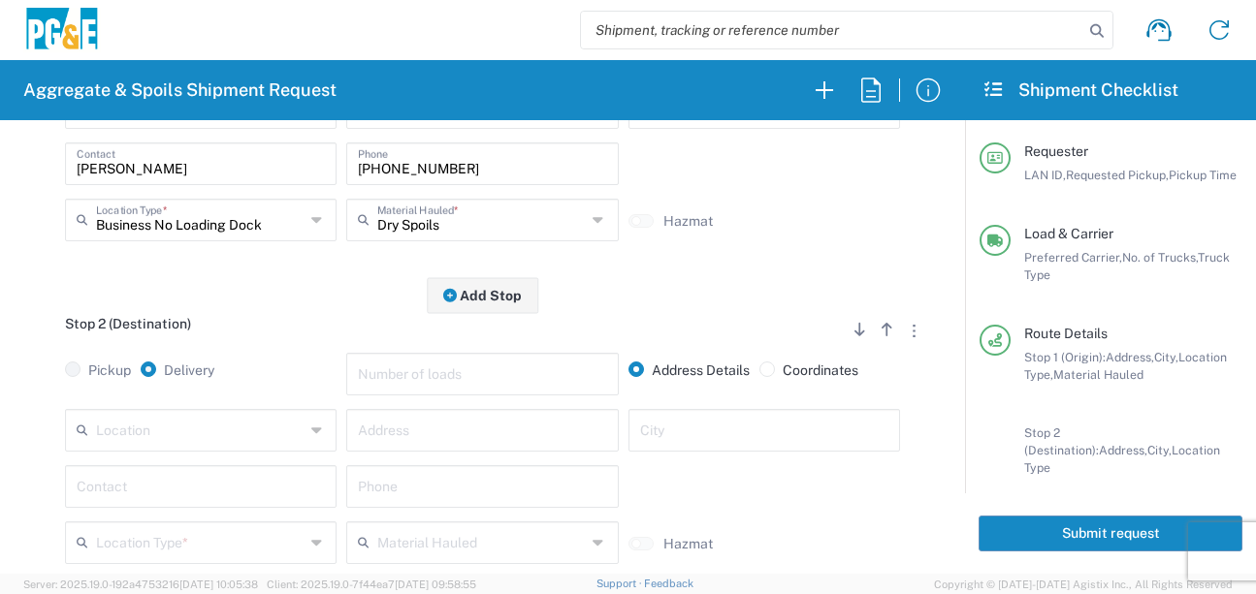
click at [262, 428] on input "text" at bounding box center [200, 429] width 209 height 34
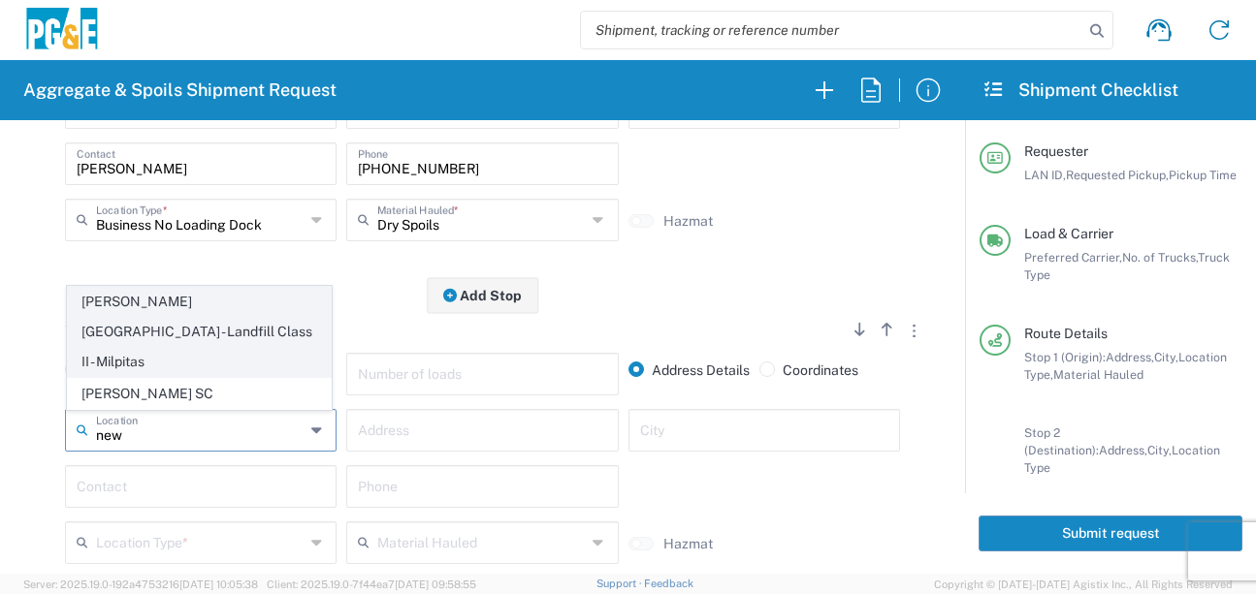
click at [179, 343] on span "[PERSON_NAME][GEOGRAPHIC_DATA] - Landfill Class II - Milpitas" at bounding box center [199, 331] width 263 height 89
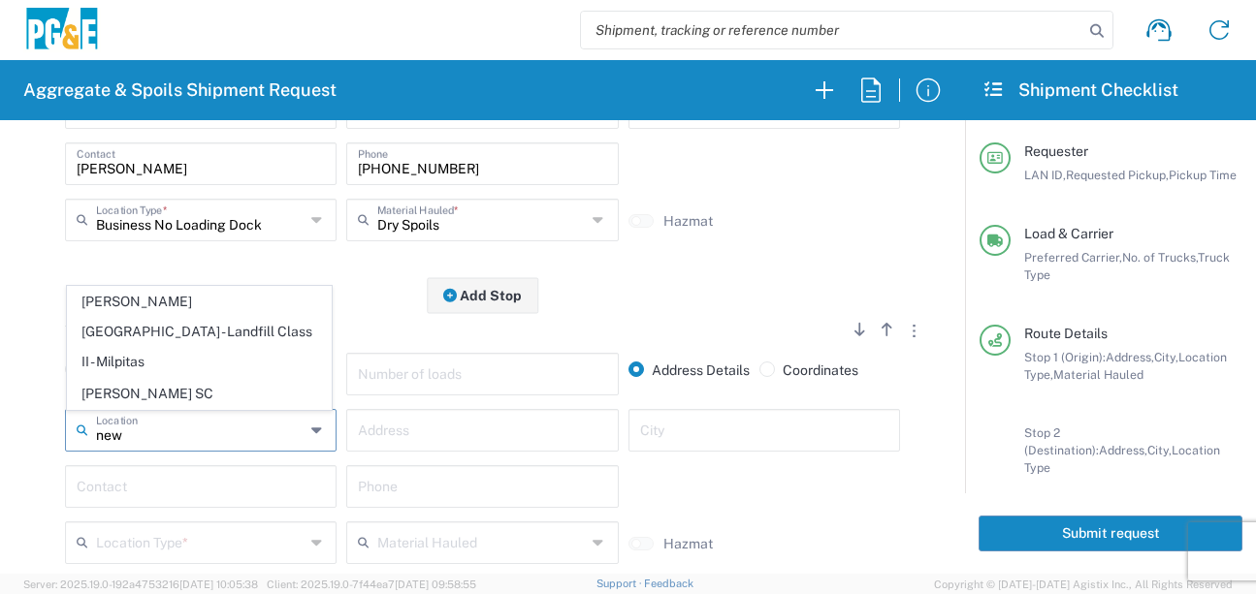
type input "[PERSON_NAME][GEOGRAPHIC_DATA] - Landfill Class II - Milpitas"
type input "[STREET_ADDRESS][PERSON_NAME]"
type input "Milpitas"
type input "Landfill"
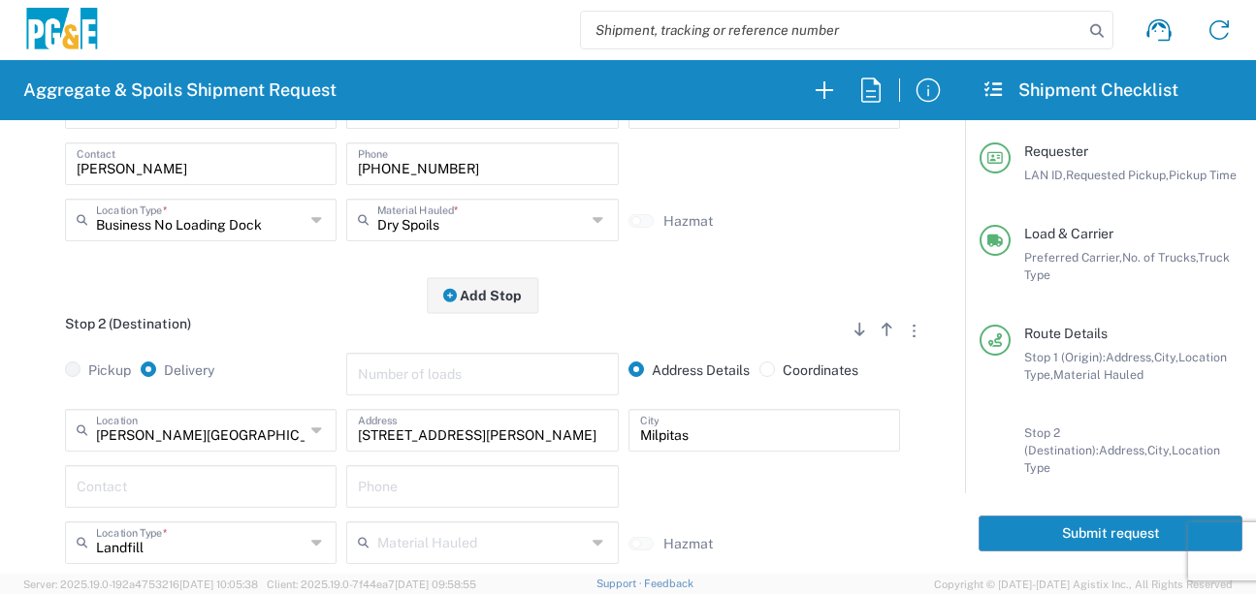
click at [168, 472] on input "text" at bounding box center [201, 485] width 248 height 34
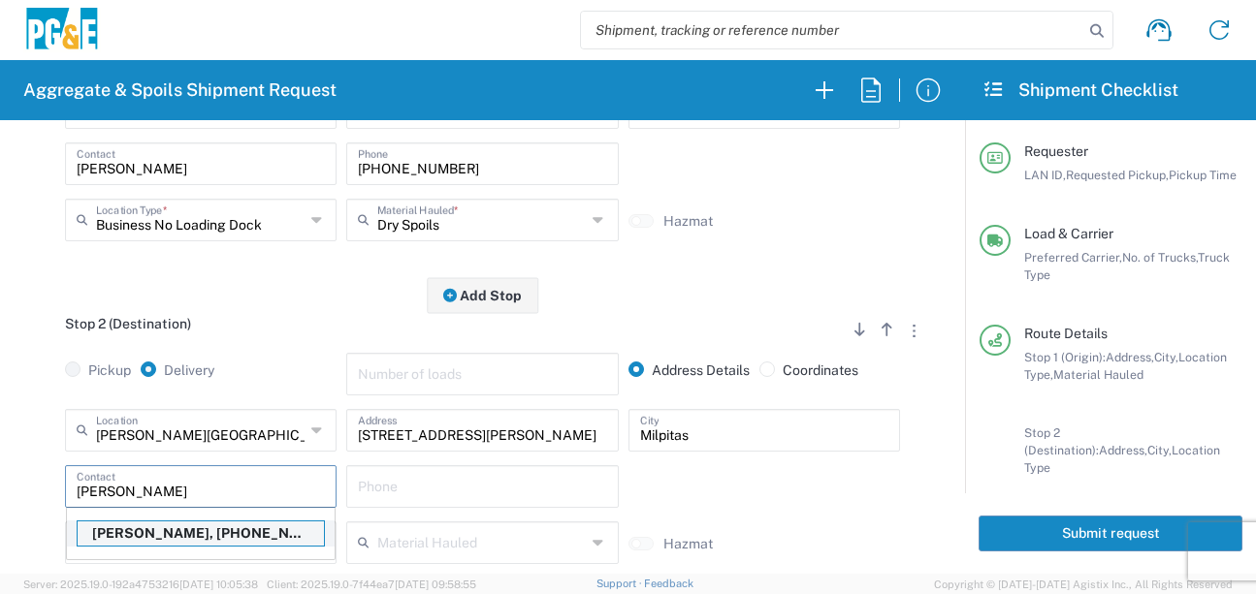
click at [157, 540] on p "[PERSON_NAME], [PHONE_NUMBER]" at bounding box center [201, 534] width 246 height 24
type input "[PERSON_NAME]"
type input "[PHONE_NUMBER]"
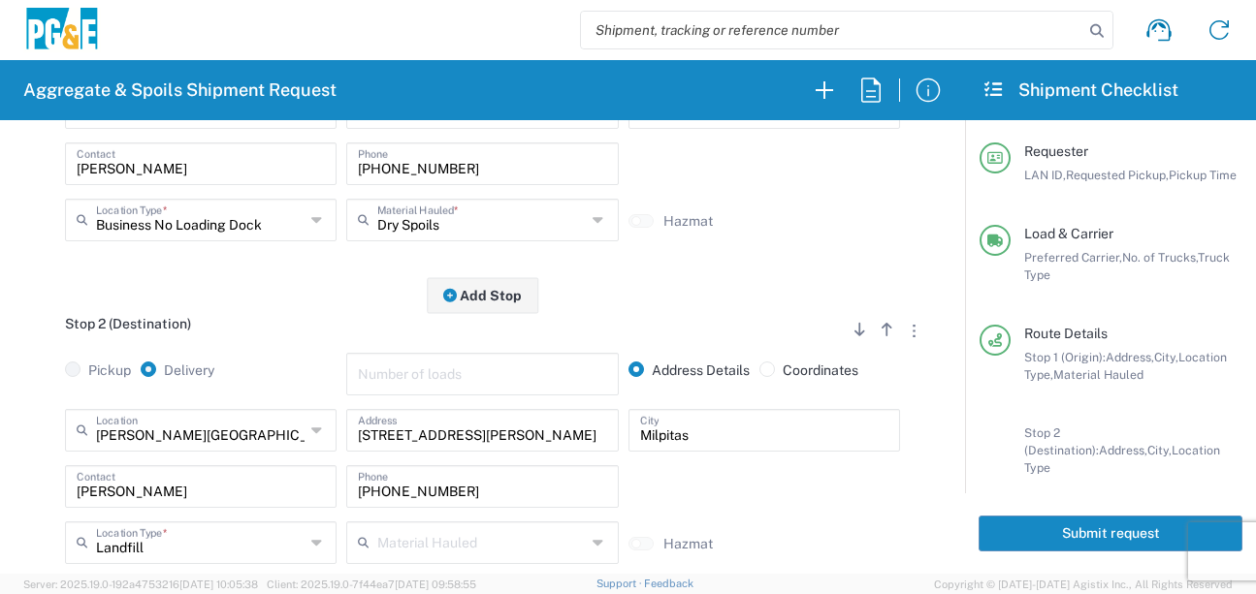
click at [35, 512] on div "[PERSON_NAME][GEOGRAPHIC_DATA] - Landfill Class II - [GEOGRAPHIC_DATA] Location…" at bounding box center [482, 493] width 916 height 169
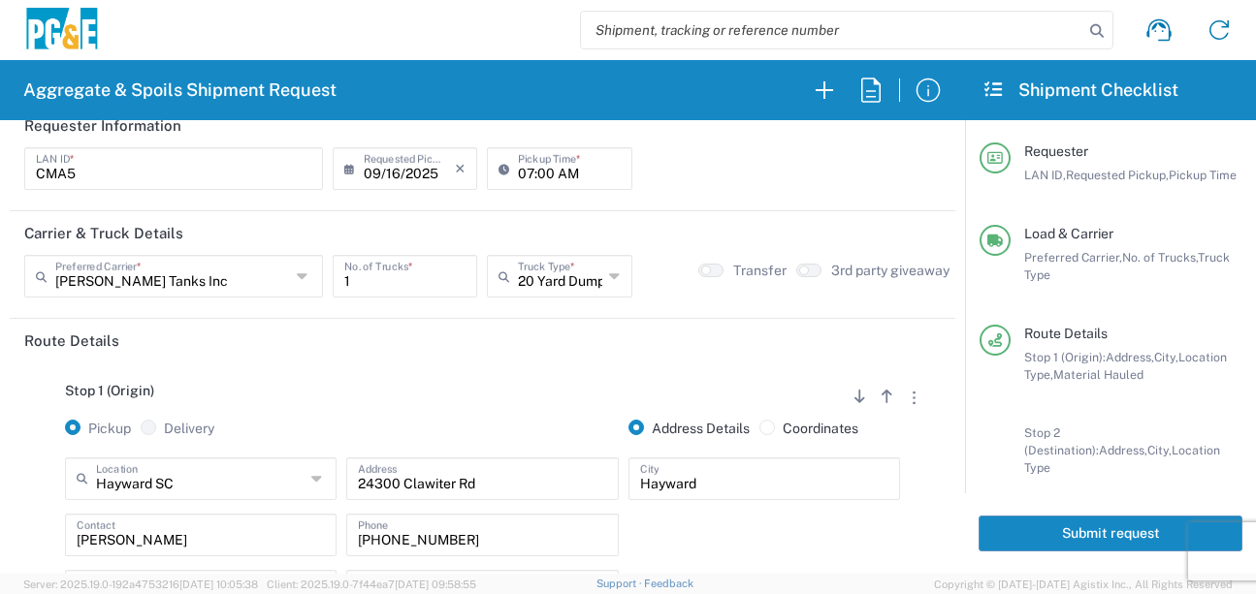
scroll to position [0, 0]
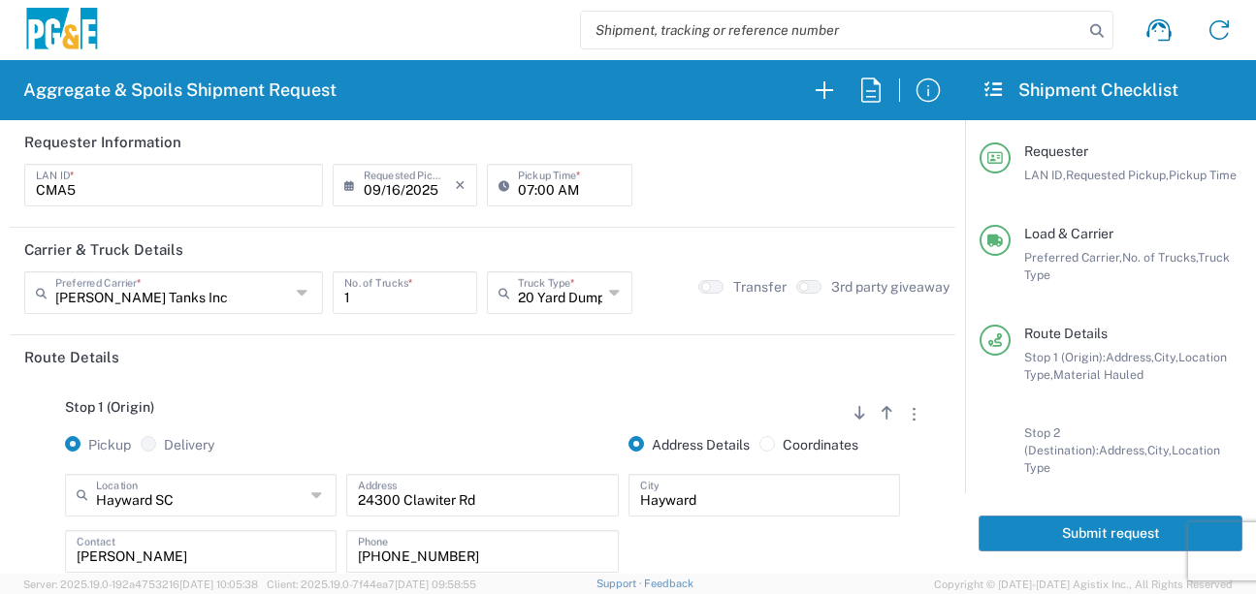
click at [288, 403] on div "Stop 1 (Origin) Add Stop Above Add Stop Below Remove Stop" at bounding box center [482, 418] width 916 height 37
click at [1134, 541] on button "Submit request" at bounding box center [1111, 534] width 264 height 36
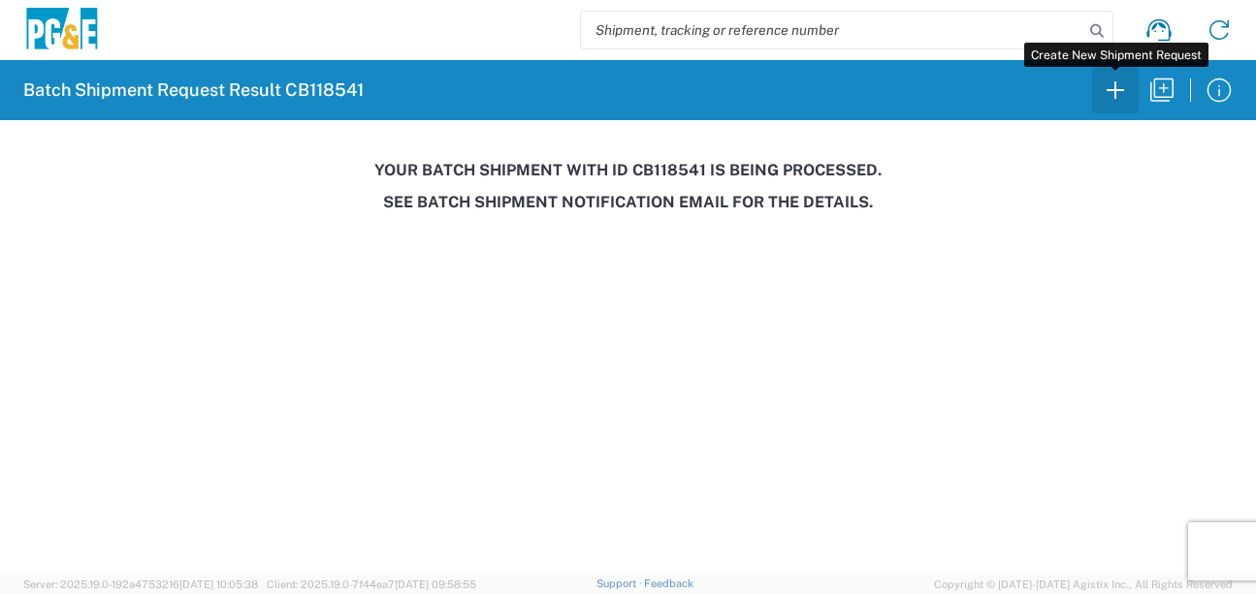
click at [1114, 100] on icon "button" at bounding box center [1115, 90] width 31 height 31
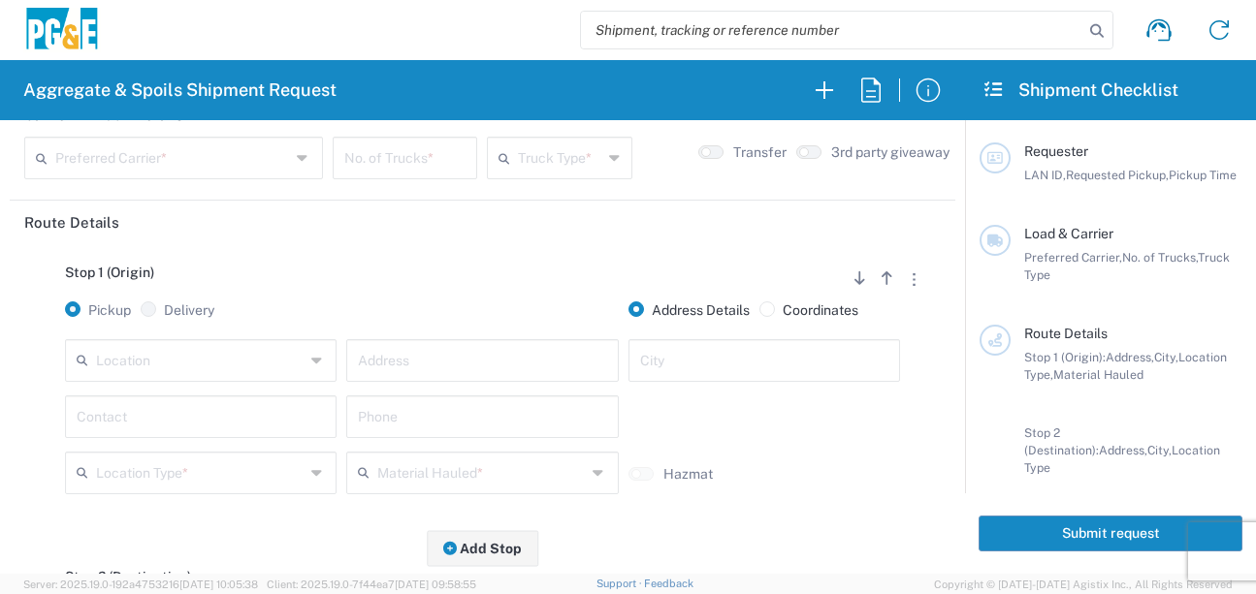
scroll to position [291, 0]
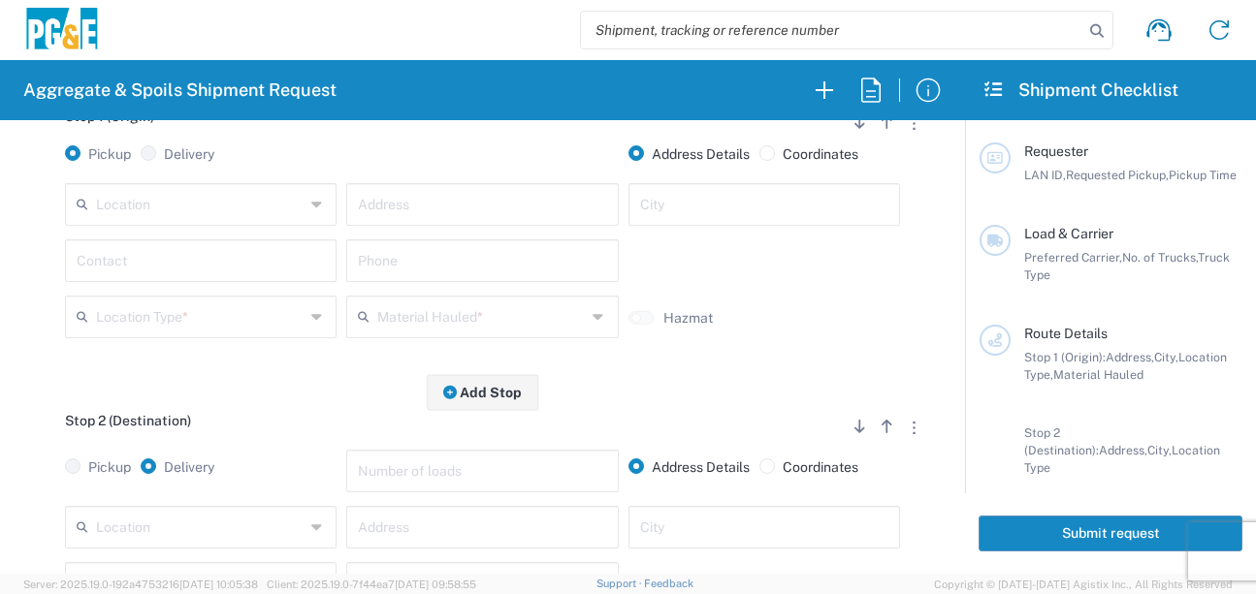
click at [205, 528] on input "text" at bounding box center [200, 526] width 209 height 34
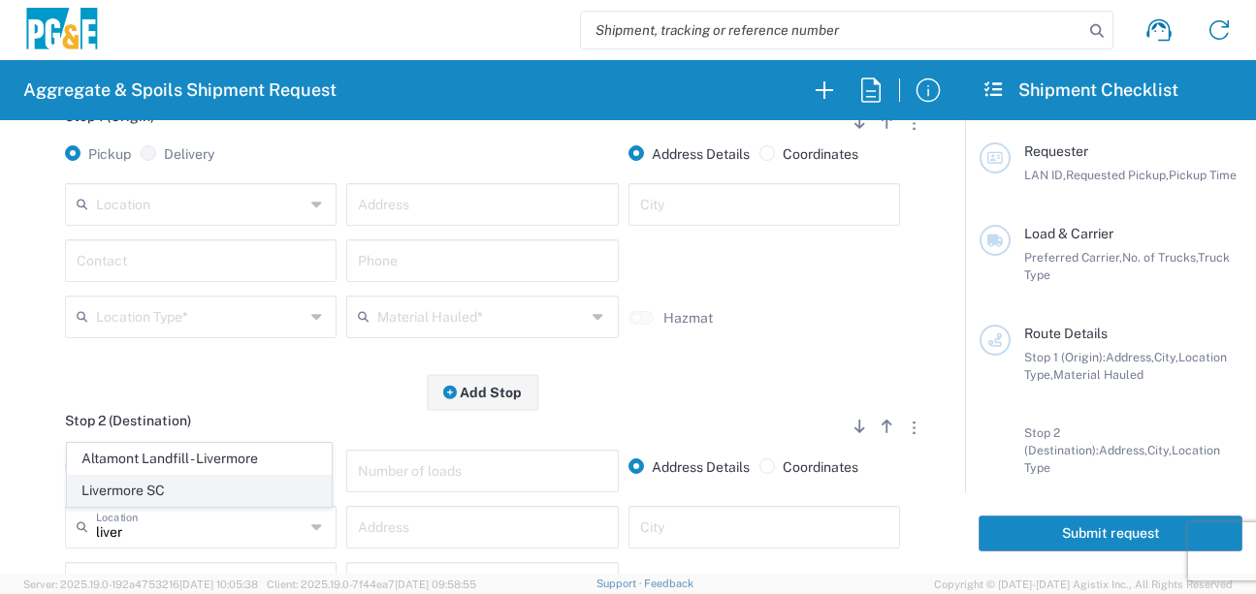
click at [166, 486] on span "Livermore SC" at bounding box center [199, 491] width 263 height 30
type input "Livermore SC"
type input "[STREET_ADDRESS]"
type input "Livermore"
type input "Business No Loading Dock"
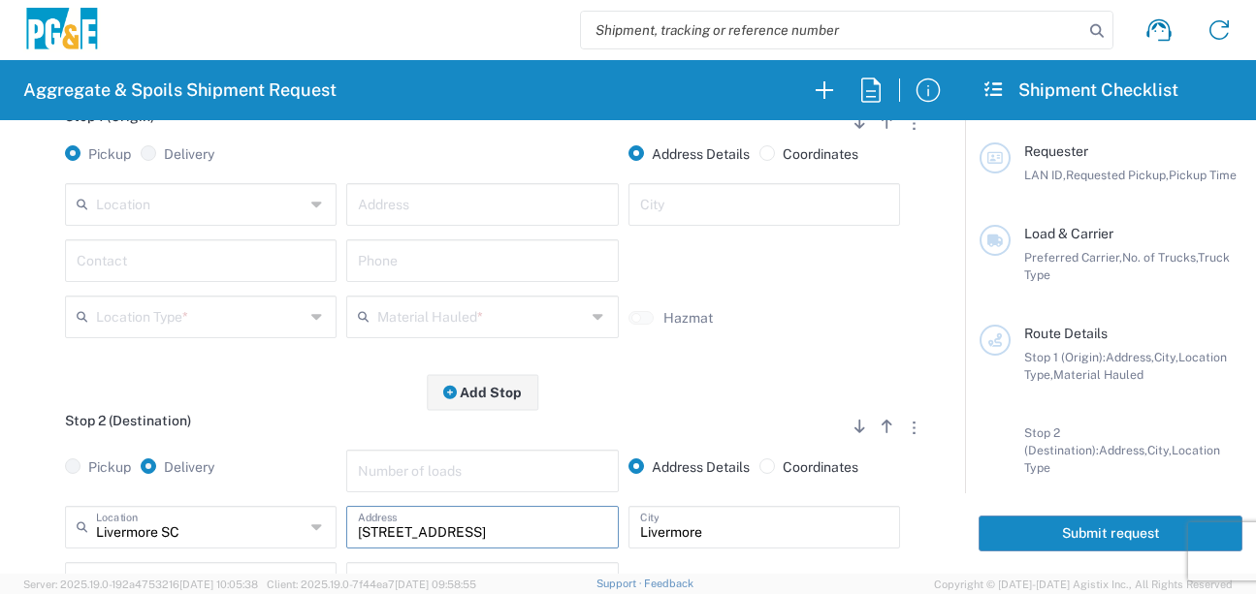
drag, startPoint x: 438, startPoint y: 537, endPoint x: 348, endPoint y: 540, distance: 90.2
click at [348, 540] on div "[STREET_ADDRESS] Address" at bounding box center [482, 527] width 272 height 43
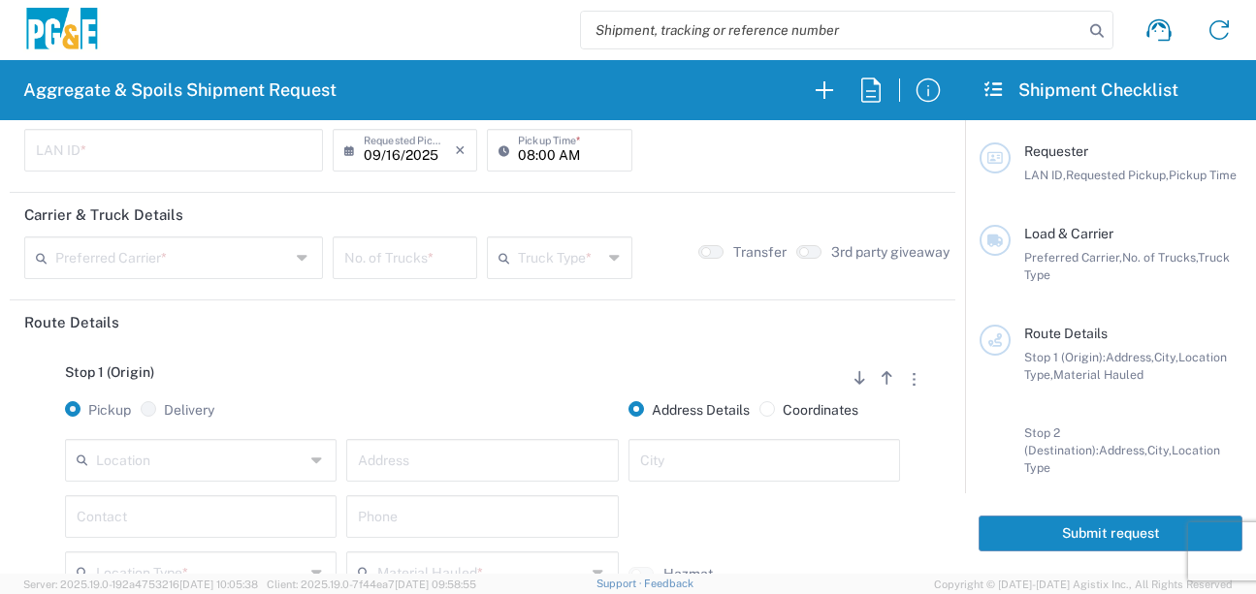
scroll to position [0, 0]
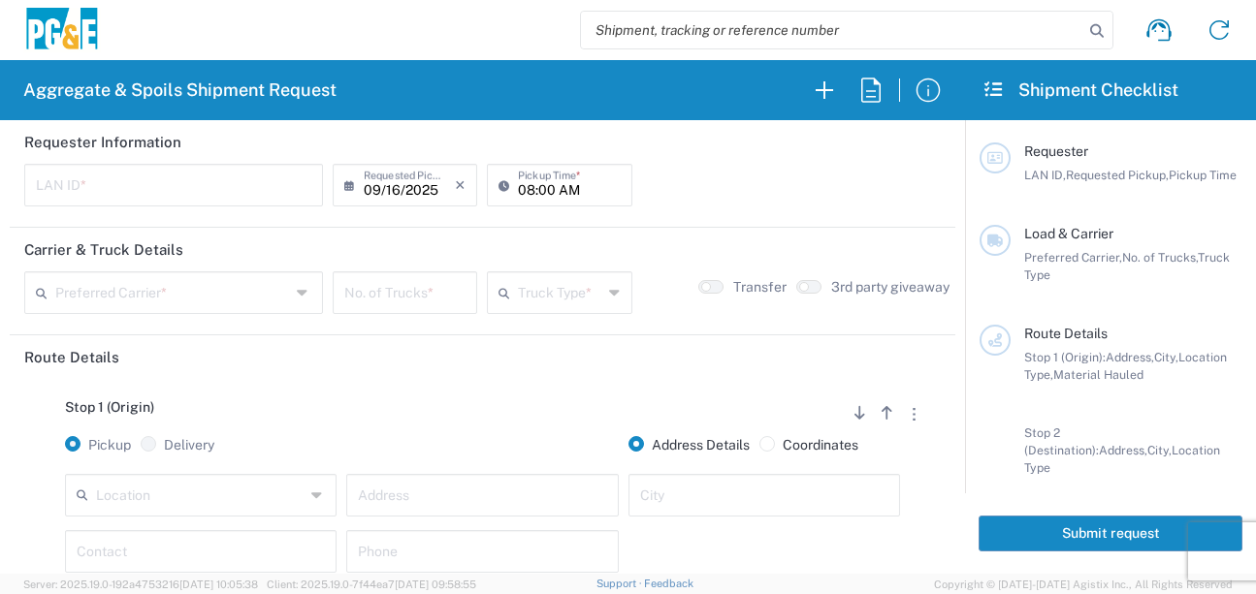
click at [146, 171] on input "text" at bounding box center [173, 184] width 275 height 34
type input "J4AB"
click at [518, 193] on input "08:00 AM" at bounding box center [569, 184] width 102 height 34
click at [537, 188] on input "05:00 AM" at bounding box center [569, 184] width 102 height 34
type input "05:30 AM"
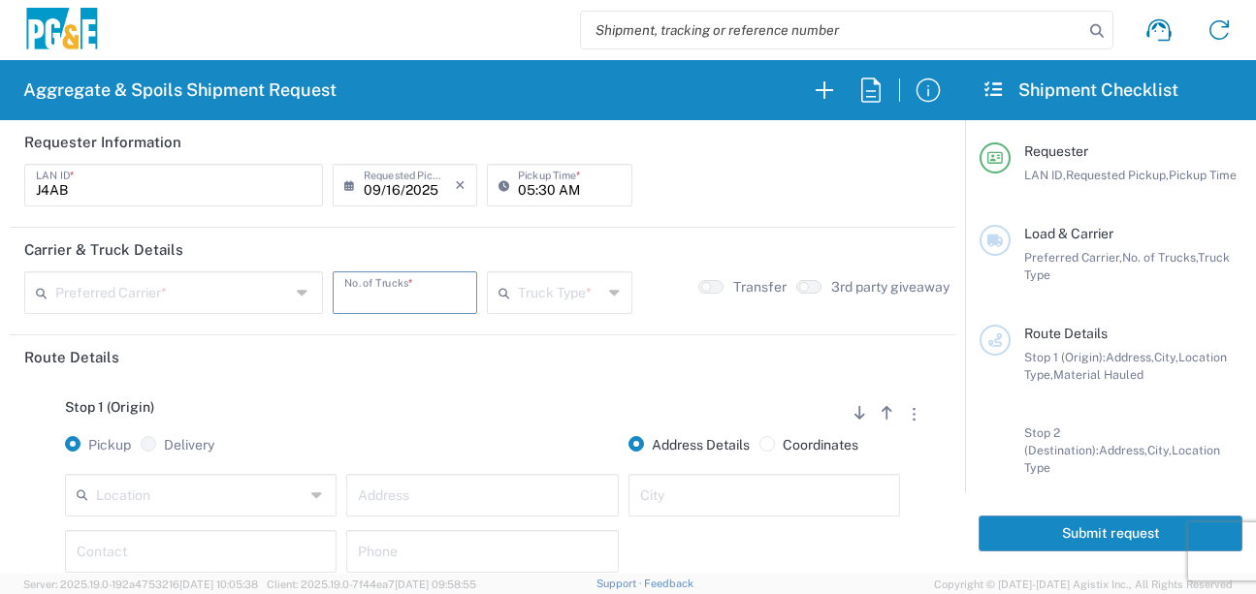
click at [368, 298] on input "number" at bounding box center [404, 291] width 121 height 34
type input "6"
click at [540, 286] on input "text" at bounding box center [559, 291] width 83 height 34
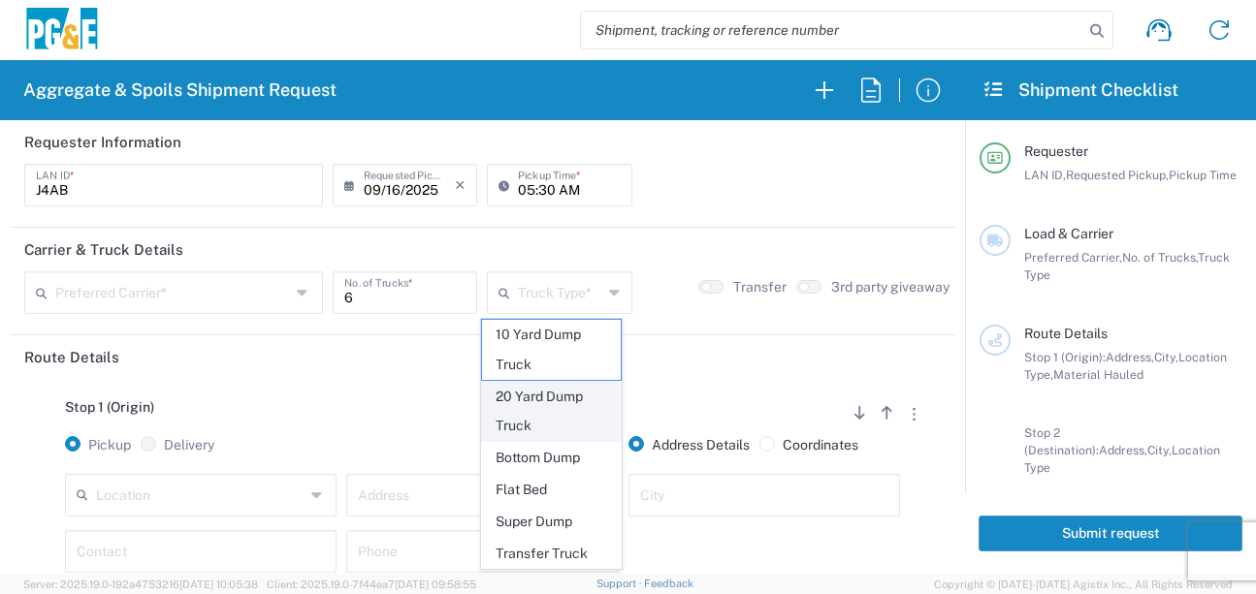
click at [543, 398] on span "20 Yard Dump Truck" at bounding box center [551, 412] width 139 height 60
type input "20 Yard Dump Truck"
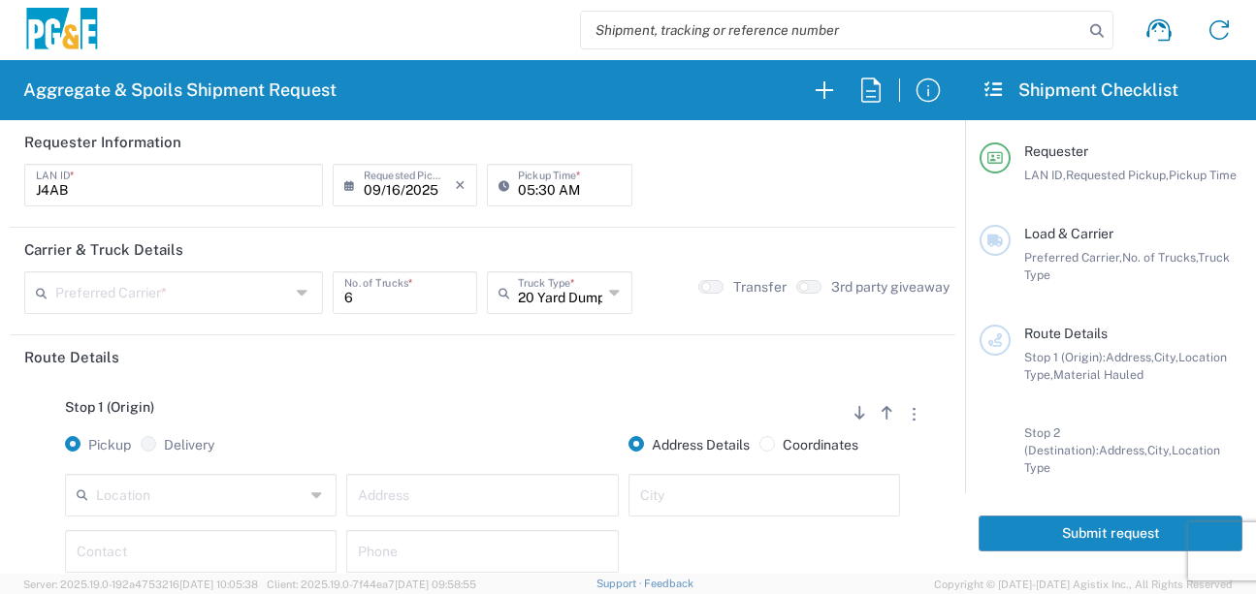
click at [193, 291] on input "text" at bounding box center [172, 291] width 235 height 34
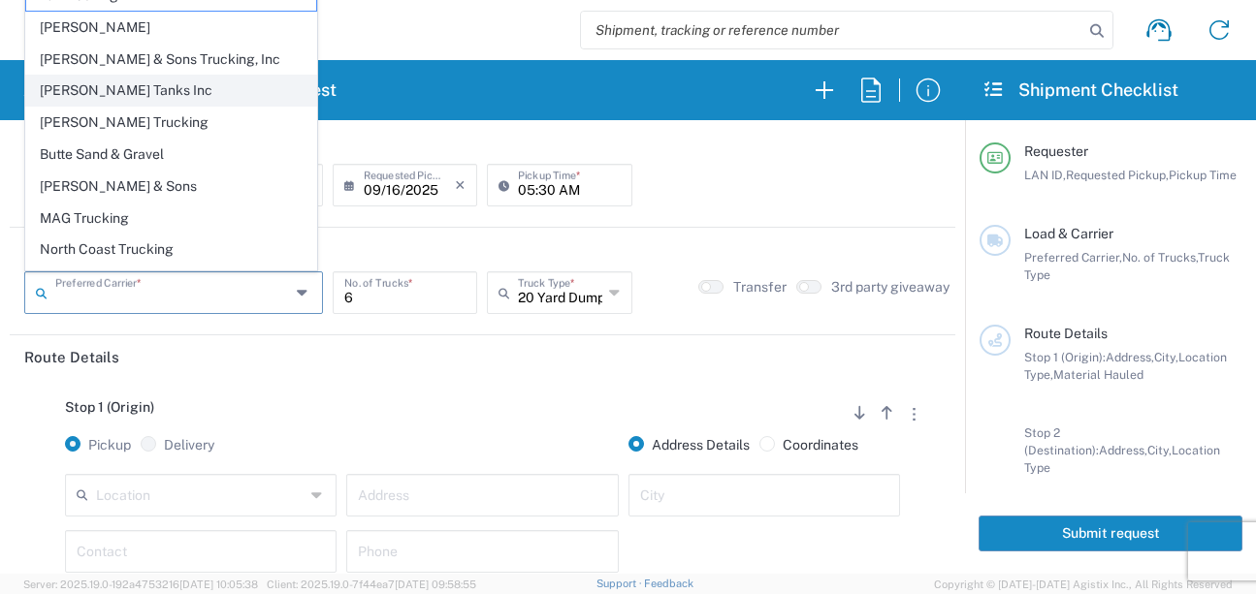
click at [93, 86] on span "[PERSON_NAME] Tanks Inc" at bounding box center [171, 91] width 290 height 30
type input "[PERSON_NAME] Tanks Inc"
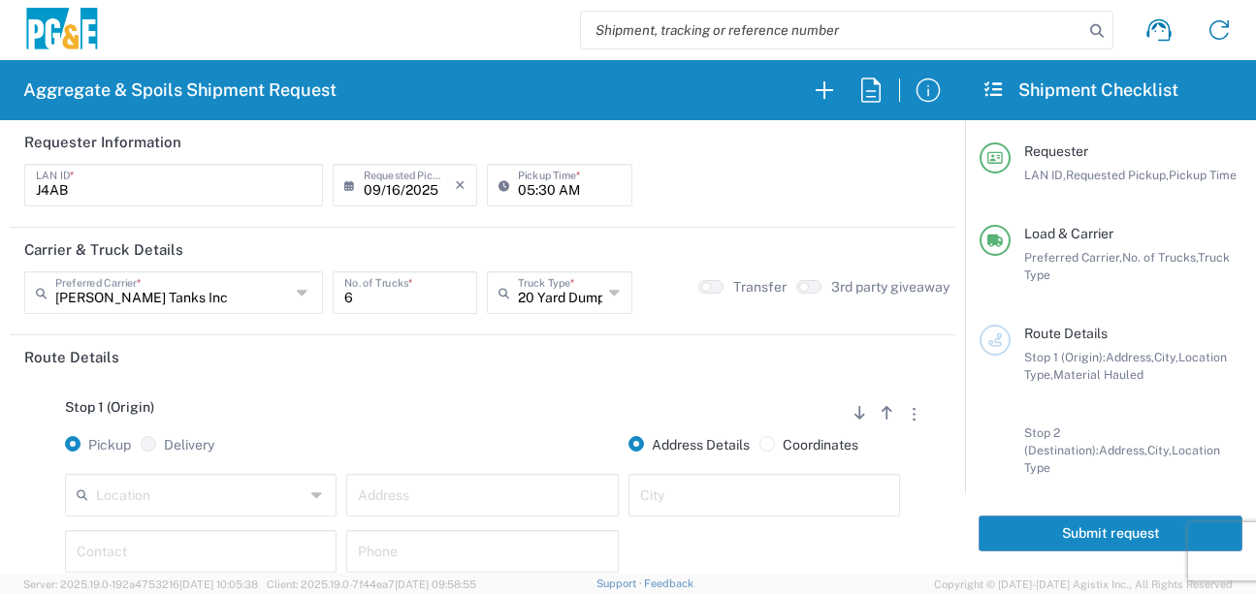
click at [144, 488] on input "text" at bounding box center [200, 494] width 209 height 34
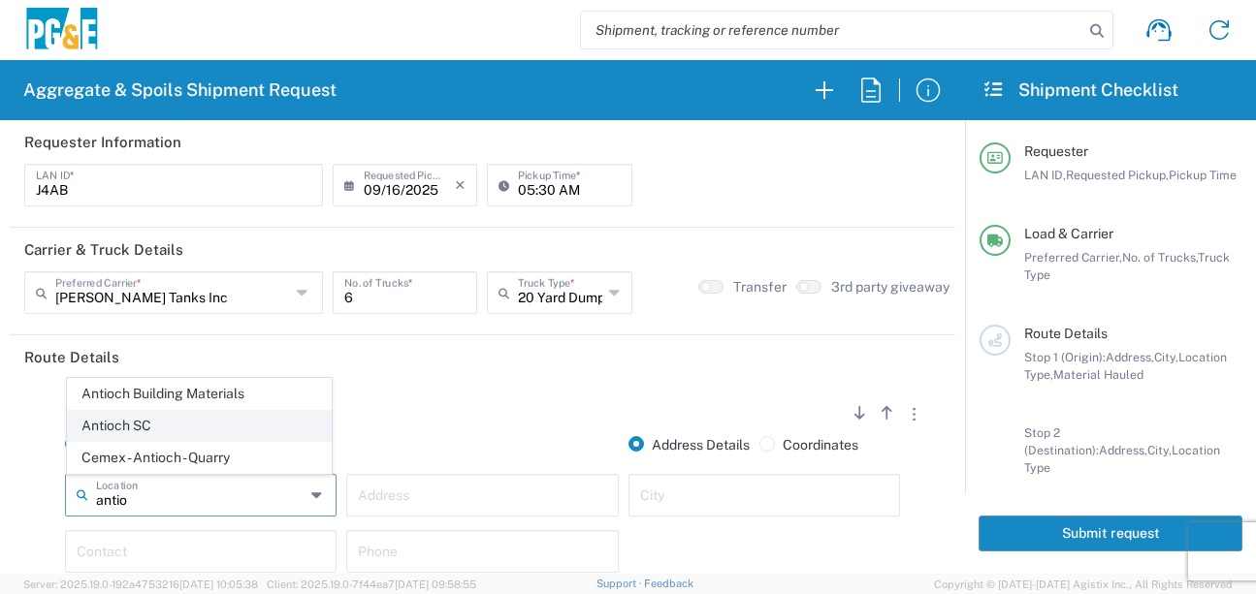
click at [124, 422] on span "Antioch SC" at bounding box center [199, 426] width 263 height 30
type input "Antioch SC"
type input "[STREET_ADDRESS]"
type input "Antioch"
type input "Business No Loading Dock"
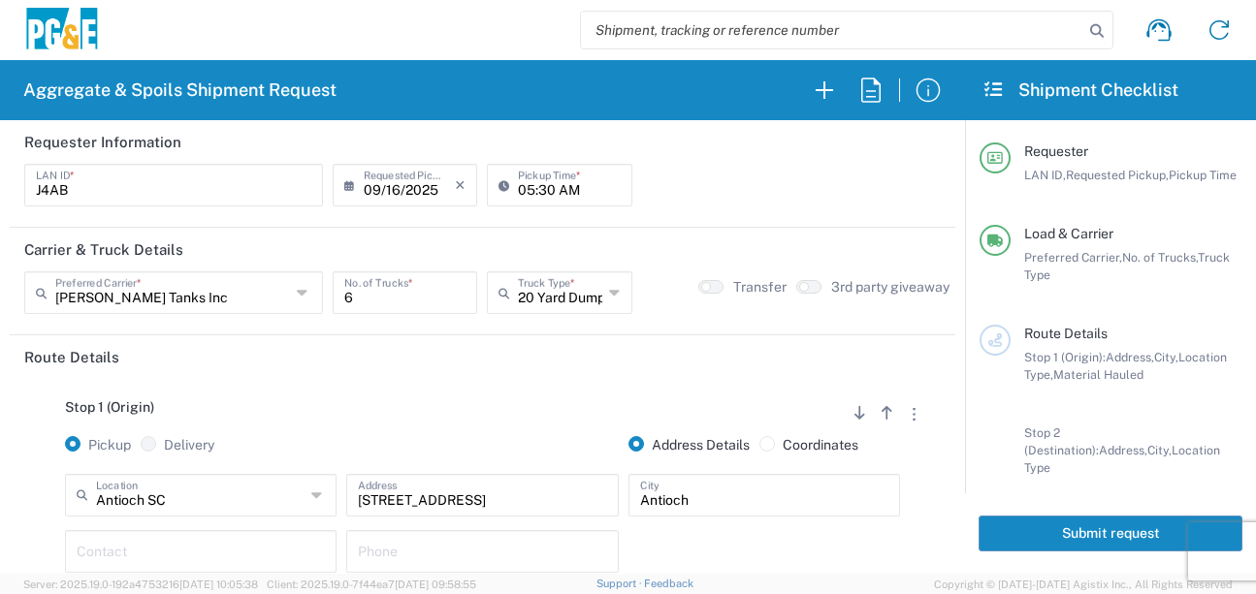
click at [306, 418] on div "Stop 1 (Origin) Add Stop Above Add Stop Below Remove Stop" at bounding box center [482, 418] width 916 height 37
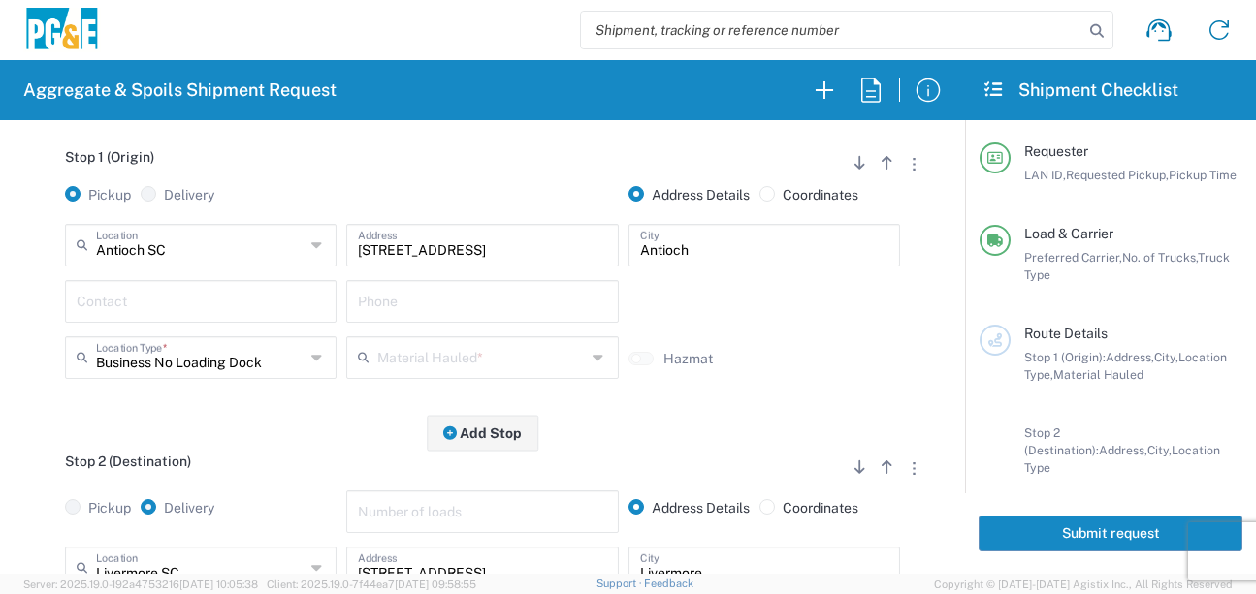
scroll to position [291, 0]
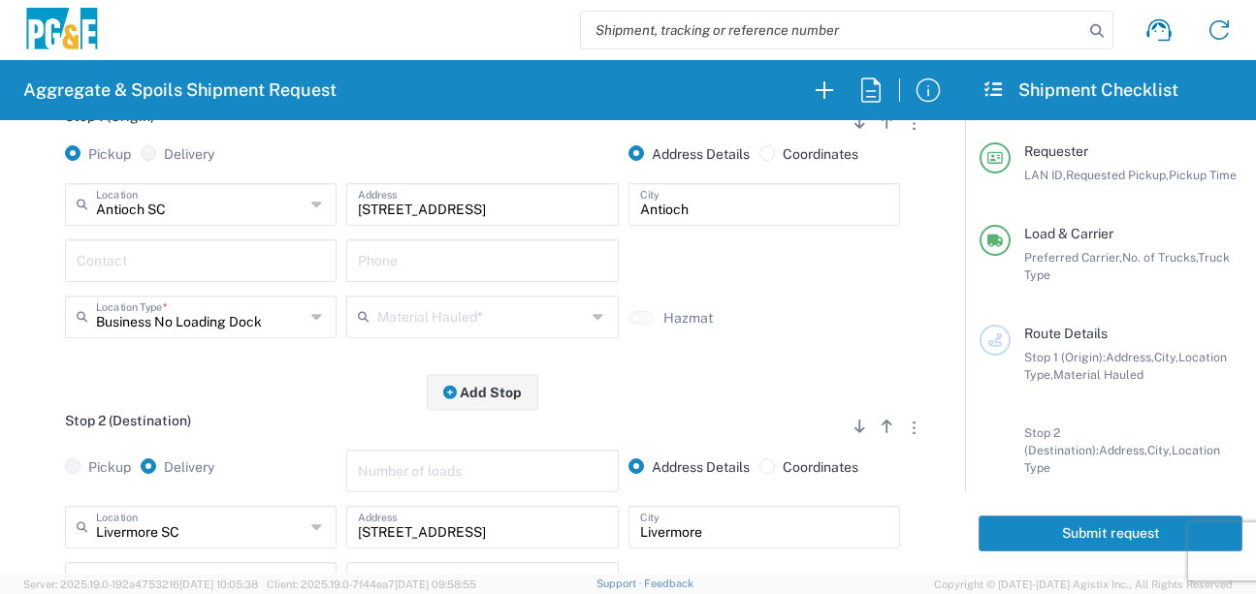
click at [261, 279] on div "Contact" at bounding box center [201, 261] width 272 height 43
click at [236, 303] on p "[PERSON_NAME], [PHONE_NUMBER]" at bounding box center [201, 308] width 246 height 24
type input "[PERSON_NAME]"
type input "[PHONE_NUMBER]"
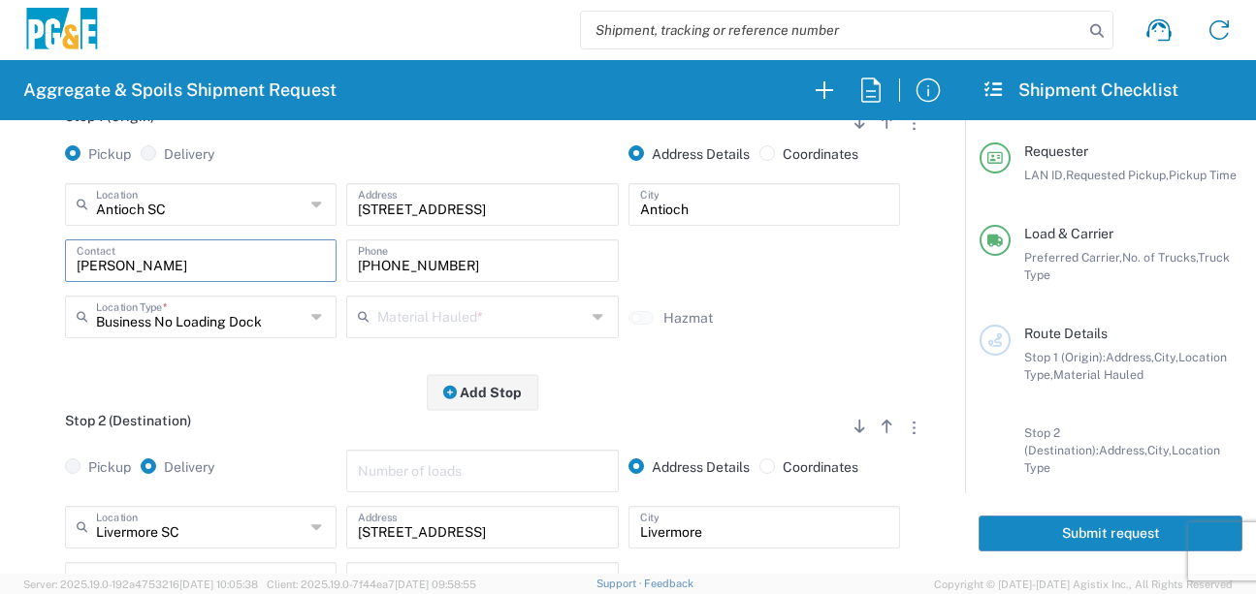
click at [384, 327] on input "text" at bounding box center [481, 316] width 209 height 34
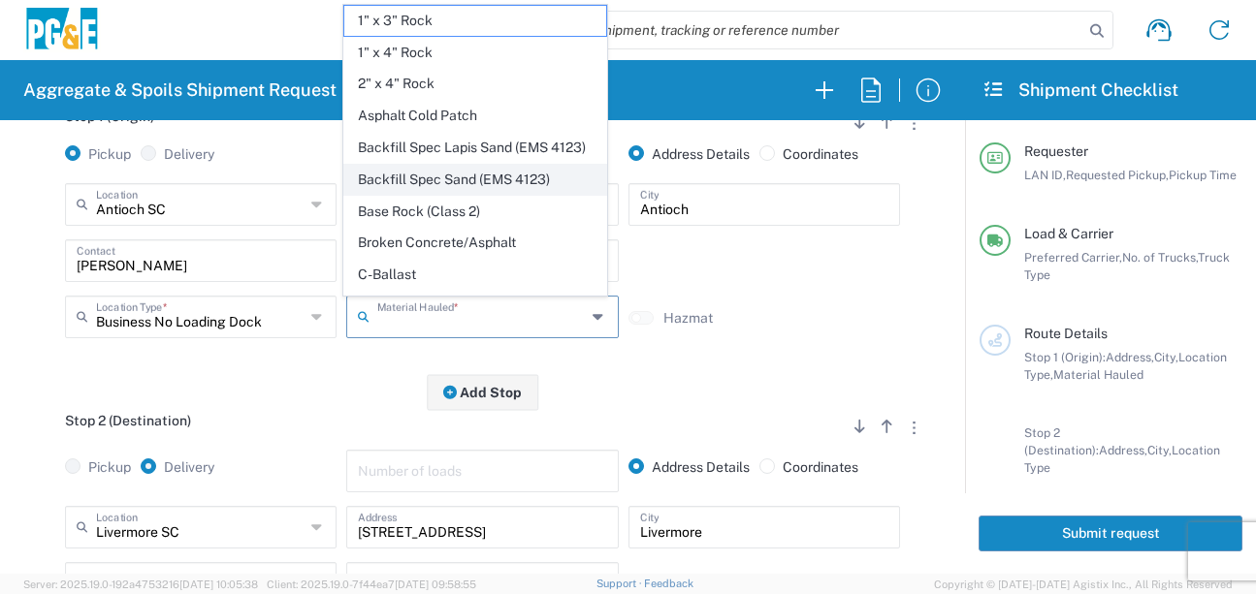
scroll to position [194, 0]
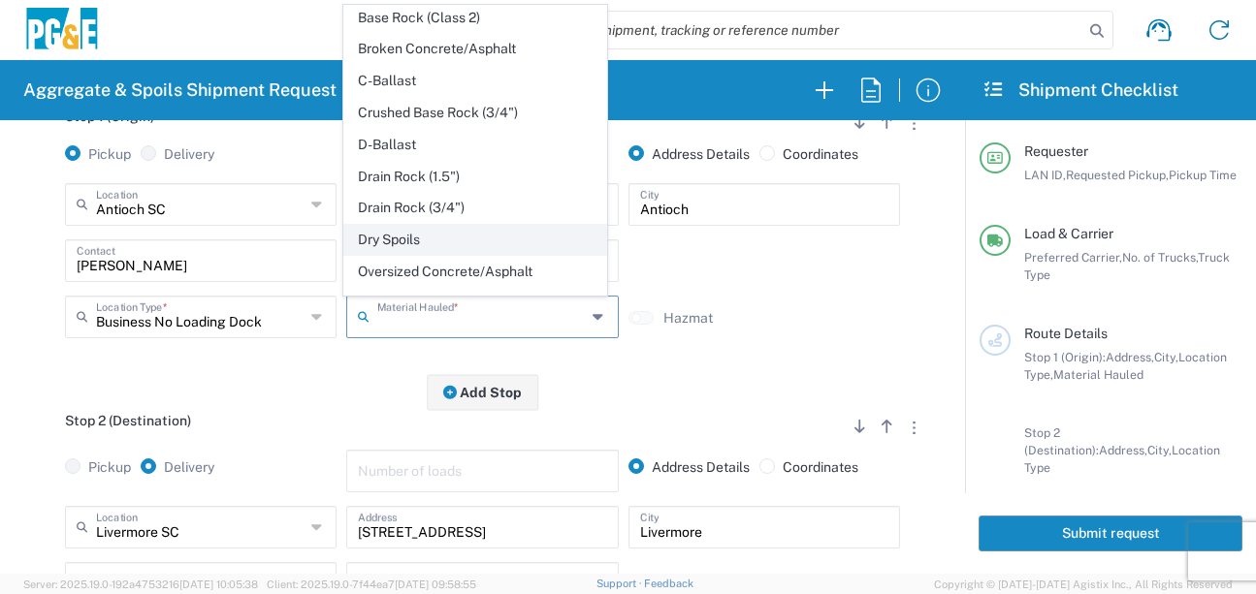
click at [389, 255] on span "Dry Spoils" at bounding box center [475, 240] width 263 height 30
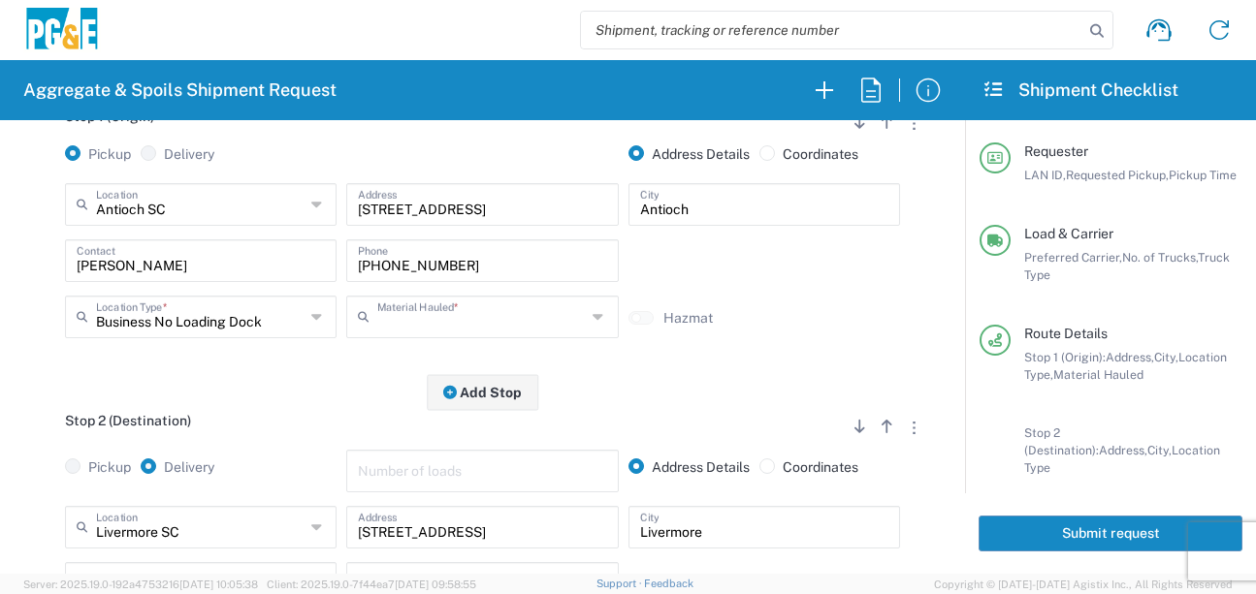
type input "Dry Spoils"
click at [313, 383] on div "Stop 1 (Origin) Add Stop Above Add Stop Below Remove Stop Pickup Delivery Addre…" at bounding box center [482, 240] width 916 height 305
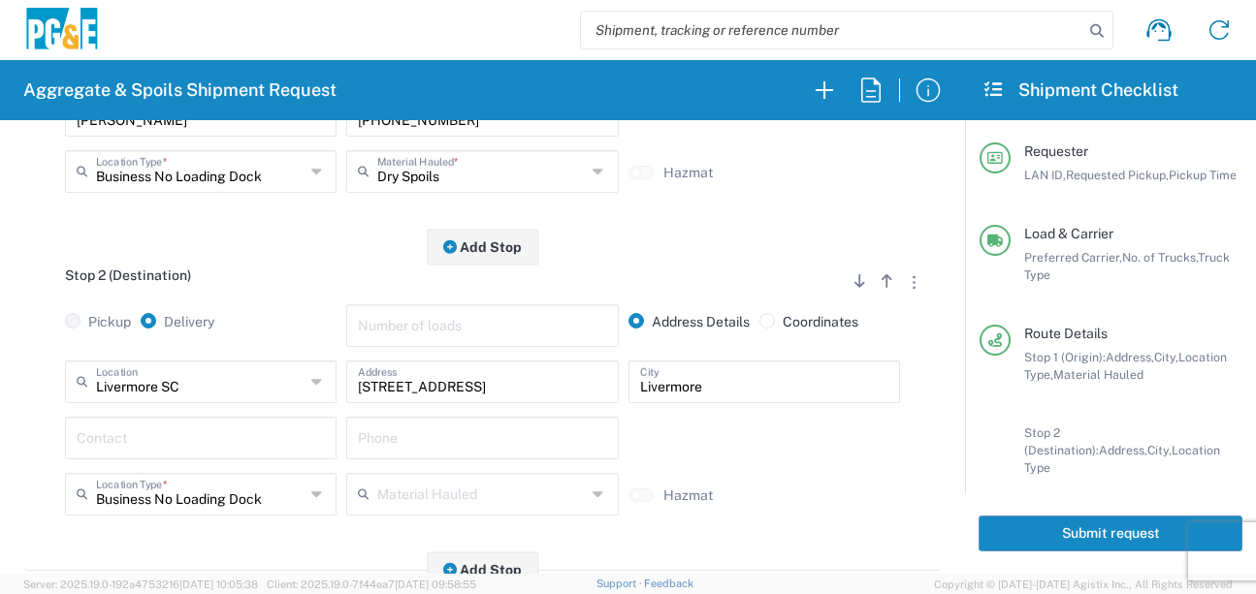
scroll to position [485, 0]
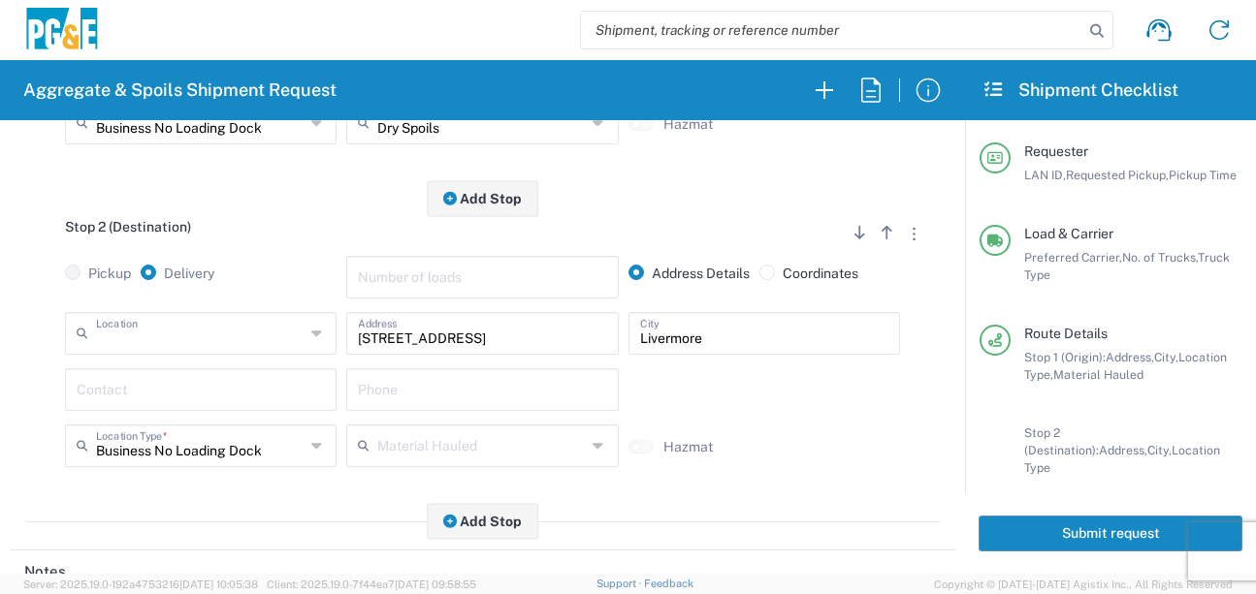
click at [258, 340] on input "text" at bounding box center [200, 332] width 209 height 34
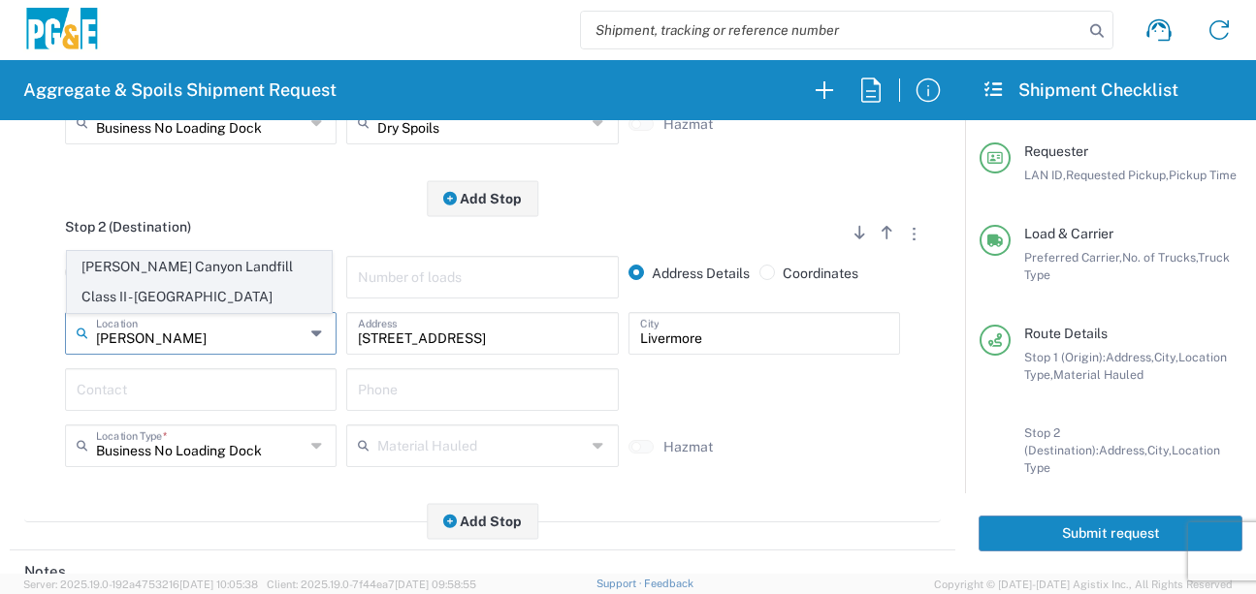
click at [214, 266] on span "[PERSON_NAME] Canyon Landfill Class II - [GEOGRAPHIC_DATA]" at bounding box center [199, 282] width 263 height 60
type input "[PERSON_NAME] Canyon Landfill Class II - [GEOGRAPHIC_DATA]"
type input "[STREET_ADDRESS][PERSON_NAME]"
type input "[GEOGRAPHIC_DATA]"
type input "Landfill"
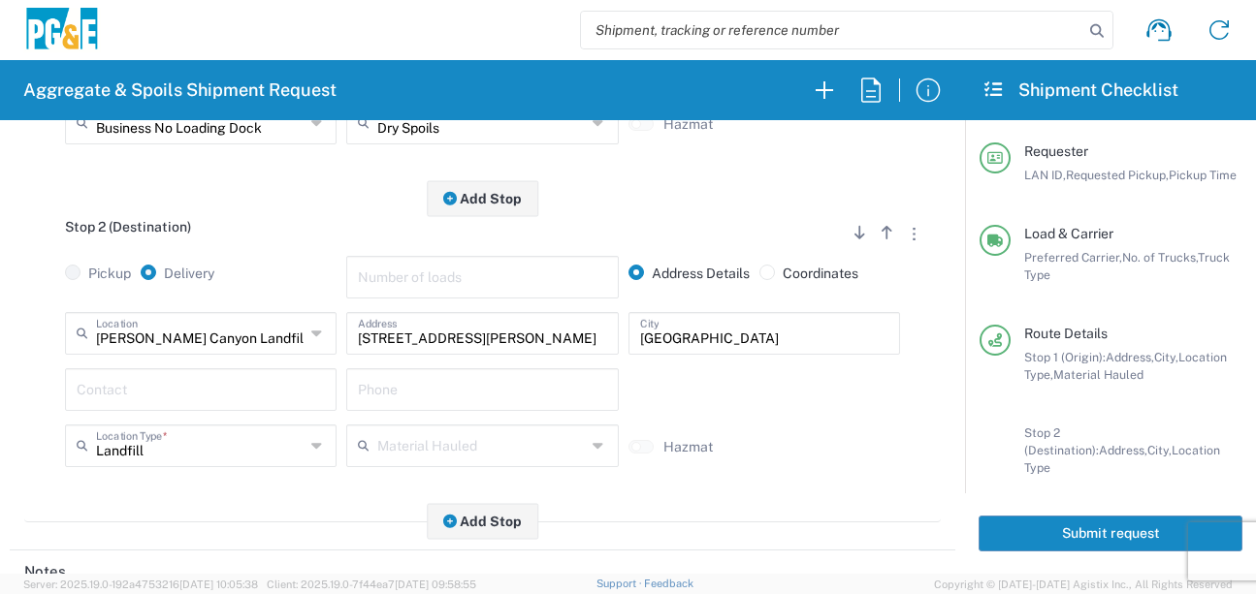
click at [179, 392] on input "text" at bounding box center [201, 388] width 248 height 34
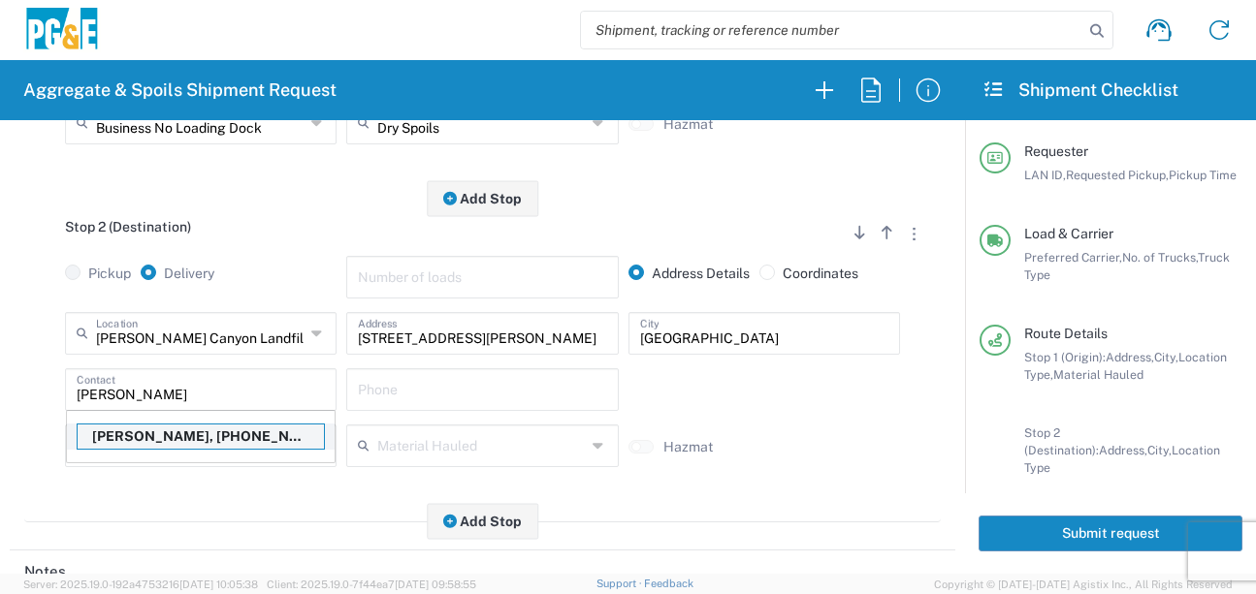
click at [196, 430] on p "[PERSON_NAME], [PHONE_NUMBER]" at bounding box center [201, 437] width 246 height 24
type input "[PERSON_NAME]"
type input "[PHONE_NUMBER]"
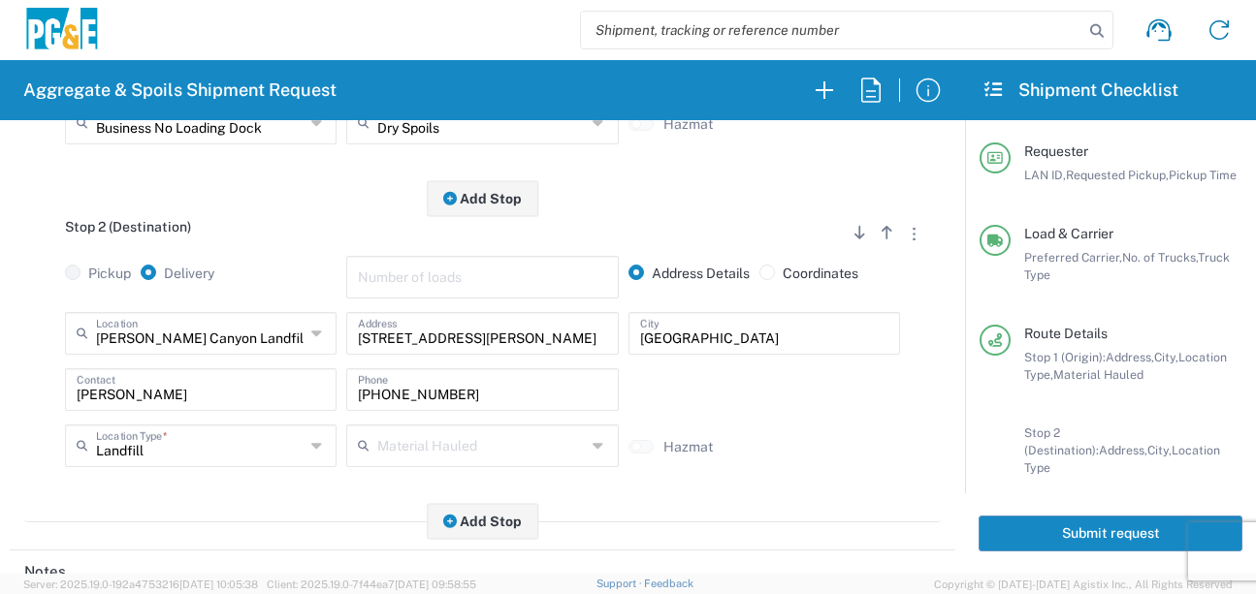
click at [178, 541] on main "Stop 1 (Origin) Add Stop Above Add Stop Below Remove Stop Pickup Delivery Addre…" at bounding box center [483, 218] width 946 height 649
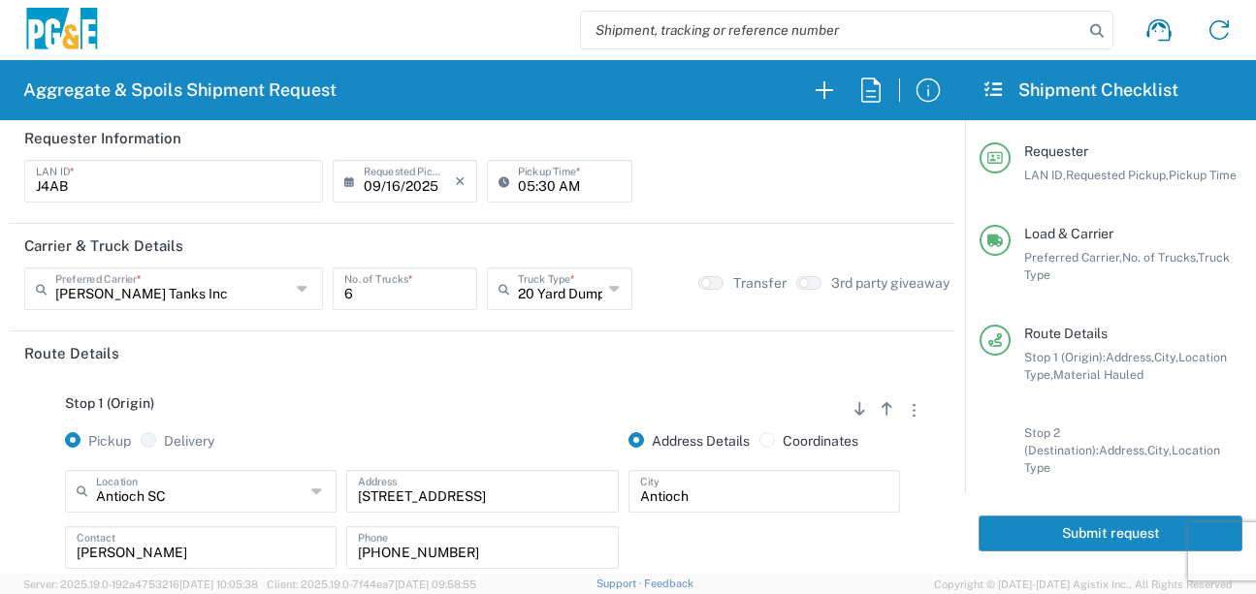
scroll to position [0, 0]
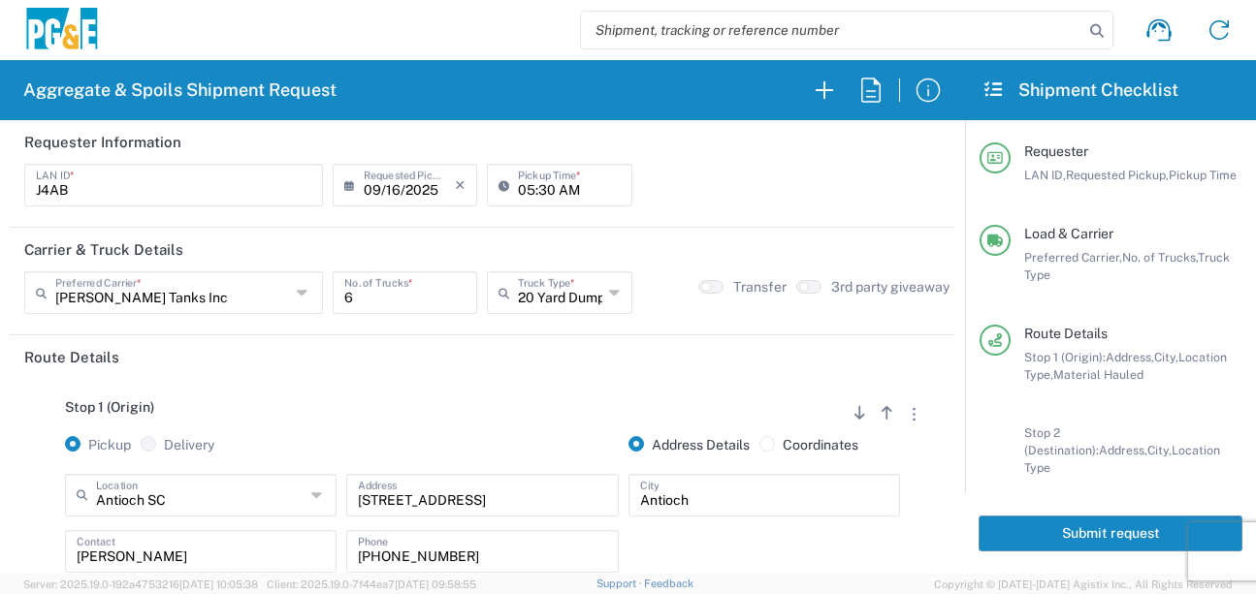
drag, startPoint x: 1085, startPoint y: 530, endPoint x: 1229, endPoint y: 545, distance: 144.4
click at [1085, 530] on button "Submit request" at bounding box center [1111, 534] width 264 height 36
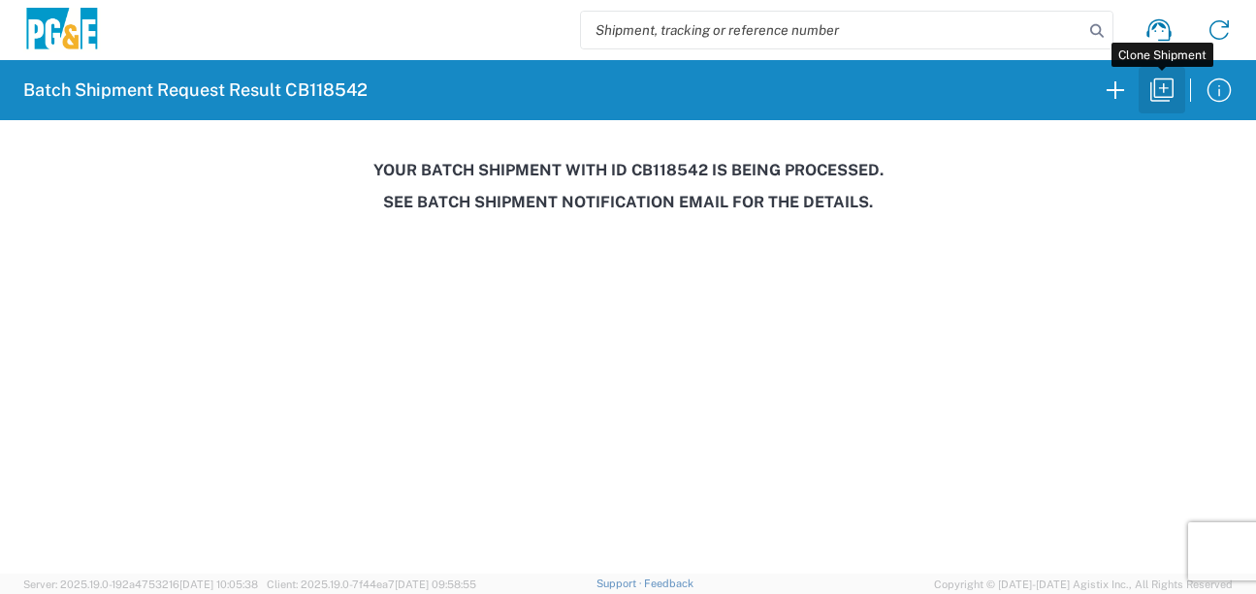
click at [1161, 91] on icon "button" at bounding box center [1161, 90] width 31 height 31
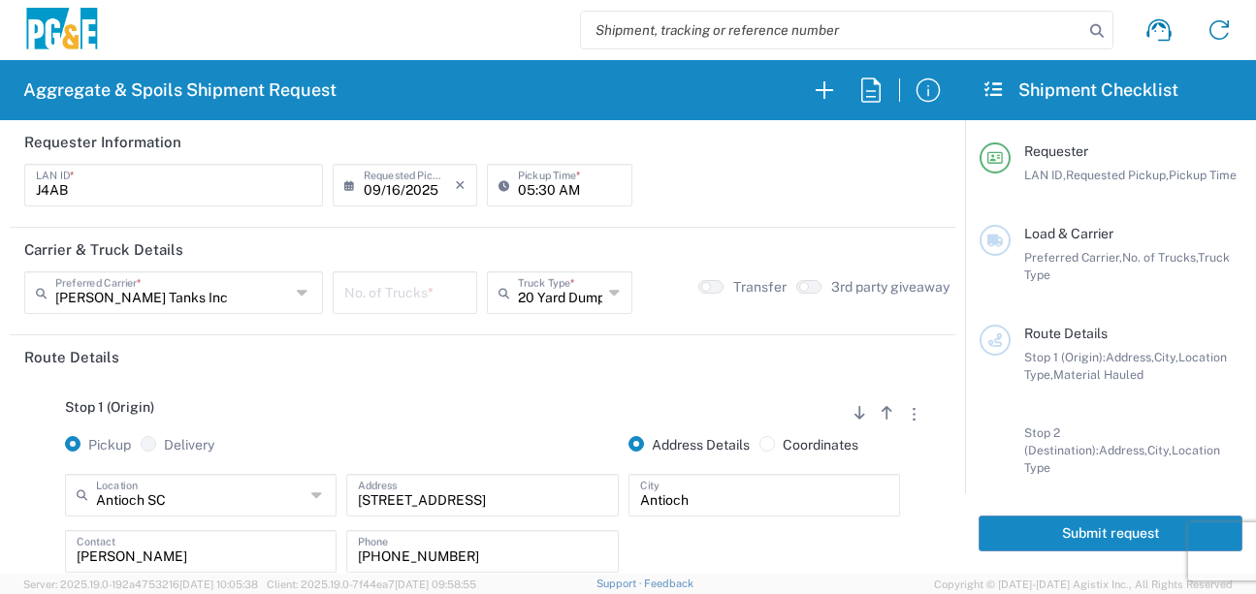
click at [537, 192] on input "05:30 AM" at bounding box center [569, 184] width 102 height 34
click at [540, 190] on input "05:30 AM" at bounding box center [569, 184] width 102 height 34
type input "05:00 AM"
click at [425, 291] on input "number" at bounding box center [404, 291] width 121 height 34
type input "1"
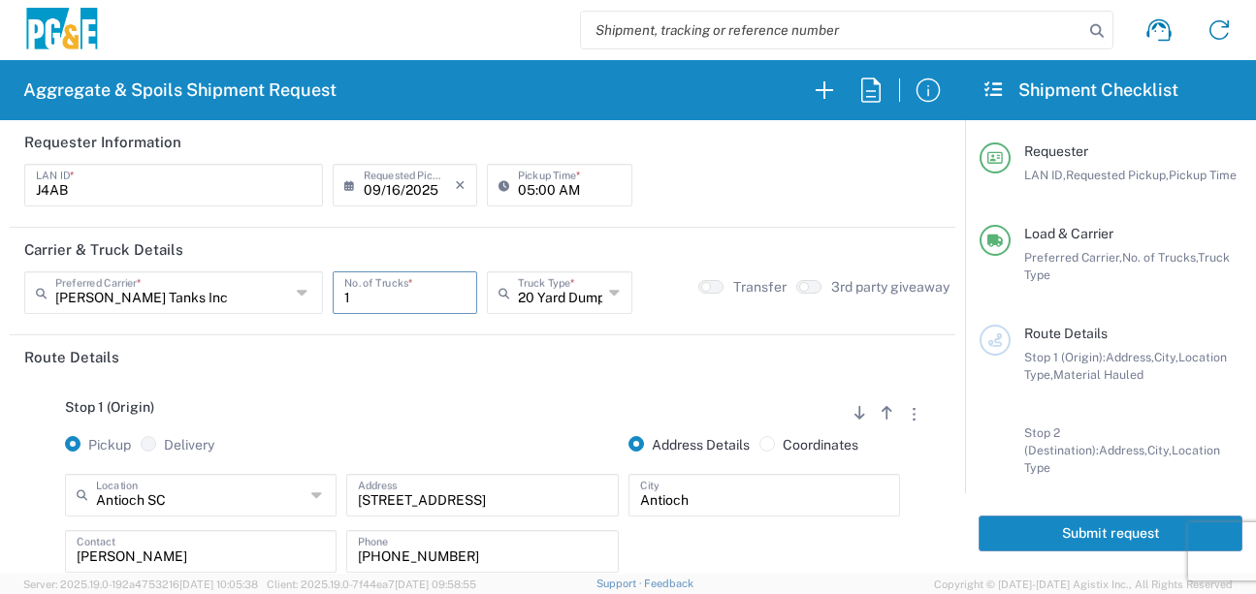
click at [409, 403] on div "Stop 1 (Origin) Add Stop Above Add Stop Below Remove Stop" at bounding box center [482, 418] width 916 height 37
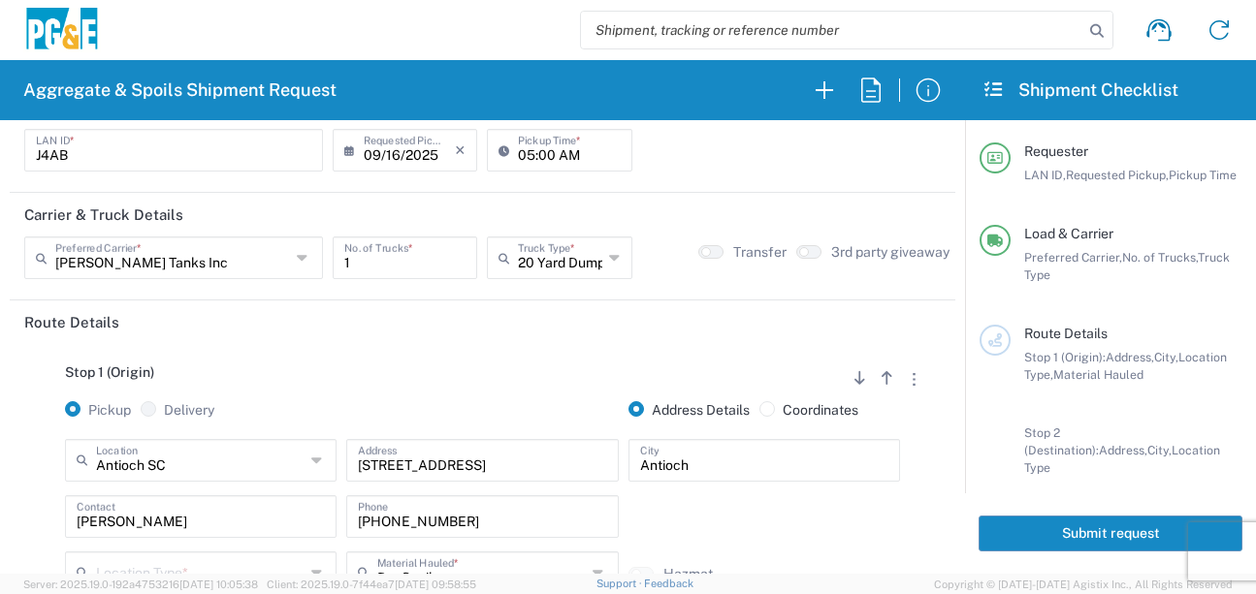
scroll to position [97, 0]
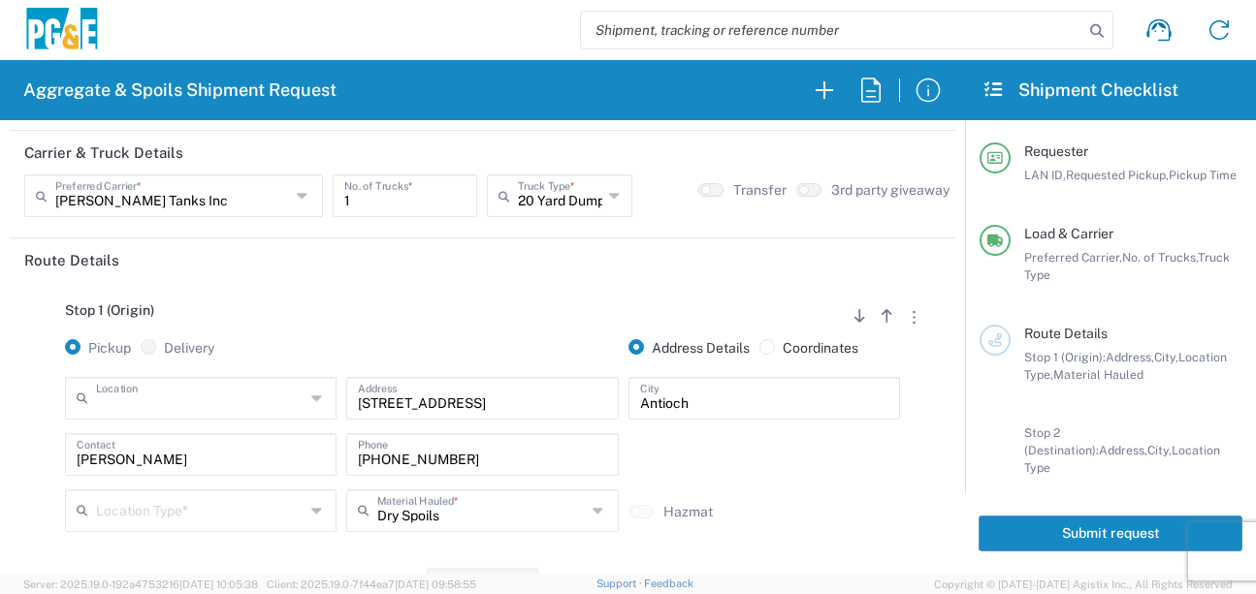
click at [252, 401] on input "text" at bounding box center [200, 397] width 209 height 34
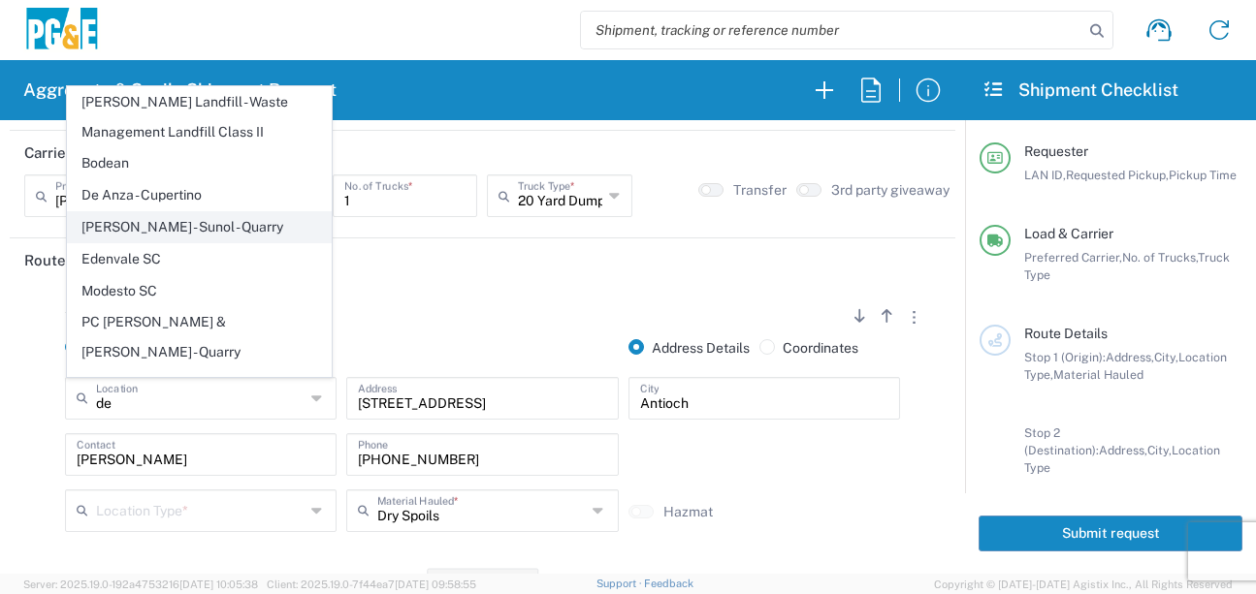
click at [179, 226] on span "[PERSON_NAME] - Sunol - Quarry" at bounding box center [199, 227] width 263 height 30
type input "[PERSON_NAME] - Sunol - Quarry"
type input "[STREET_ADDRESS]"
type input "Sunol"
type input "Quarry"
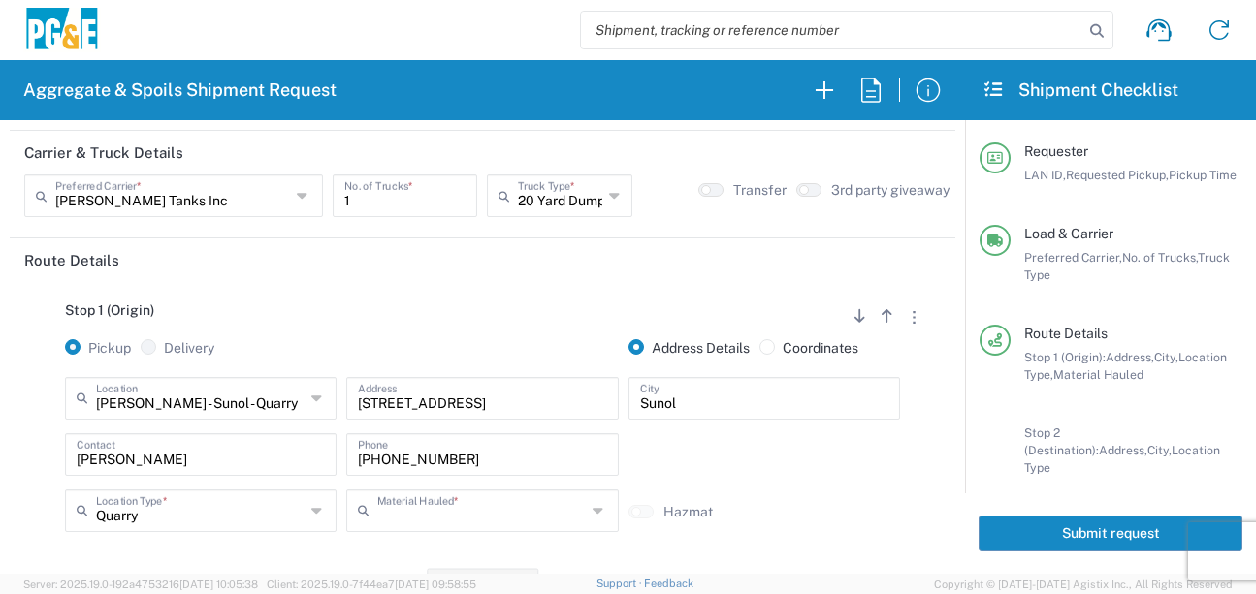
click at [423, 517] on input "text" at bounding box center [481, 510] width 209 height 34
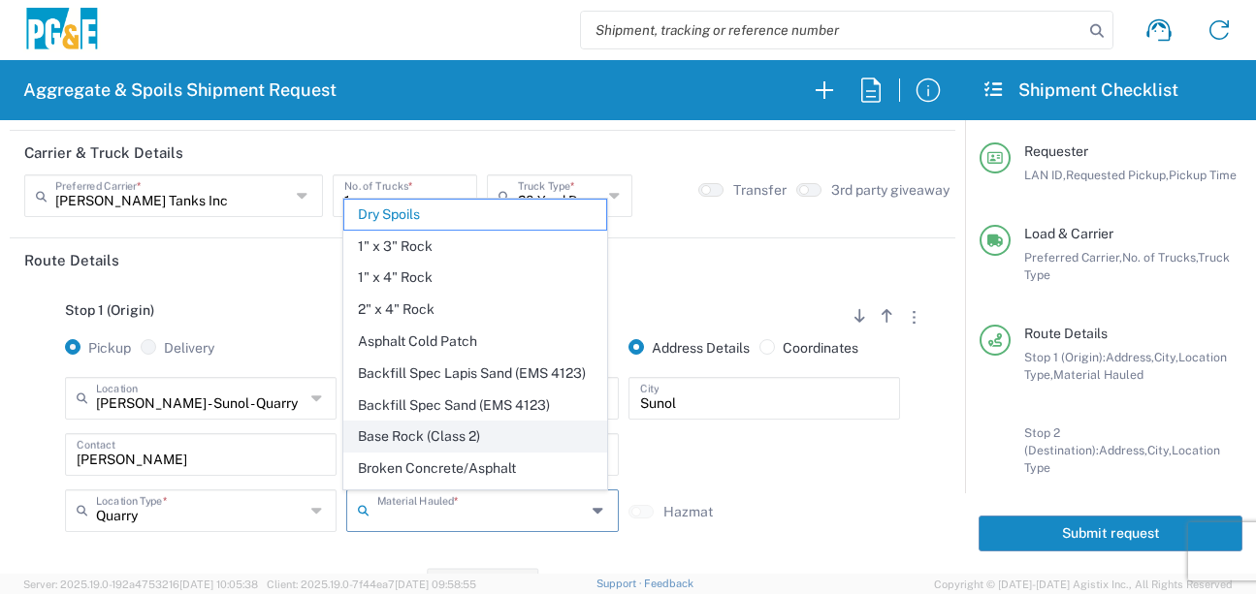
click at [415, 452] on span "Base Rock (Class 2)" at bounding box center [475, 437] width 263 height 30
type input "Base Rock (Class 2)"
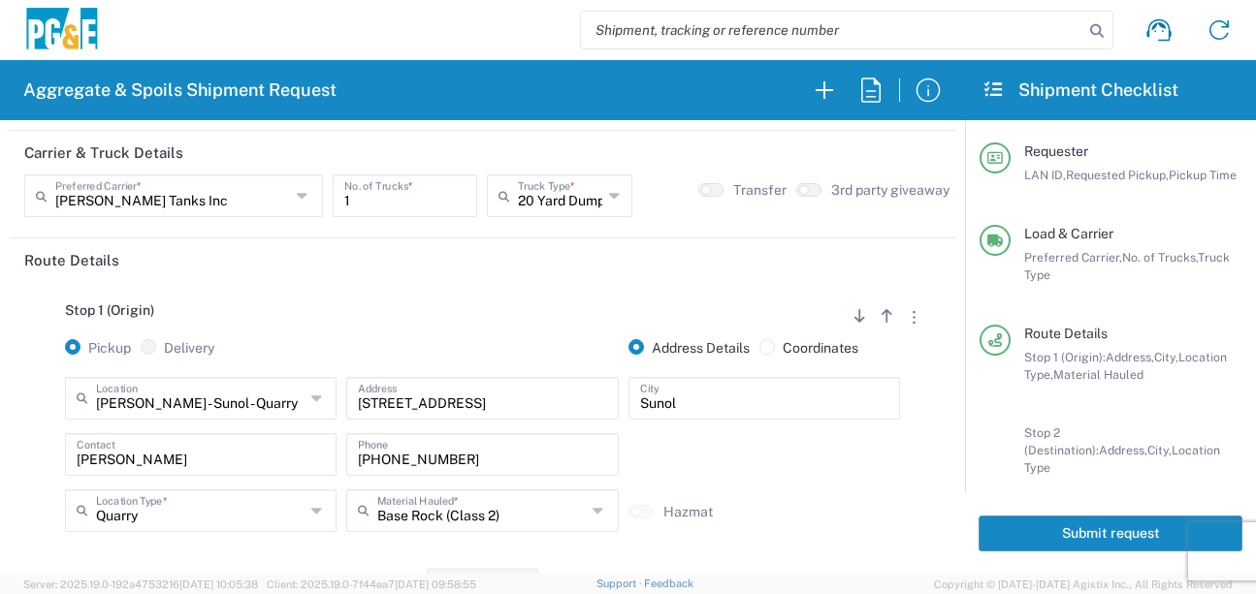
click at [272, 540] on div "Quarry Location Type * Quarry Business (General) Business No Loading Dock Landf…" at bounding box center [200, 518] width 281 height 56
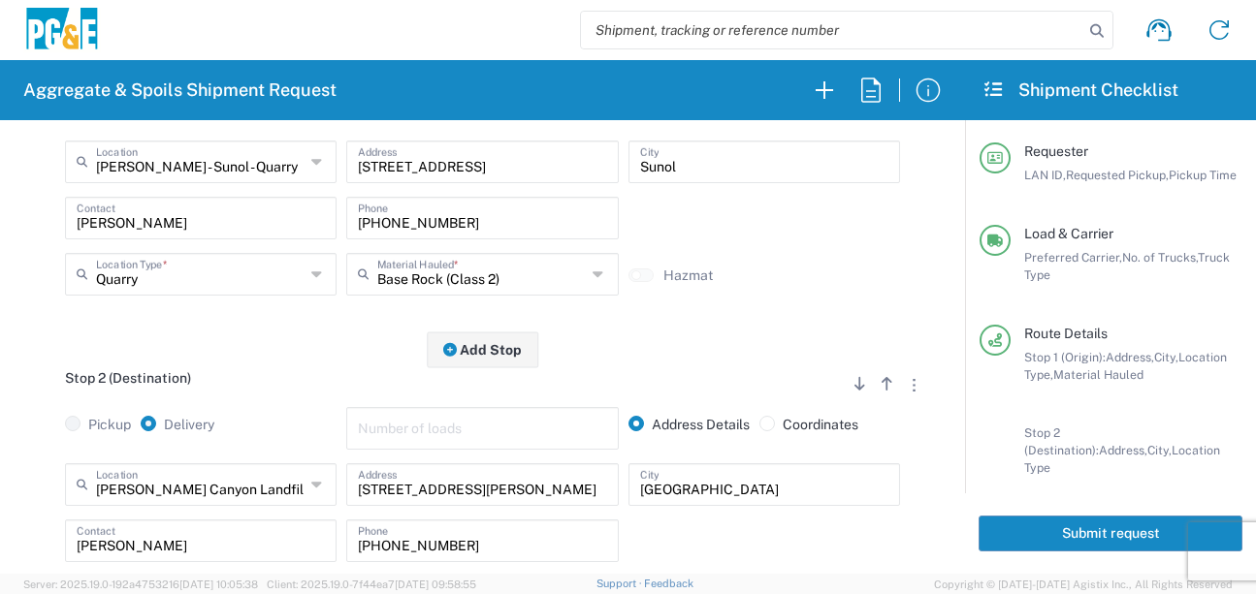
scroll to position [388, 0]
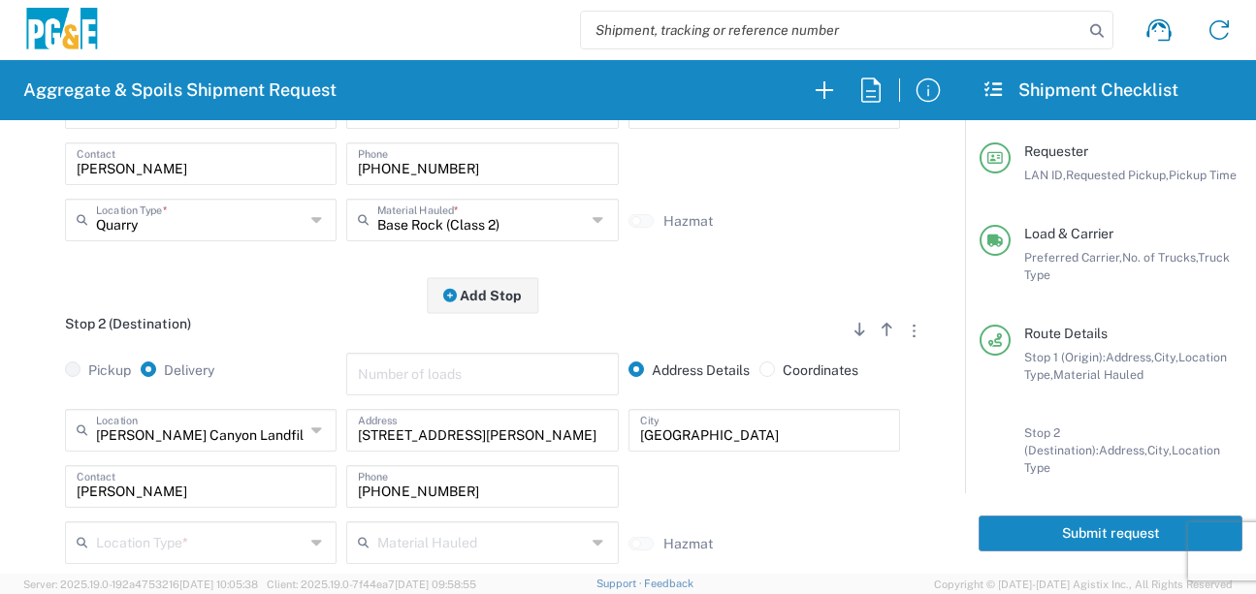
click at [227, 451] on div "[PERSON_NAME][GEOGRAPHIC_DATA] Class II - [GEOGRAPHIC_DATA] Location" at bounding box center [201, 430] width 272 height 43
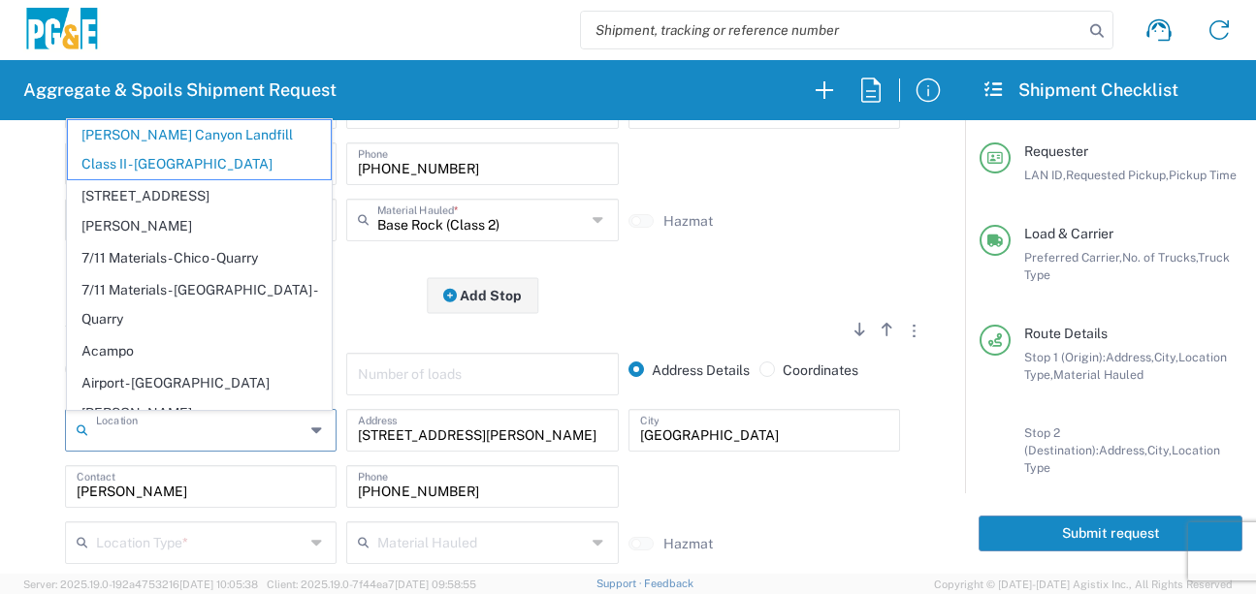
scroll to position [0, 0]
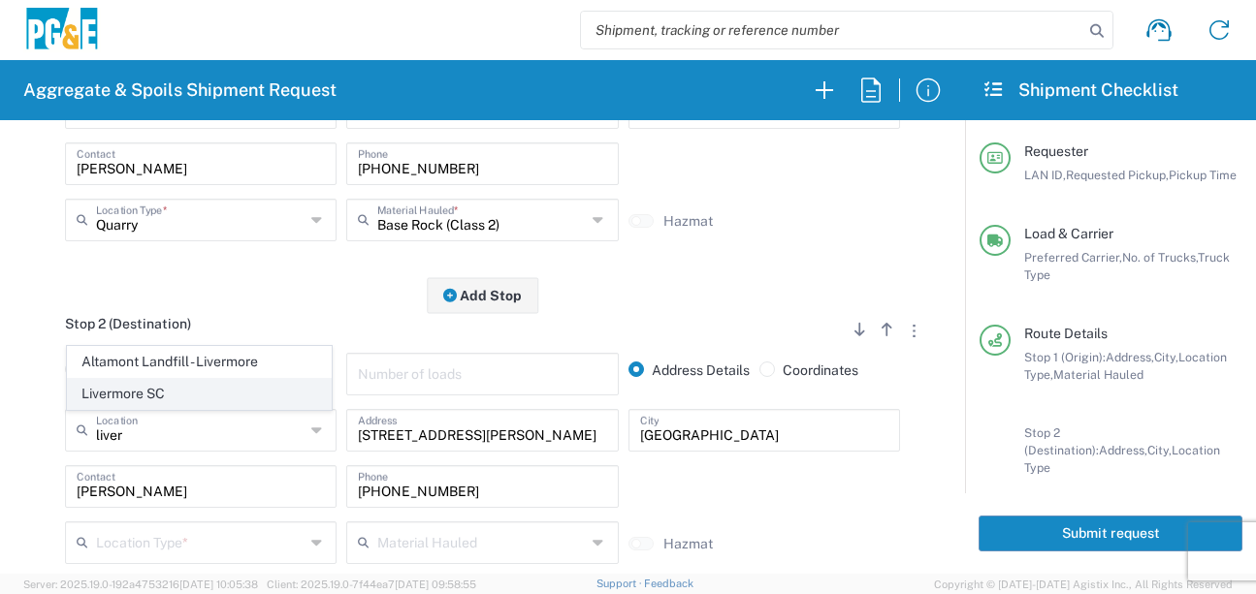
click at [193, 396] on span "Livermore SC" at bounding box center [199, 394] width 263 height 30
type input "Livermore SC"
type input "[STREET_ADDRESS]"
type input "Livermore"
type input "Business No Loading Dock"
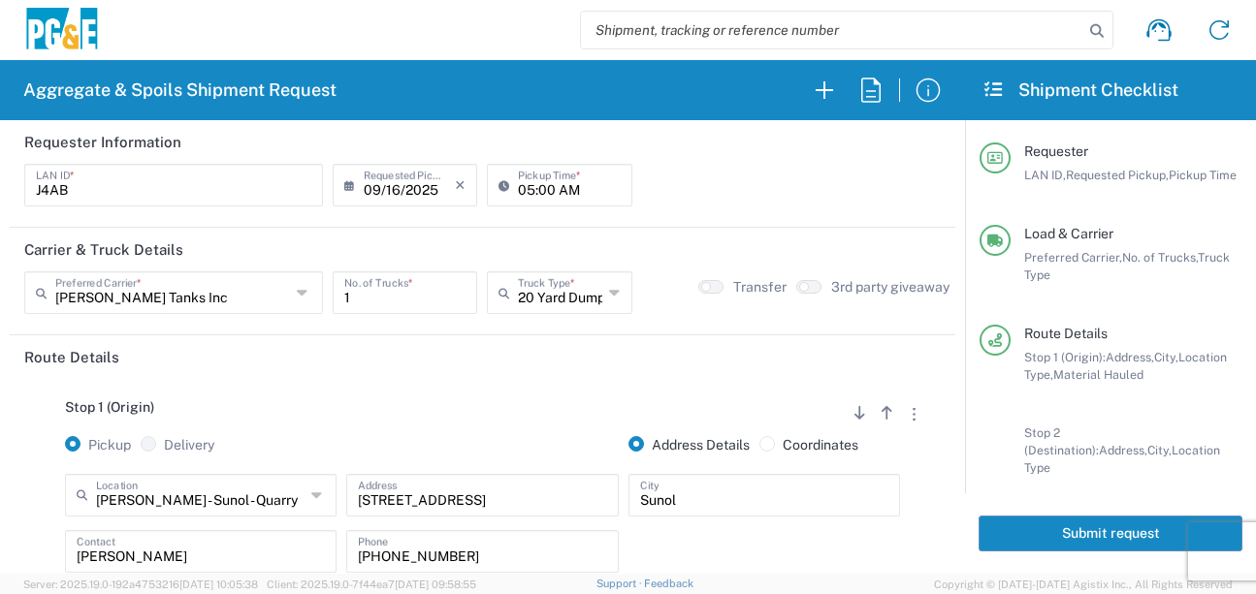
click at [275, 410] on div "Stop 1 (Origin) Add Stop Above Add Stop Below Remove Stop" at bounding box center [482, 418] width 916 height 37
click at [445, 405] on div "Stop 1 (Origin) Add Stop Above Add Stop Below Remove Stop" at bounding box center [482, 418] width 916 height 37
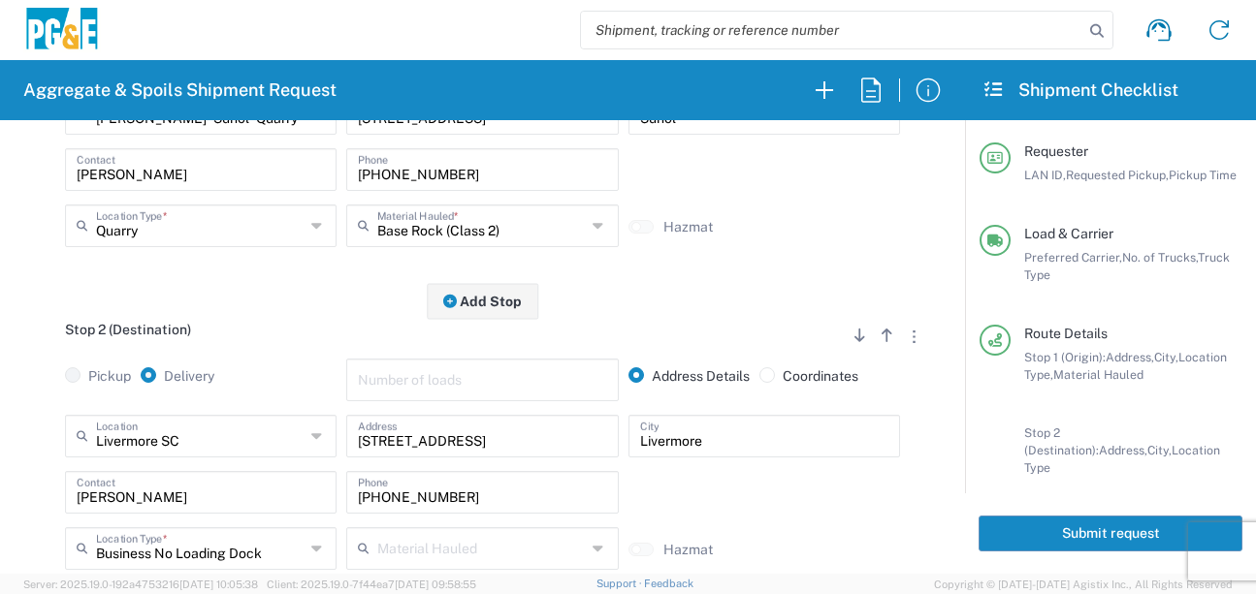
scroll to position [388, 0]
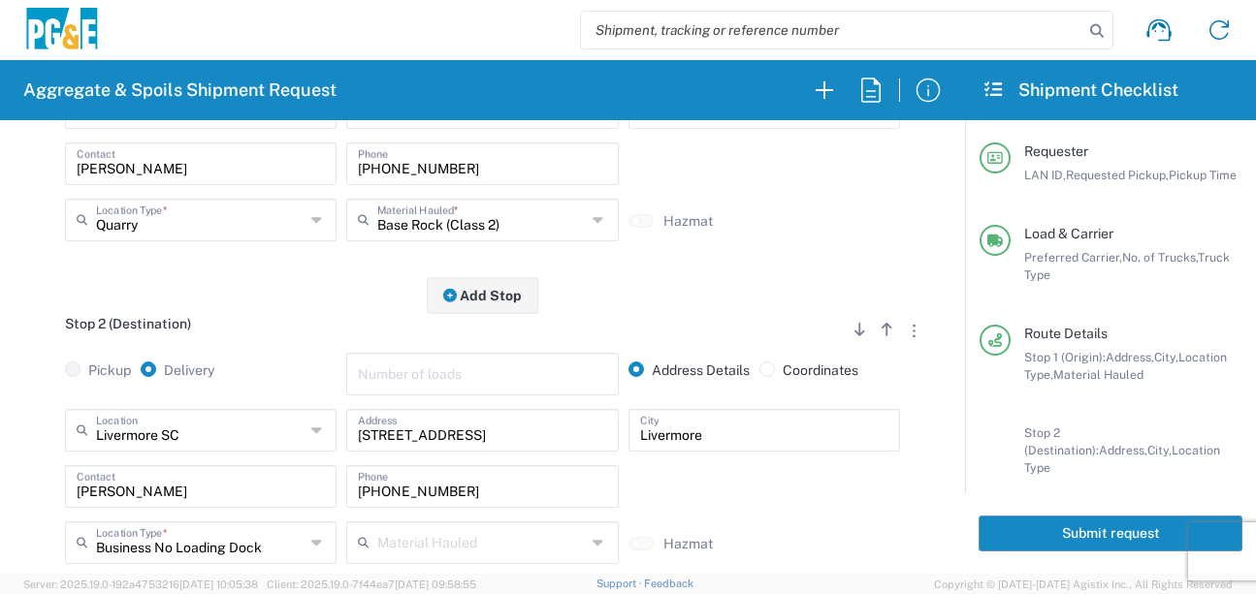
click at [42, 399] on div "Pickup Delivery Number of loads Address Details Coordinates" at bounding box center [482, 381] width 926 height 56
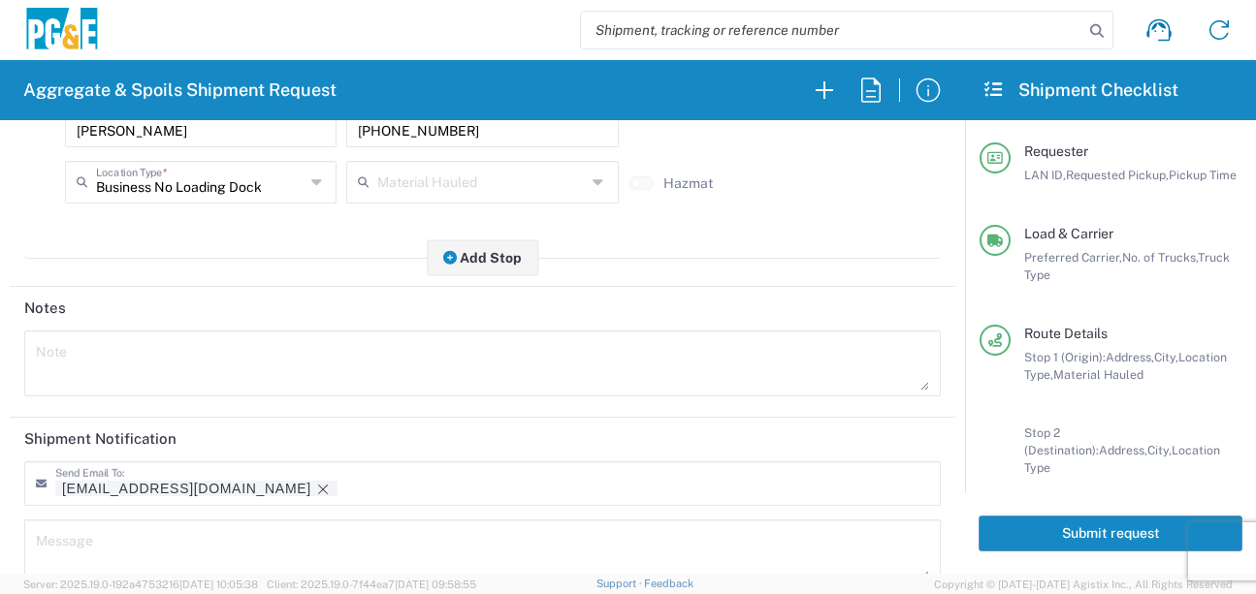
scroll to position [776, 0]
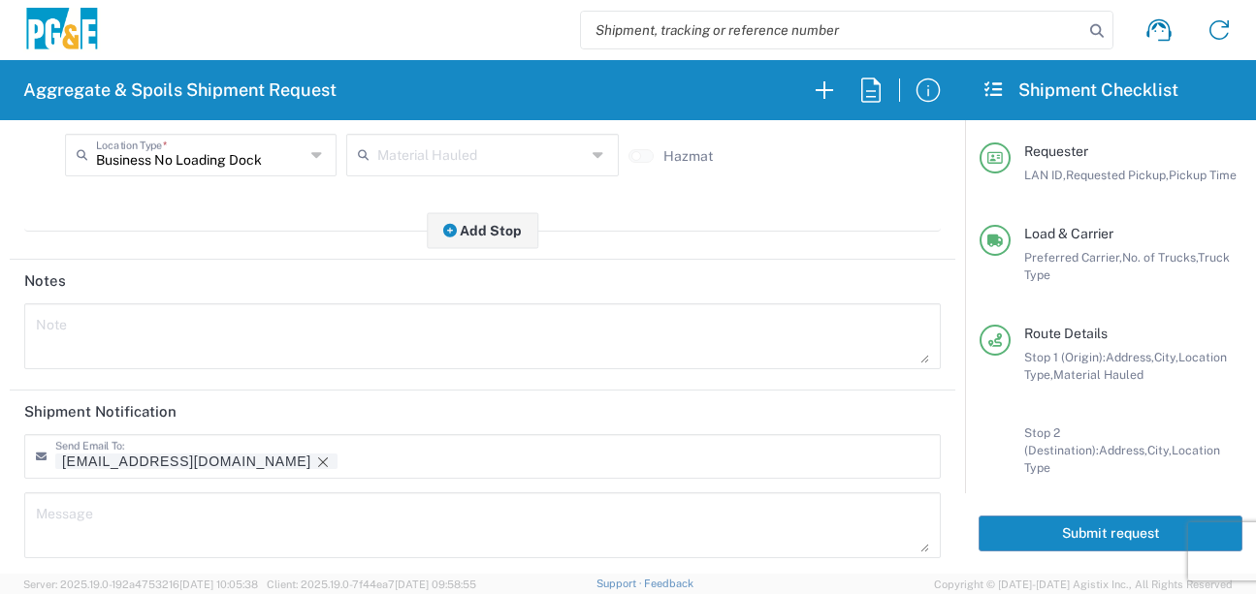
click at [1016, 527] on button "Submit request" at bounding box center [1111, 534] width 264 height 36
